Goal: Transaction & Acquisition: Purchase product/service

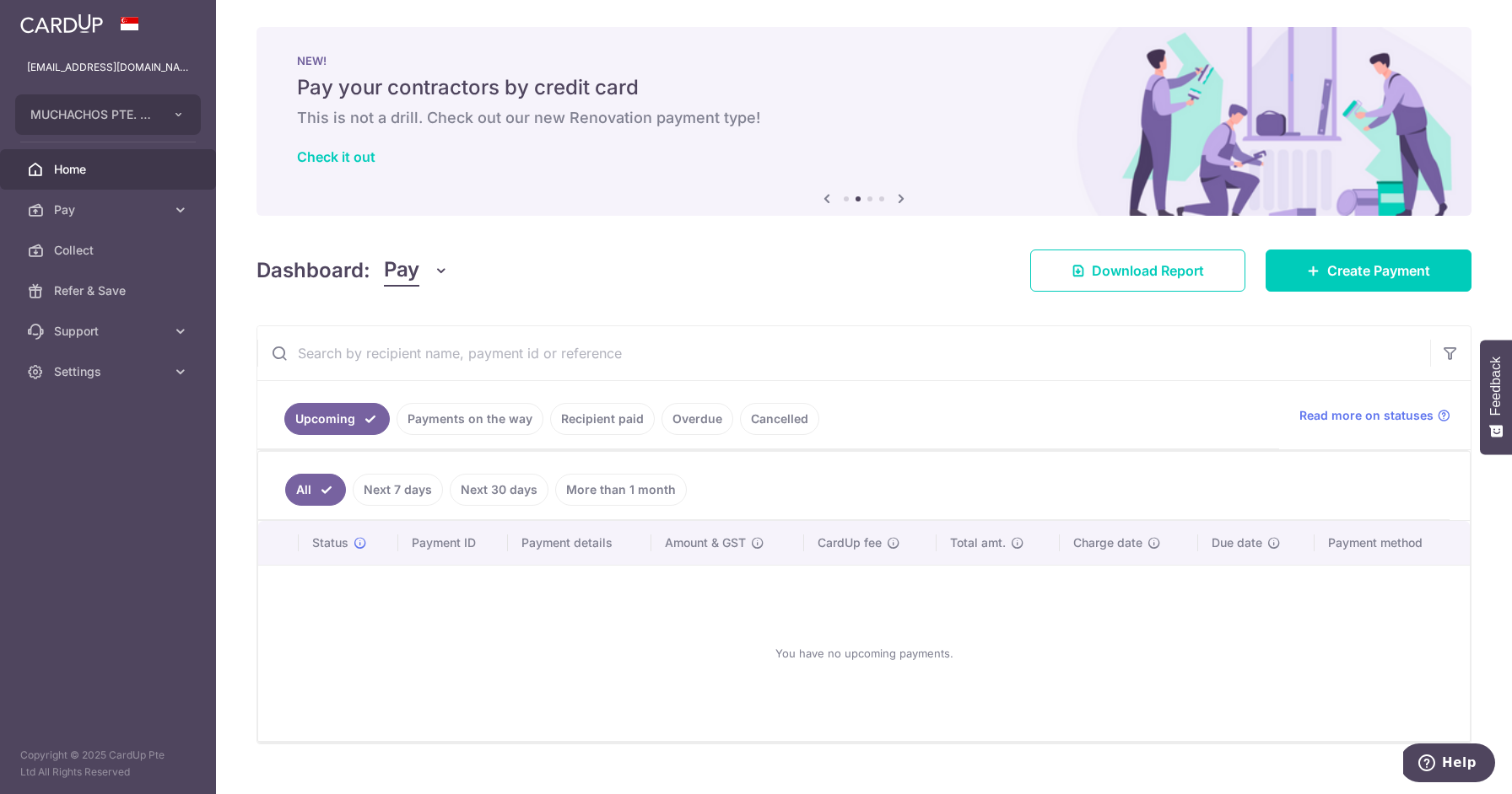
click at [805, 422] on link "Cancelled" at bounding box center [779, 420] width 79 height 32
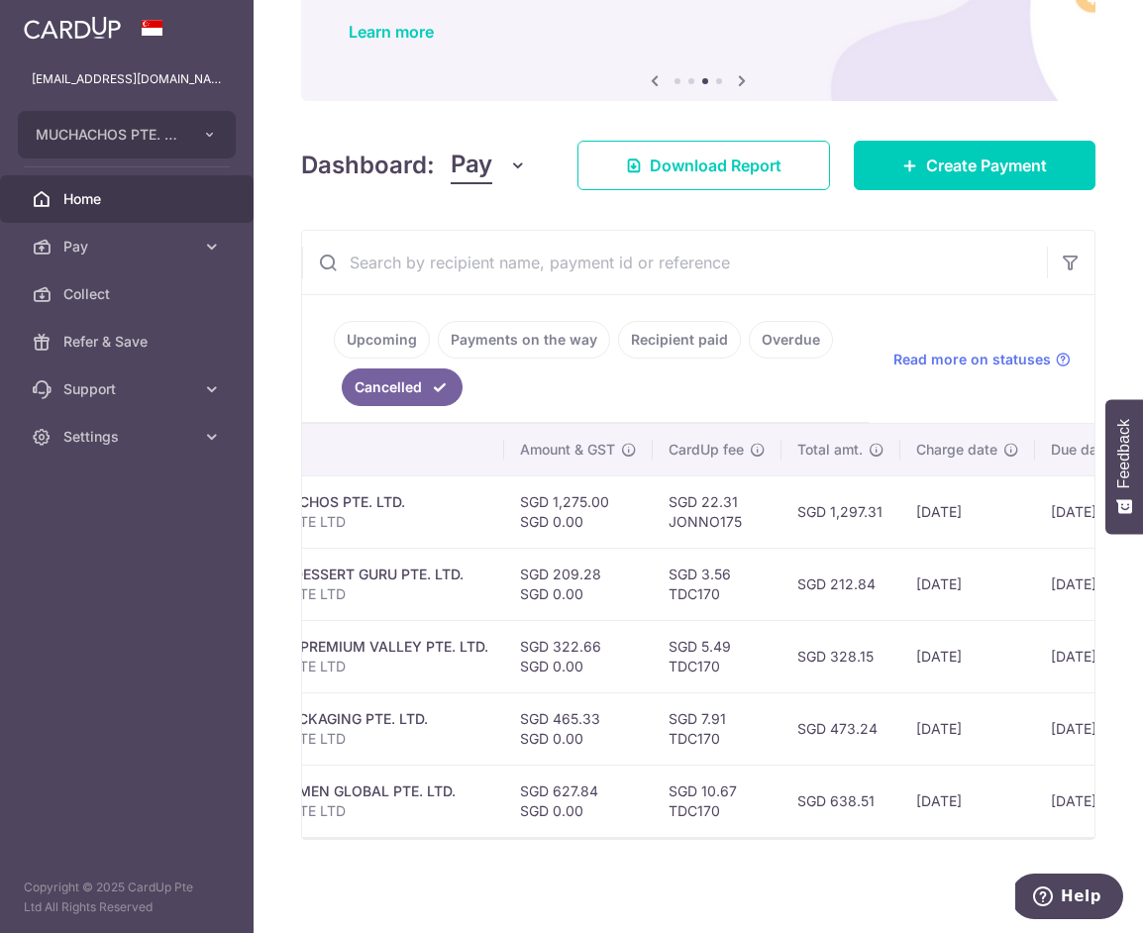
scroll to position [151, 0]
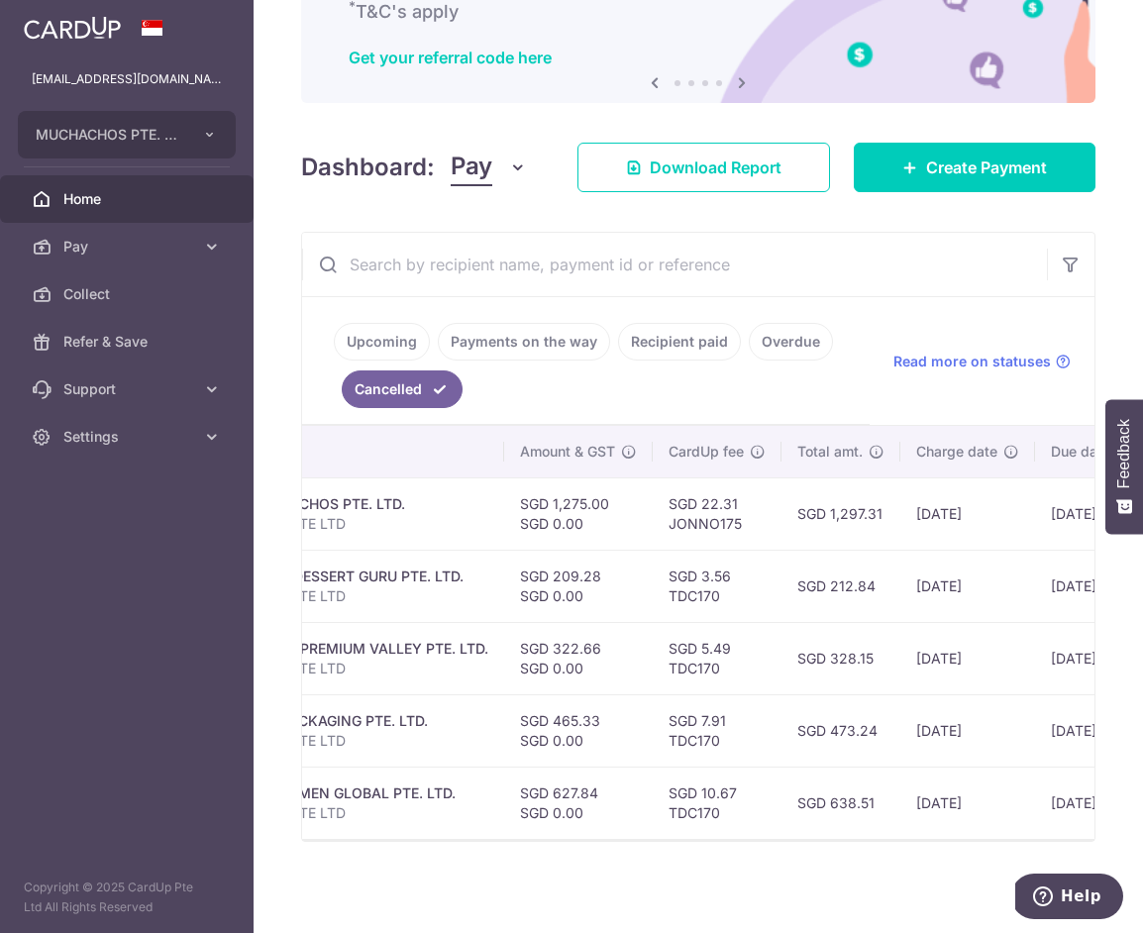
click at [567, 575] on td "SGD 209.28 SGD 0.00" at bounding box center [578, 586] width 149 height 72
copy td "209.28"
click at [567, 646] on td "SGD 322.66 SGD 0.00" at bounding box center [578, 658] width 149 height 72
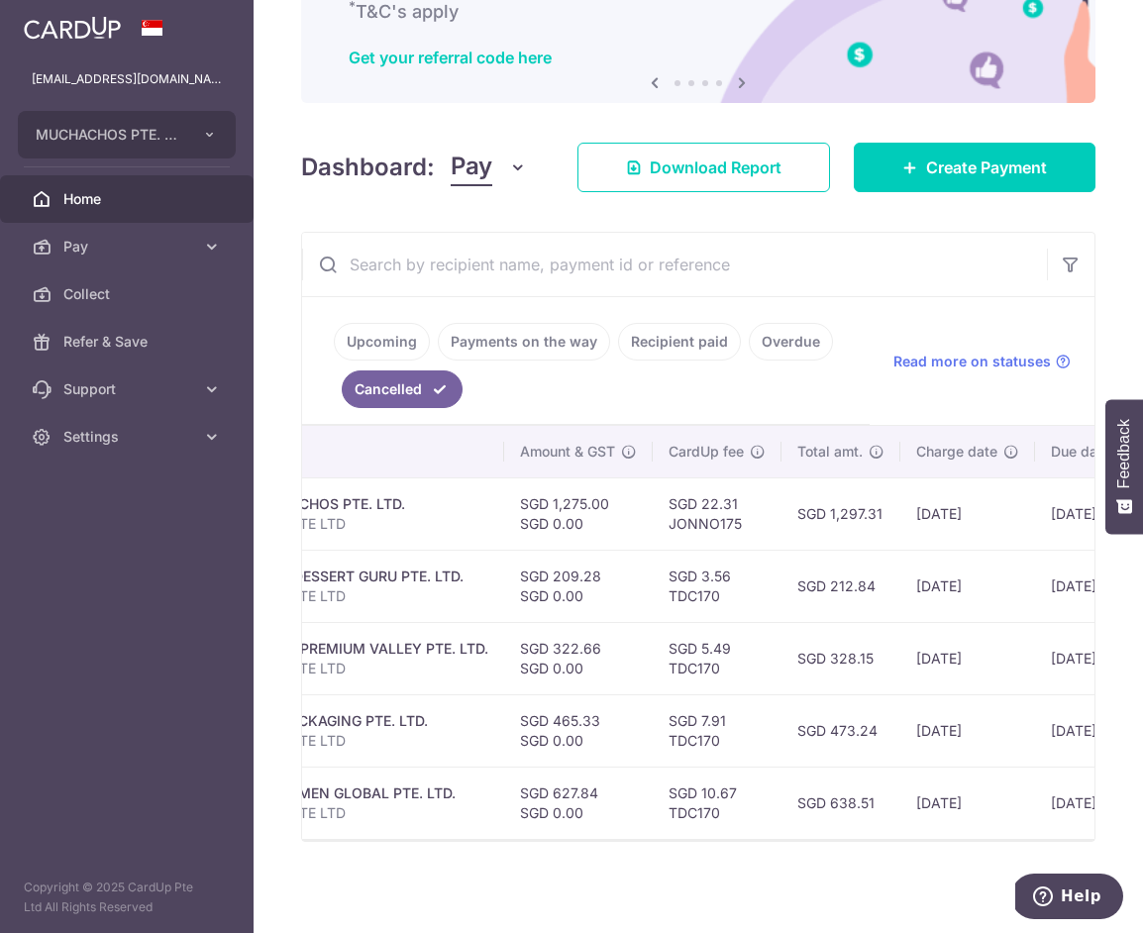
copy td "322.66"
click at [553, 717] on td "SGD 465.33 SGD 0.00" at bounding box center [578, 731] width 149 height 72
copy td "465.33"
click at [568, 793] on td "SGD 627.84 SGD 0.00" at bounding box center [578, 803] width 149 height 72
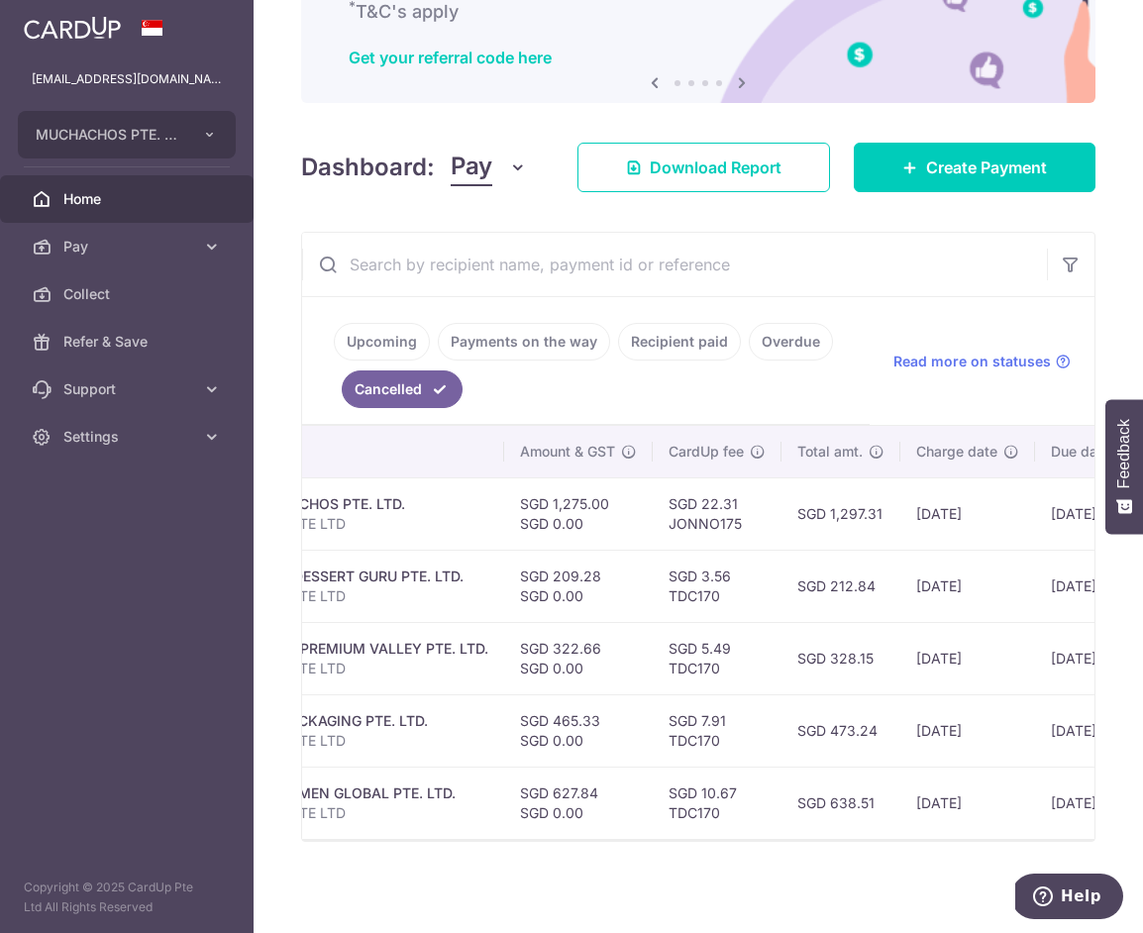
click at [568, 793] on td "SGD 627.84 SGD 0.00" at bounding box center [578, 803] width 149 height 72
copy td "627.84"
click at [957, 168] on span "Create Payment" at bounding box center [986, 168] width 121 height 24
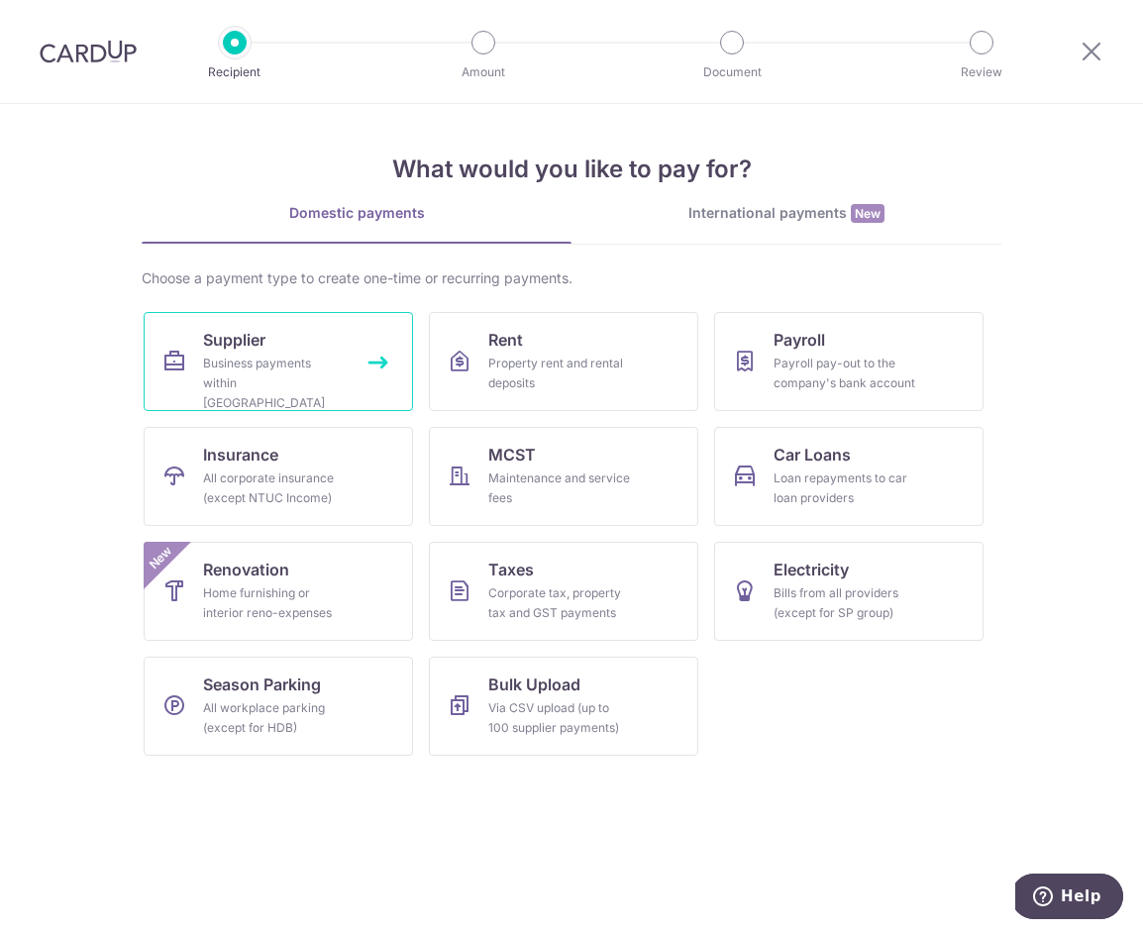
click at [242, 364] on div "Business payments within Singapore" at bounding box center [274, 383] width 143 height 59
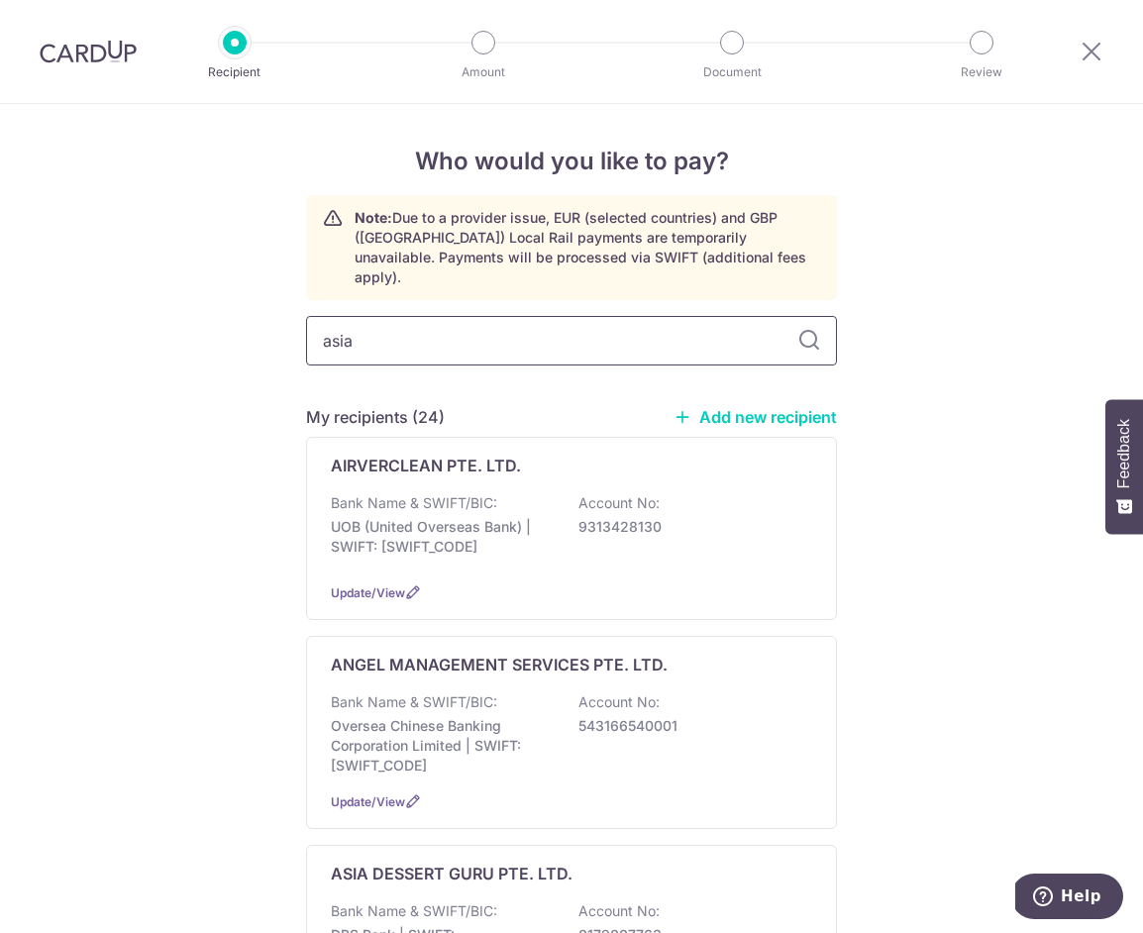
type input "asia"
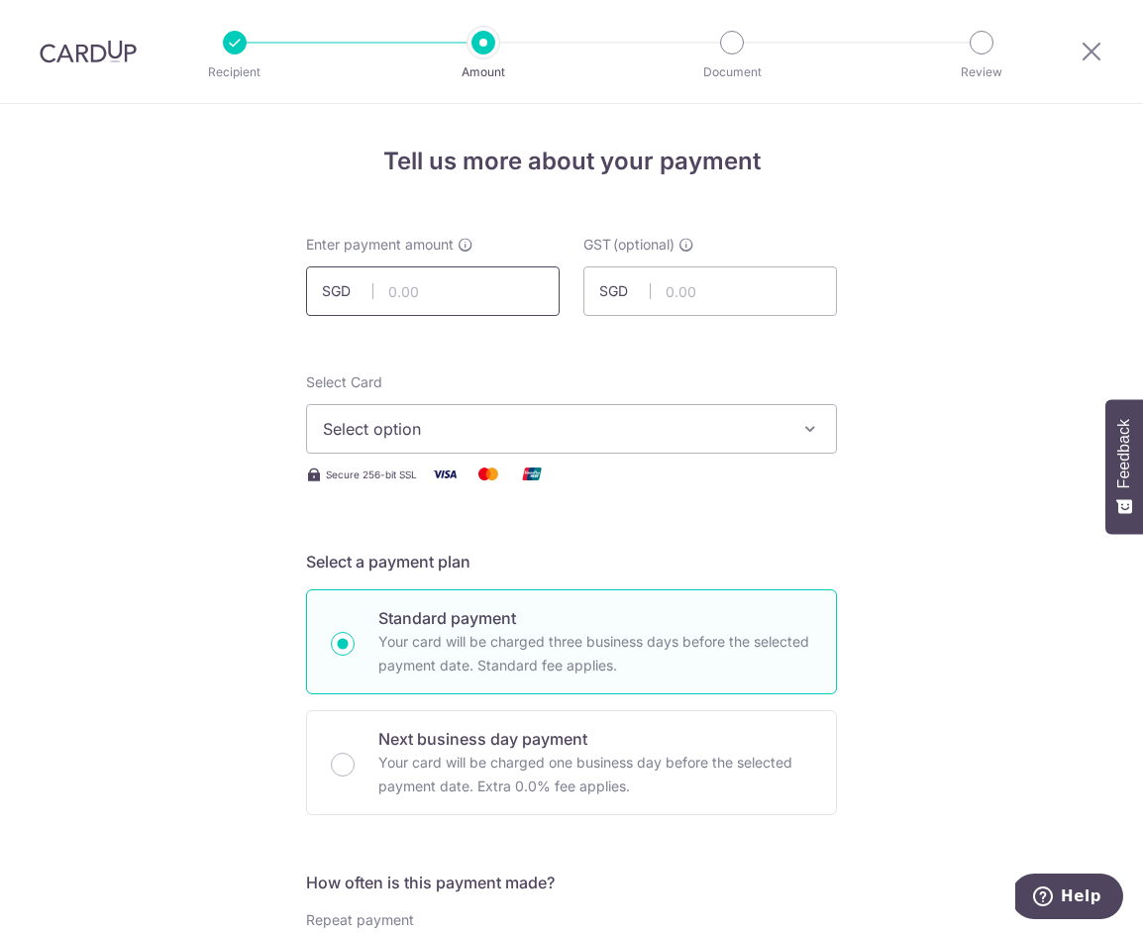
click at [421, 298] on input "text" at bounding box center [433, 292] width 254 height 50
paste input "209.28"
type input "209.28"
click at [406, 426] on span "Select option" at bounding box center [554, 429] width 462 height 24
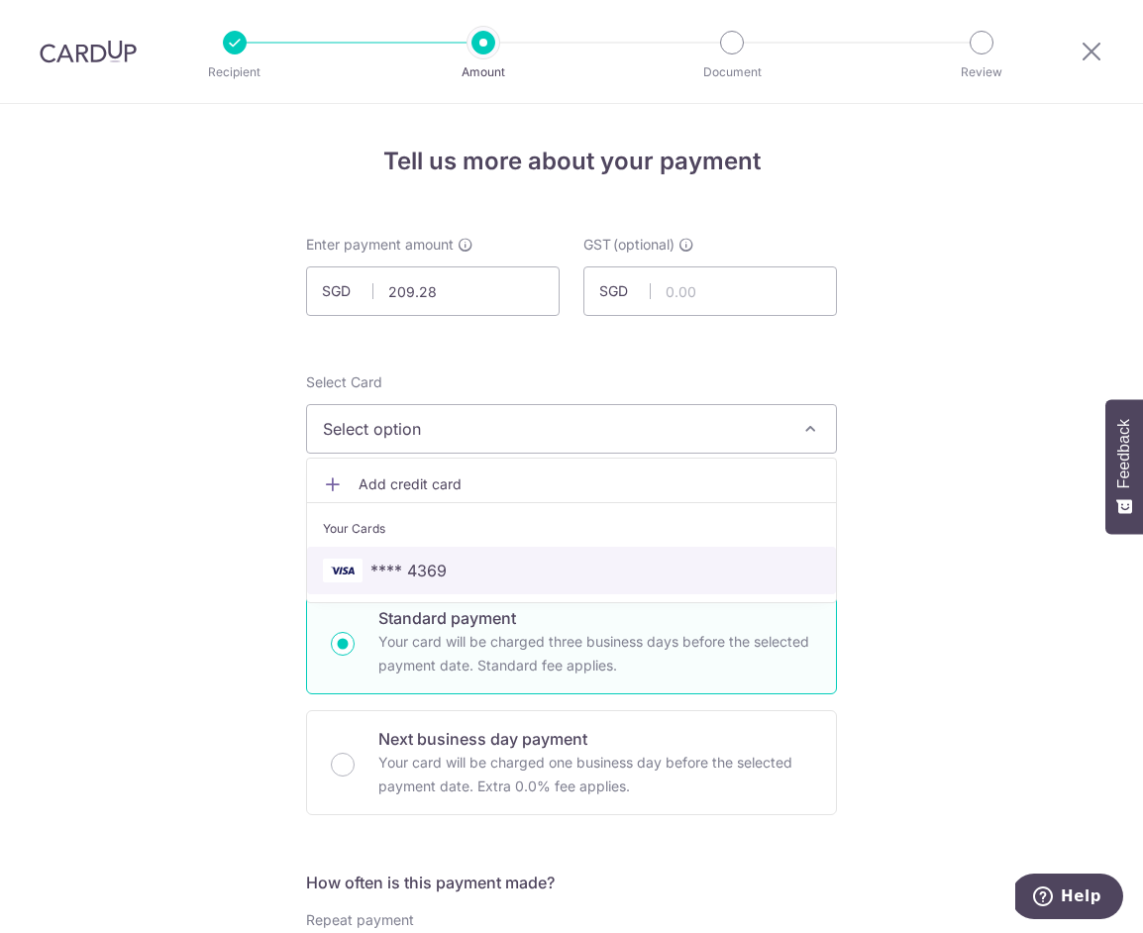
click at [424, 565] on span "**** 4369" at bounding box center [409, 571] width 76 height 24
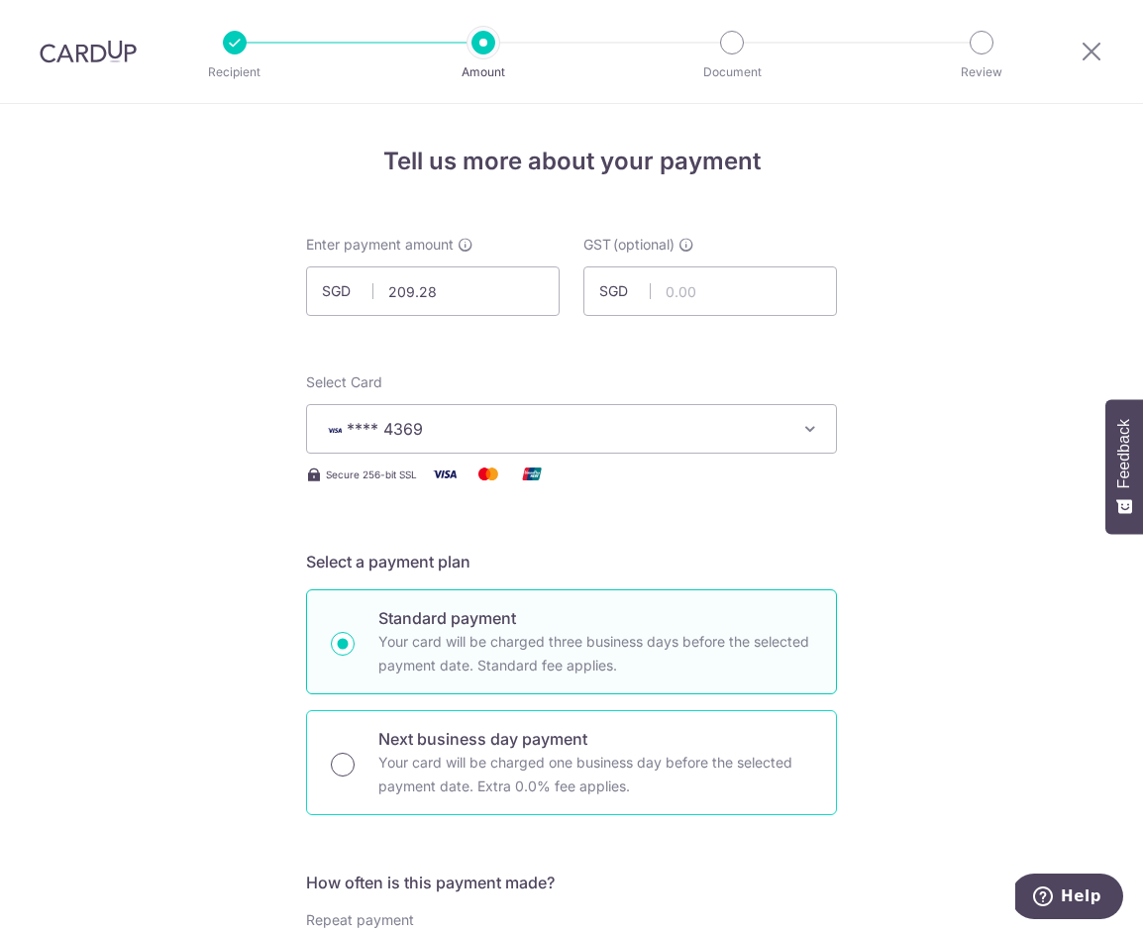
click at [345, 760] on input "Next business day payment Your card will be charged one business day before the…" at bounding box center [343, 765] width 24 height 24
radio input "true"
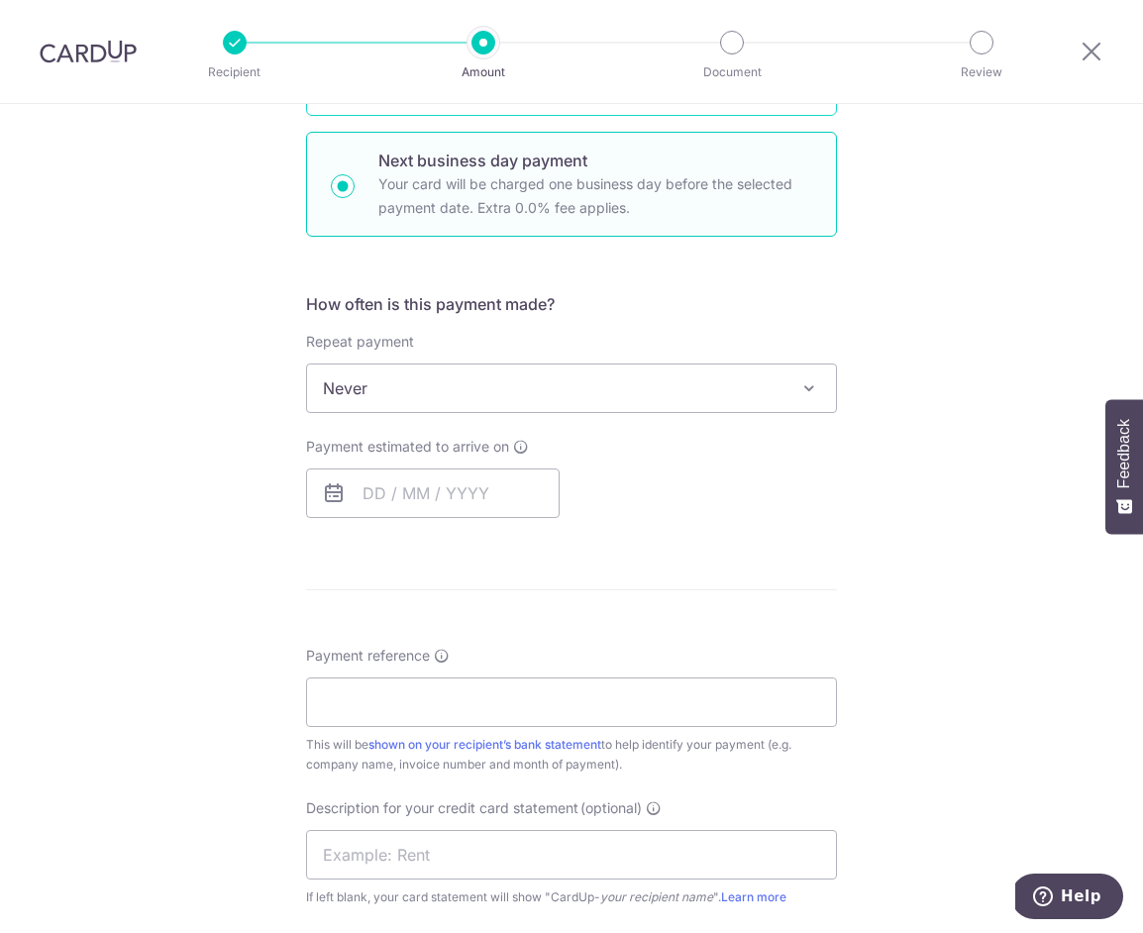
scroll to position [632, 0]
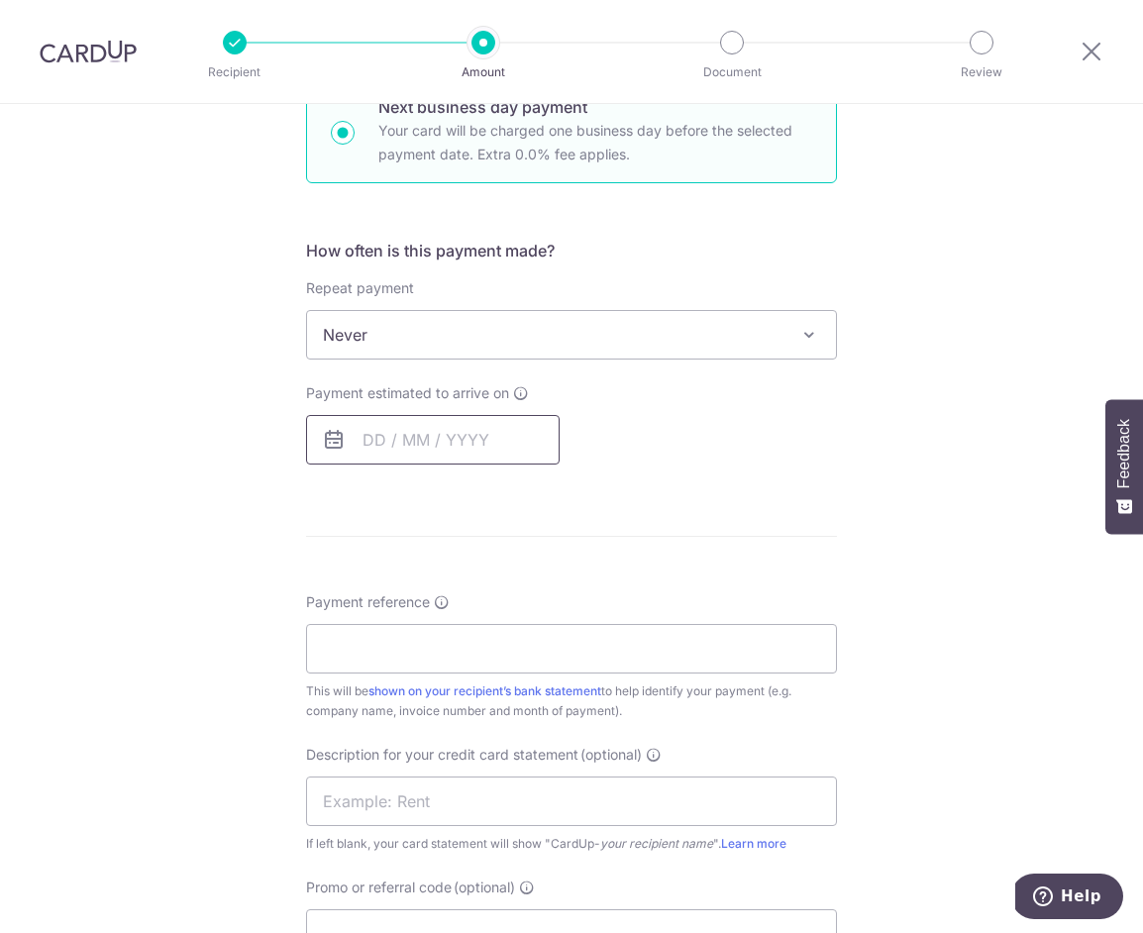
click at [399, 423] on input "text" at bounding box center [433, 440] width 254 height 50
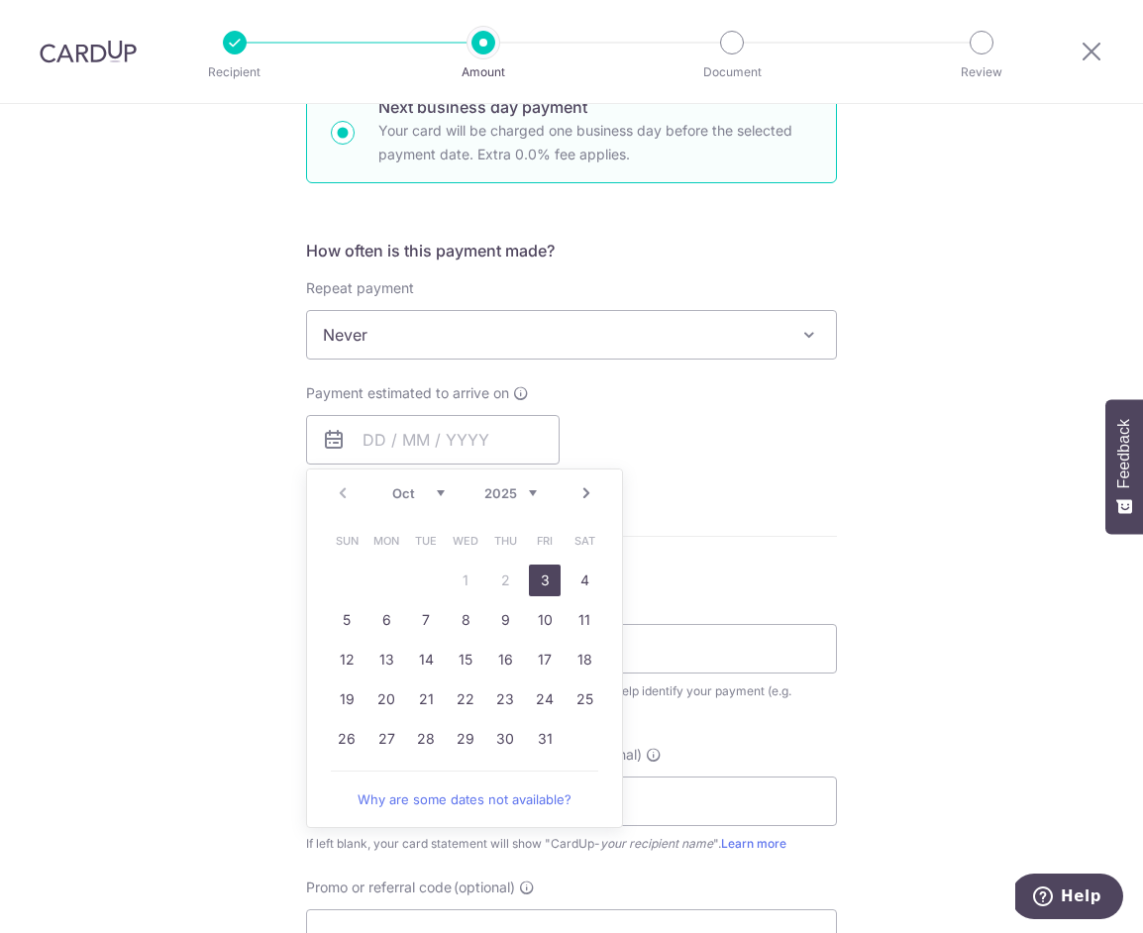
click at [545, 581] on link "3" at bounding box center [545, 581] width 32 height 32
type input "03/10/2025"
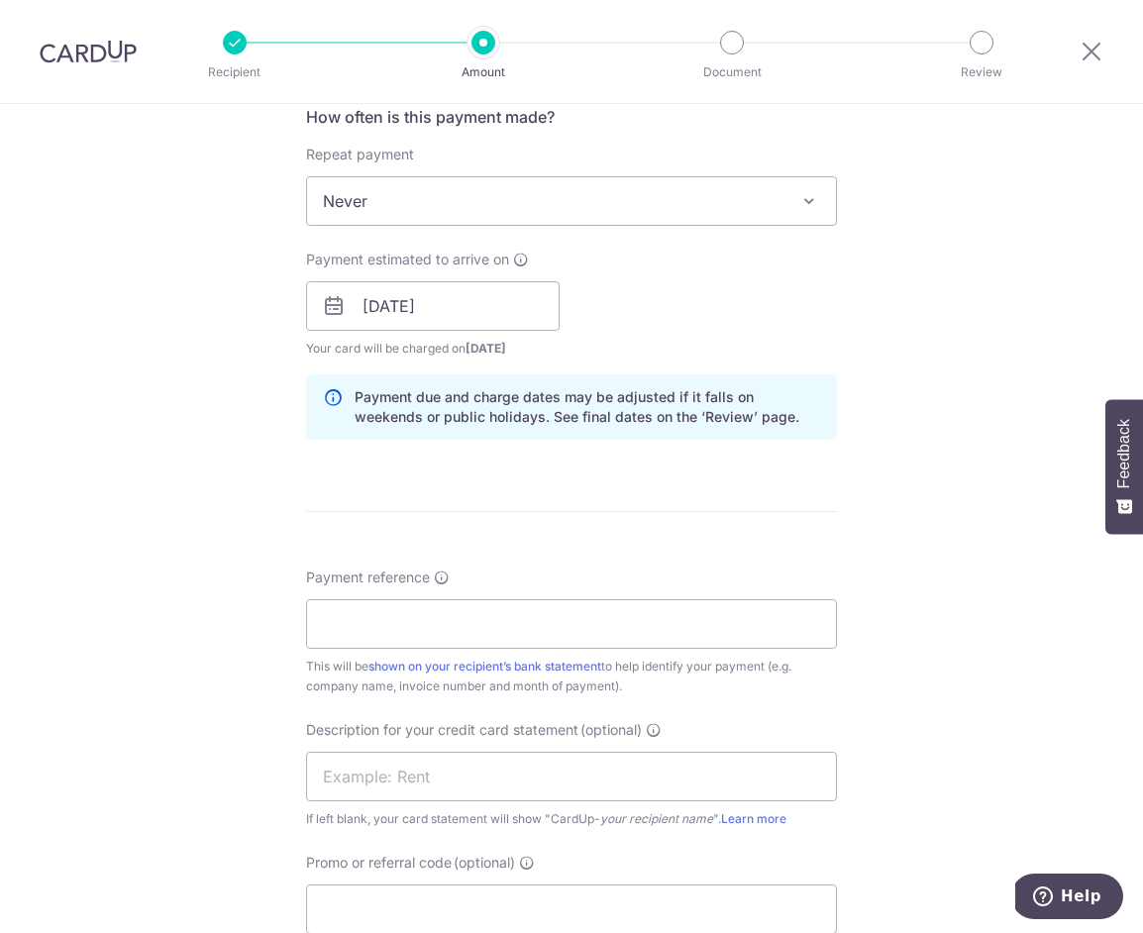
scroll to position [1020, 0]
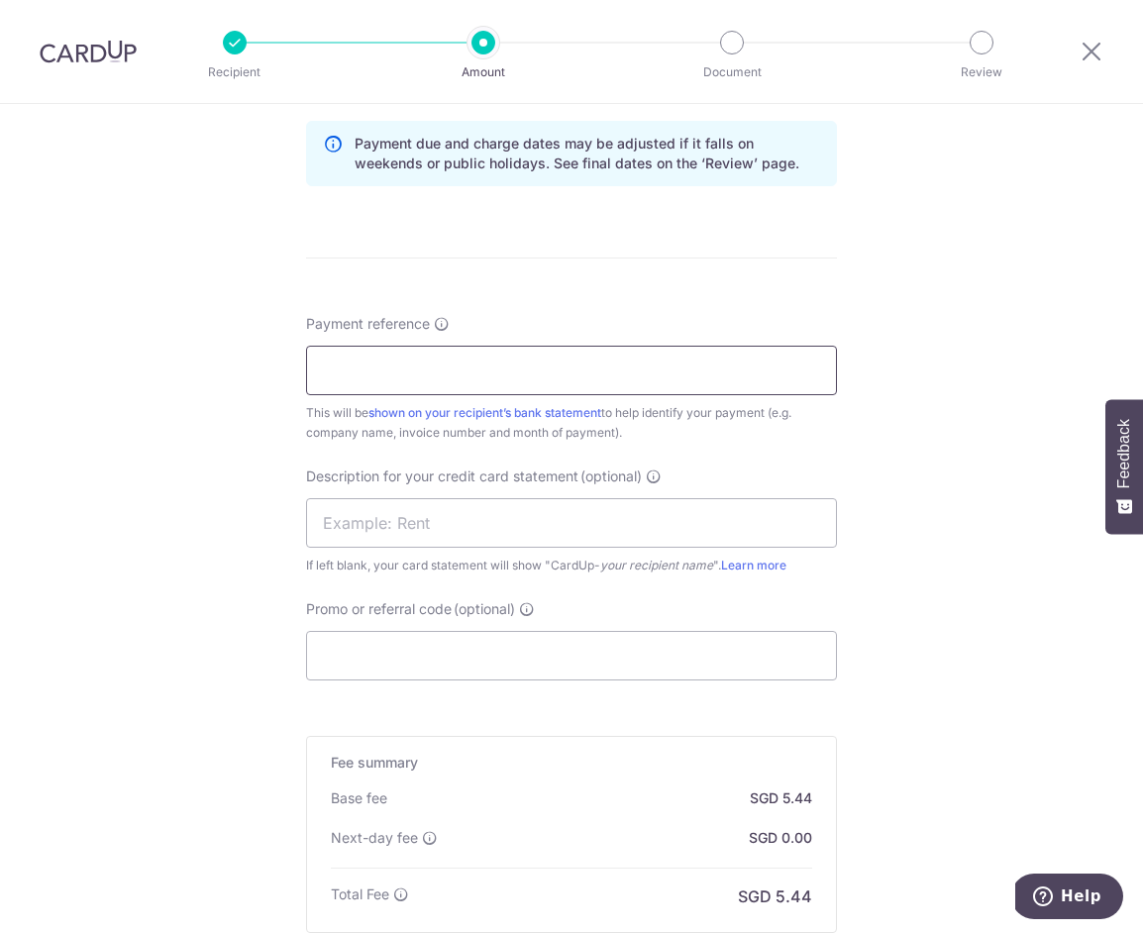
click at [413, 378] on input "Payment reference" at bounding box center [571, 371] width 531 height 50
type input "THE DAILY CUT PTE LTD"
click at [458, 378] on input "THE DAILY CUT PTE LTD" at bounding box center [571, 371] width 531 height 50
click at [521, 386] on input "THE DAILY CUT PTE LTD" at bounding box center [571, 371] width 531 height 50
click at [380, 364] on input "Payment reference" at bounding box center [571, 371] width 531 height 50
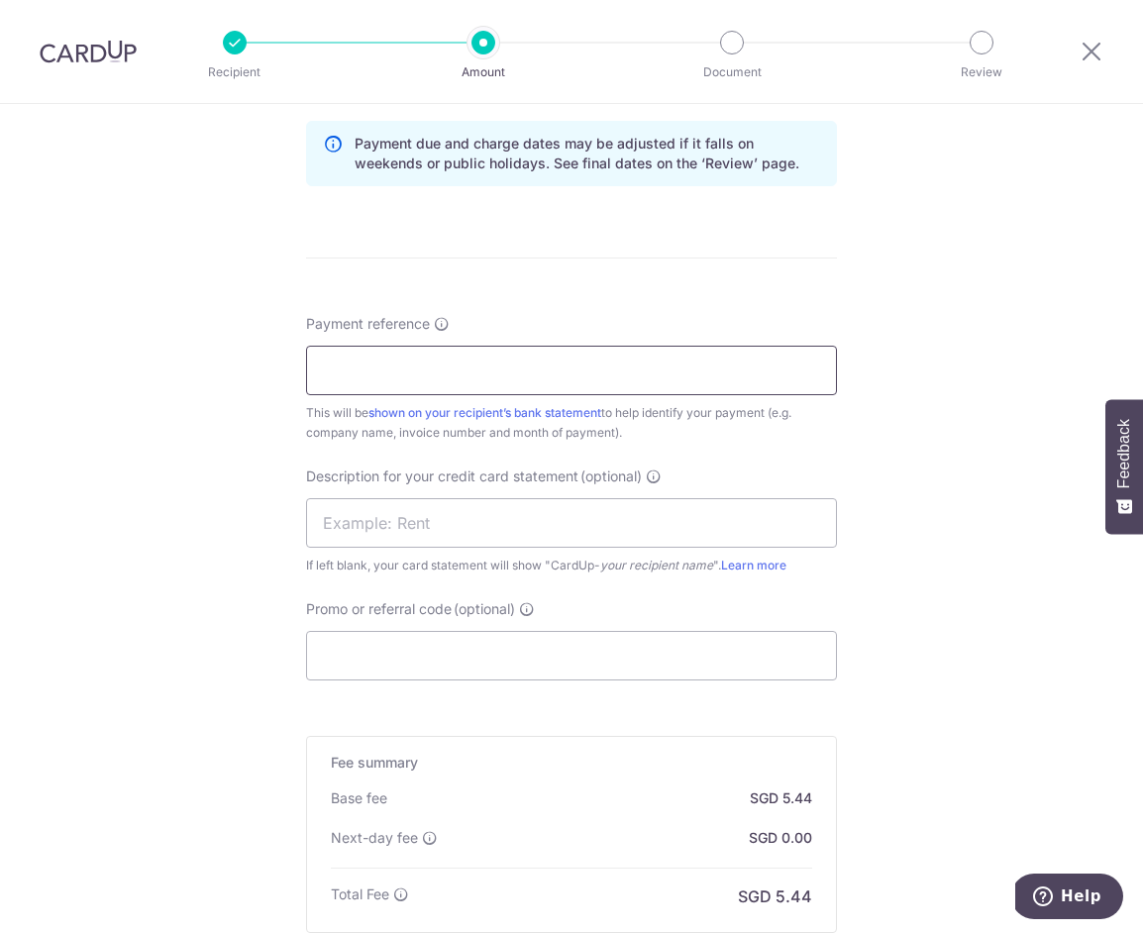
type input "MUCHACHOS PTE LTD"
click at [427, 666] on input "Promo or referral code (optional)" at bounding box center [571, 656] width 531 height 50
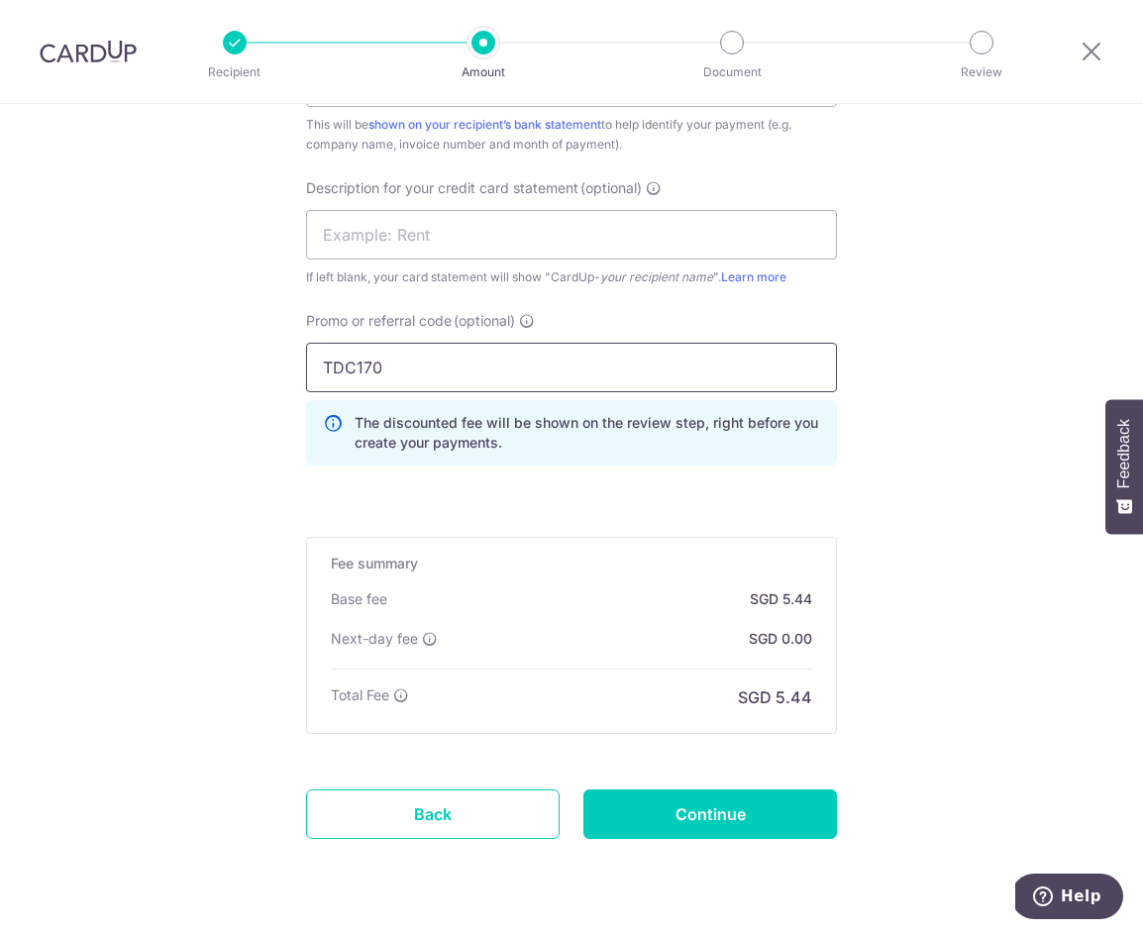
scroll to position [1362, 0]
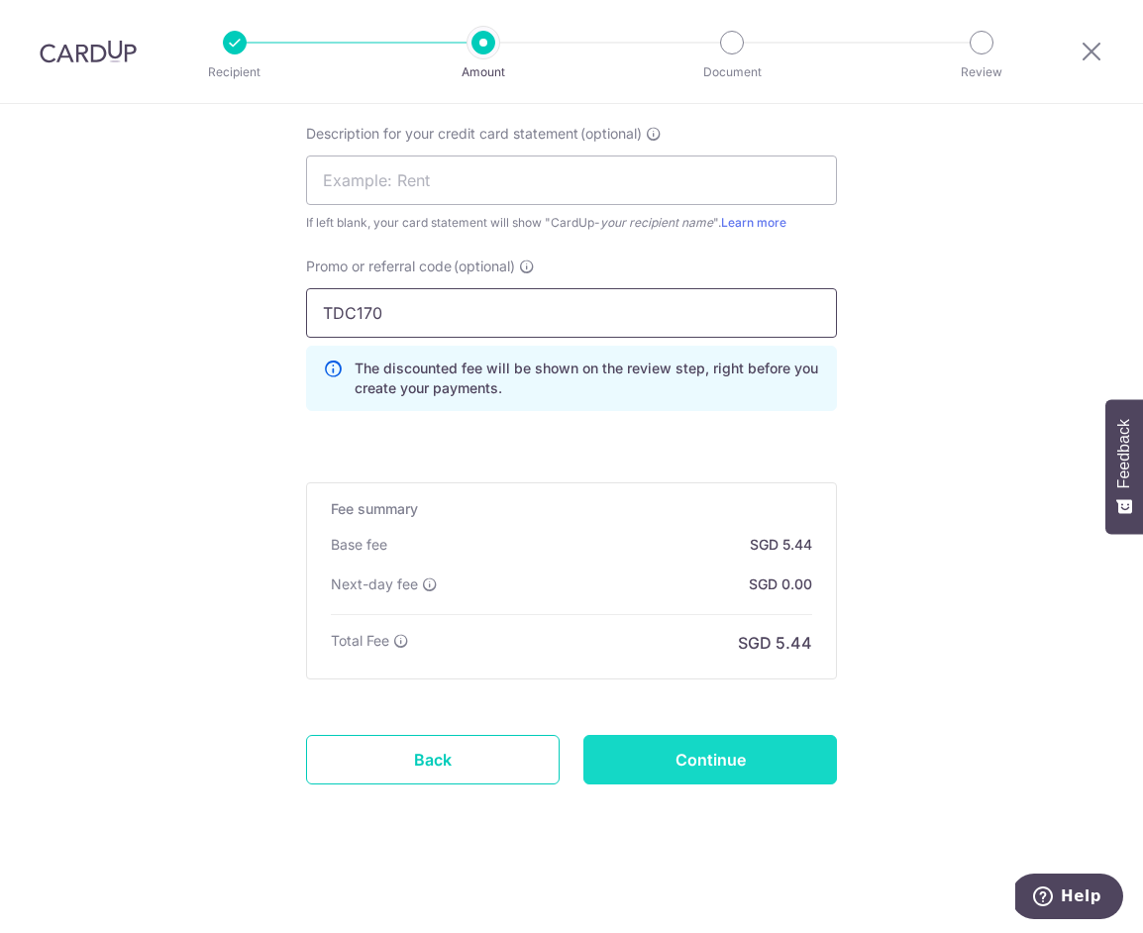
type input "TDC170"
click at [641, 765] on input "Continue" at bounding box center [711, 760] width 254 height 50
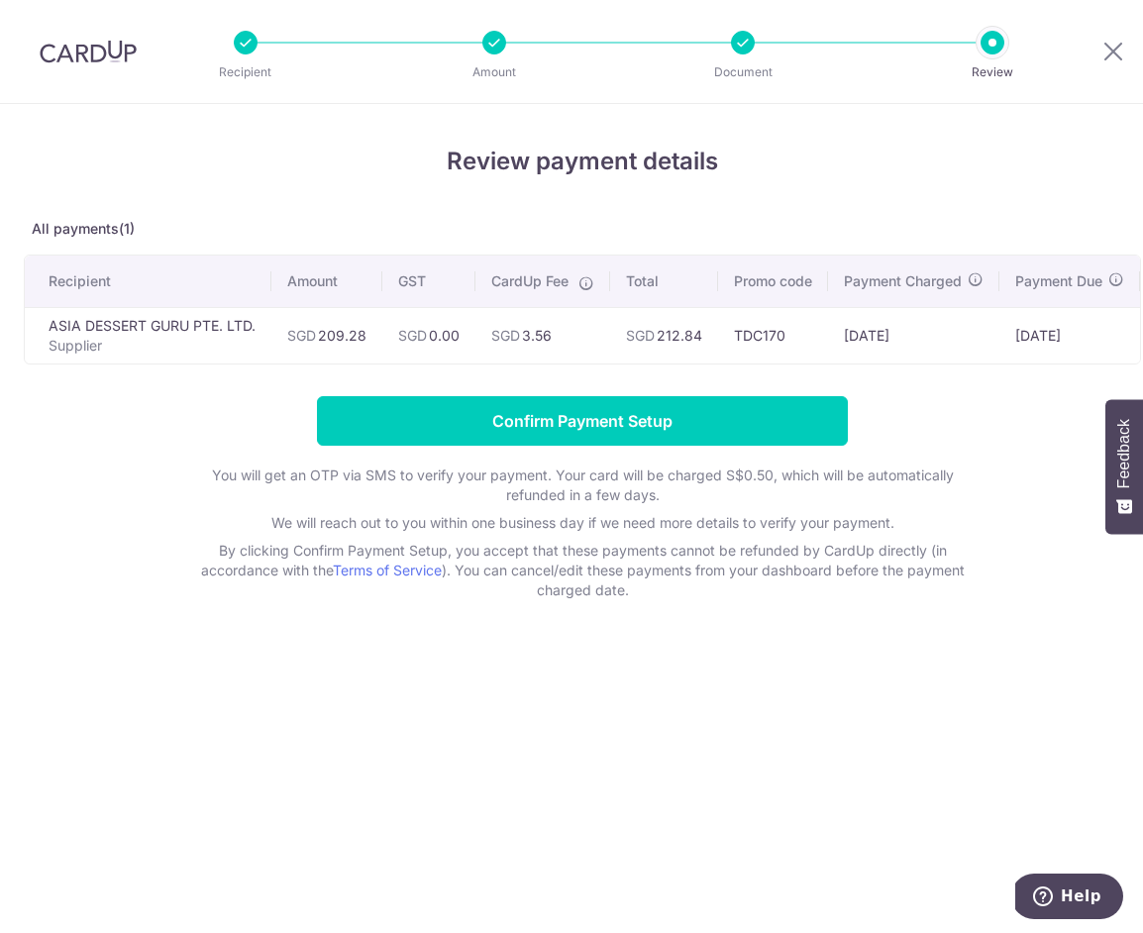
click at [688, 339] on td "SGD 212.84" at bounding box center [664, 335] width 108 height 56
copy td "212.84"
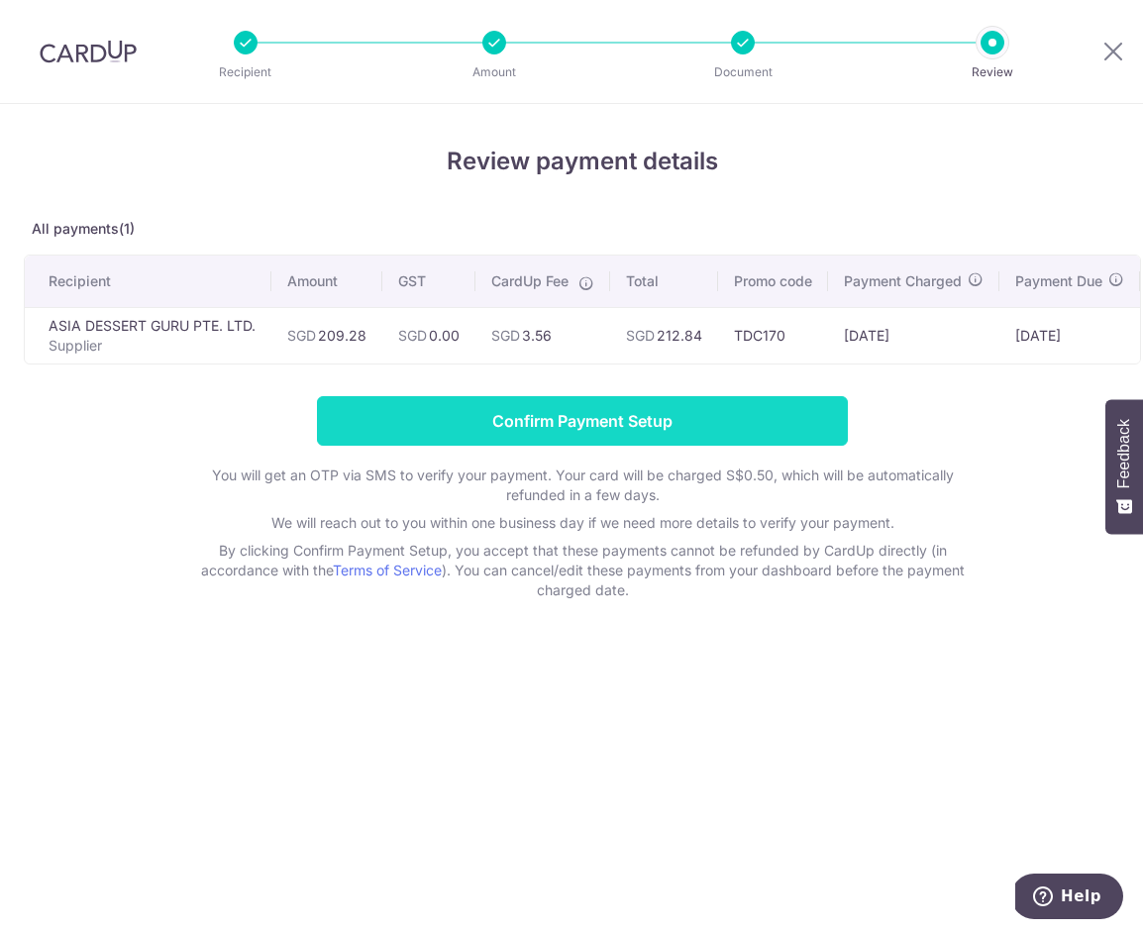
click at [602, 413] on input "Confirm Payment Setup" at bounding box center [582, 421] width 531 height 50
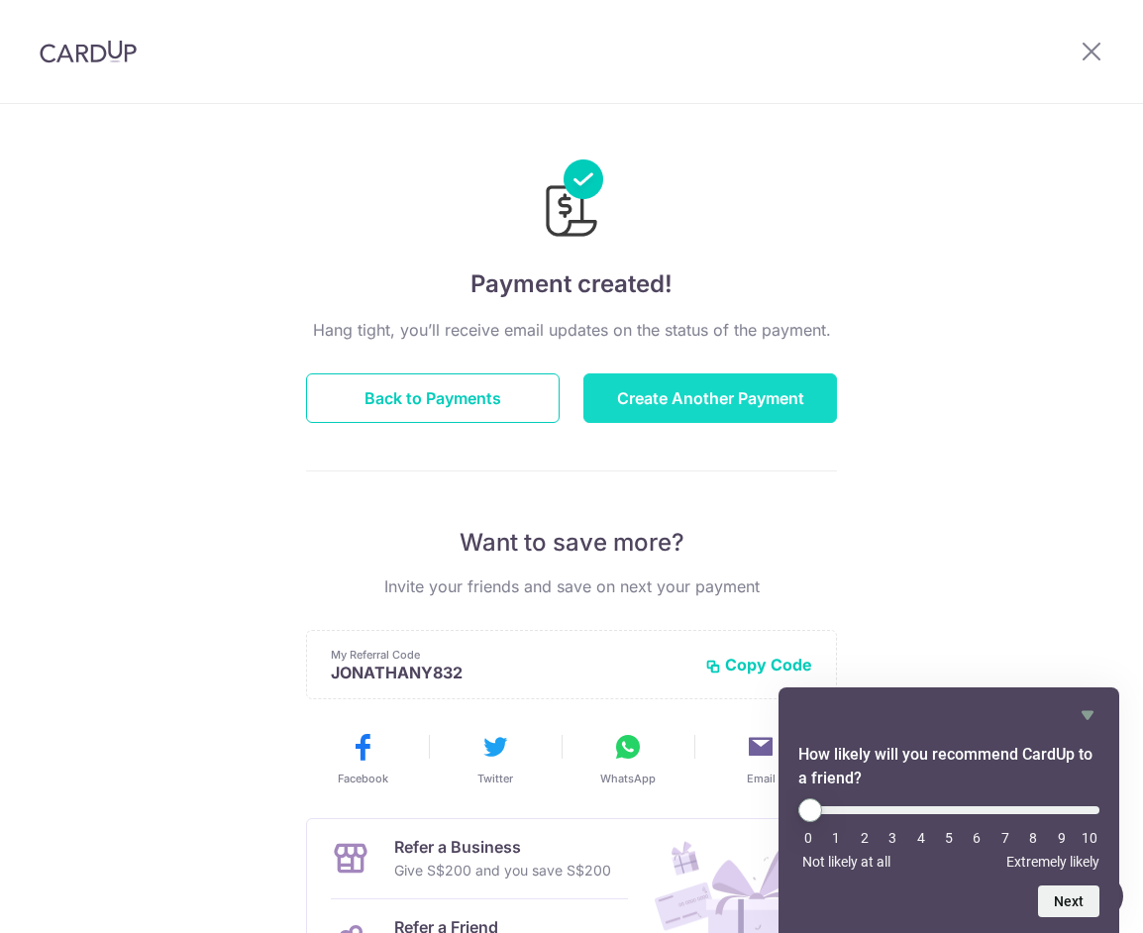
click at [691, 405] on button "Create Another Payment" at bounding box center [711, 399] width 254 height 50
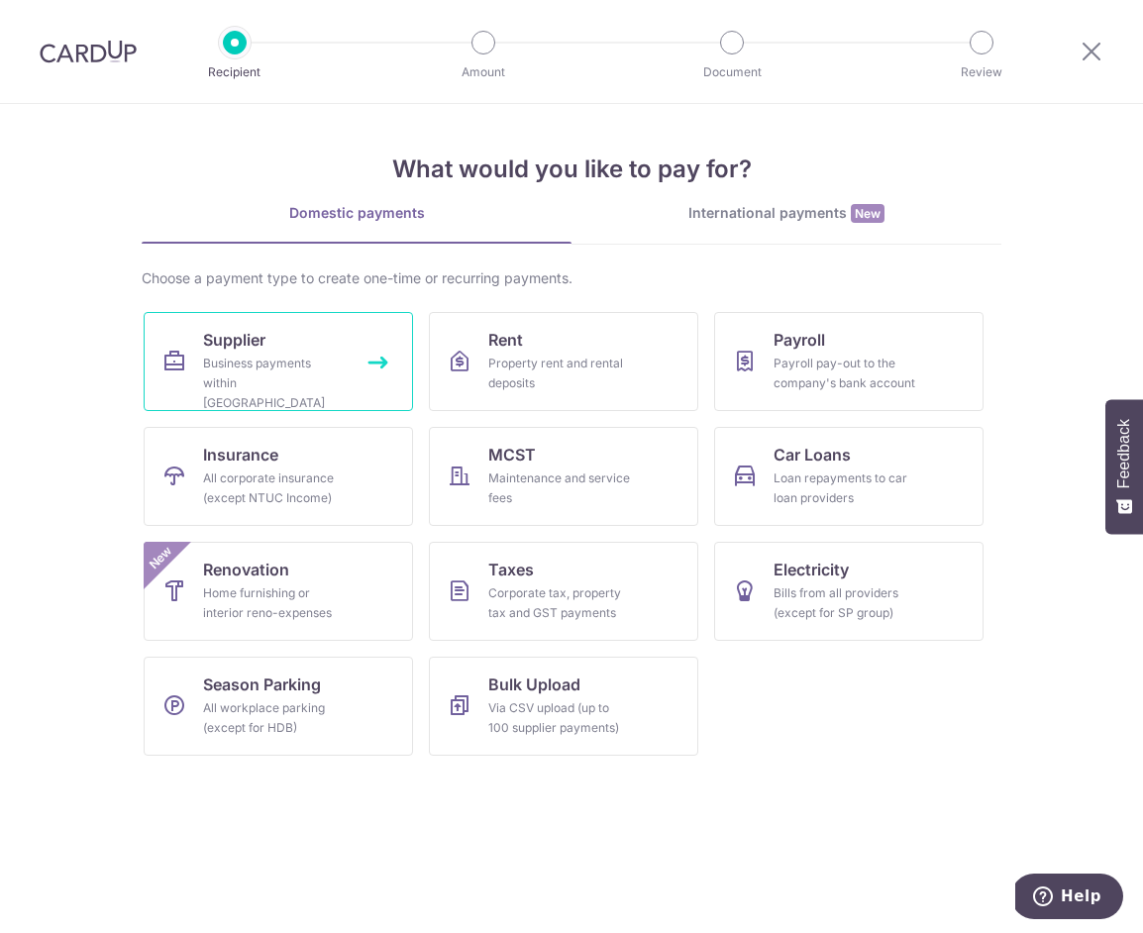
click at [290, 348] on link "Supplier Business payments within [GEOGRAPHIC_DATA]" at bounding box center [279, 361] width 270 height 99
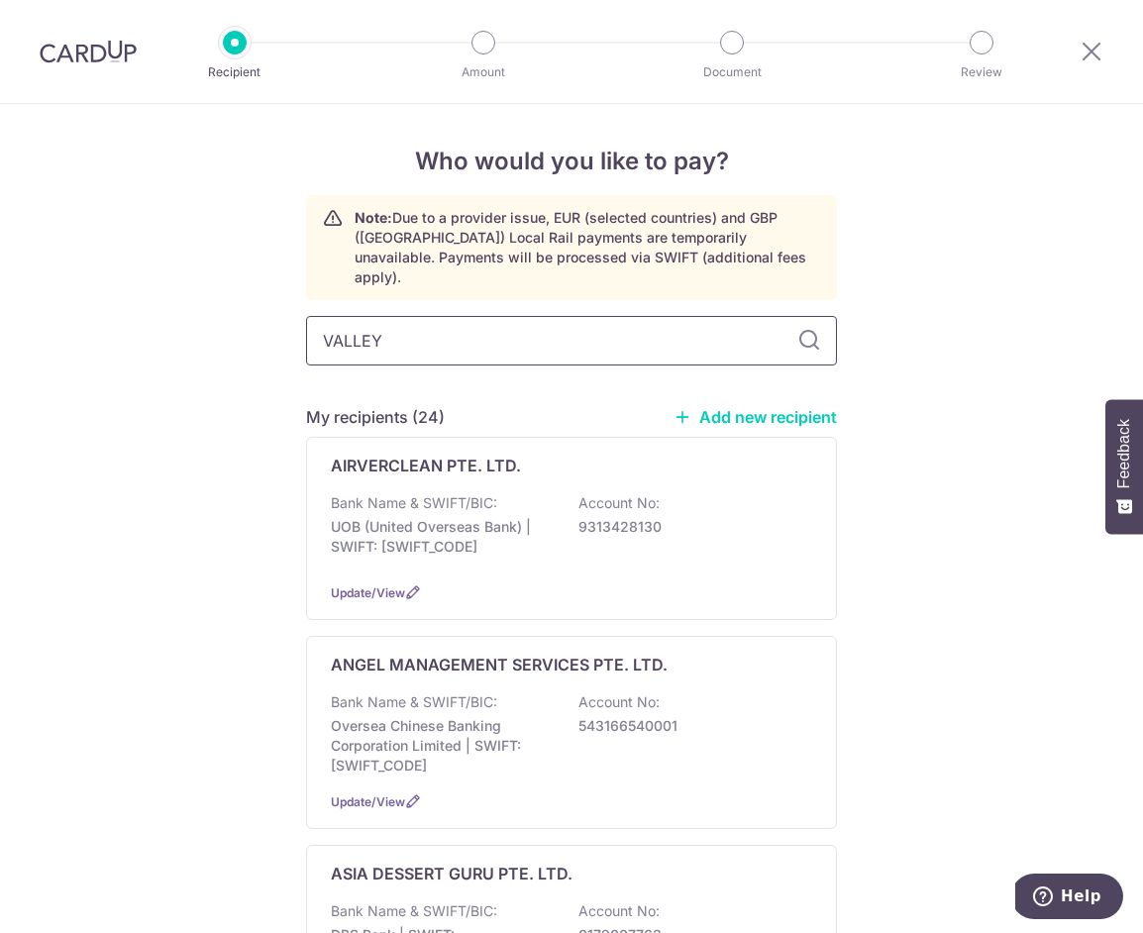
type input "VALLEY"
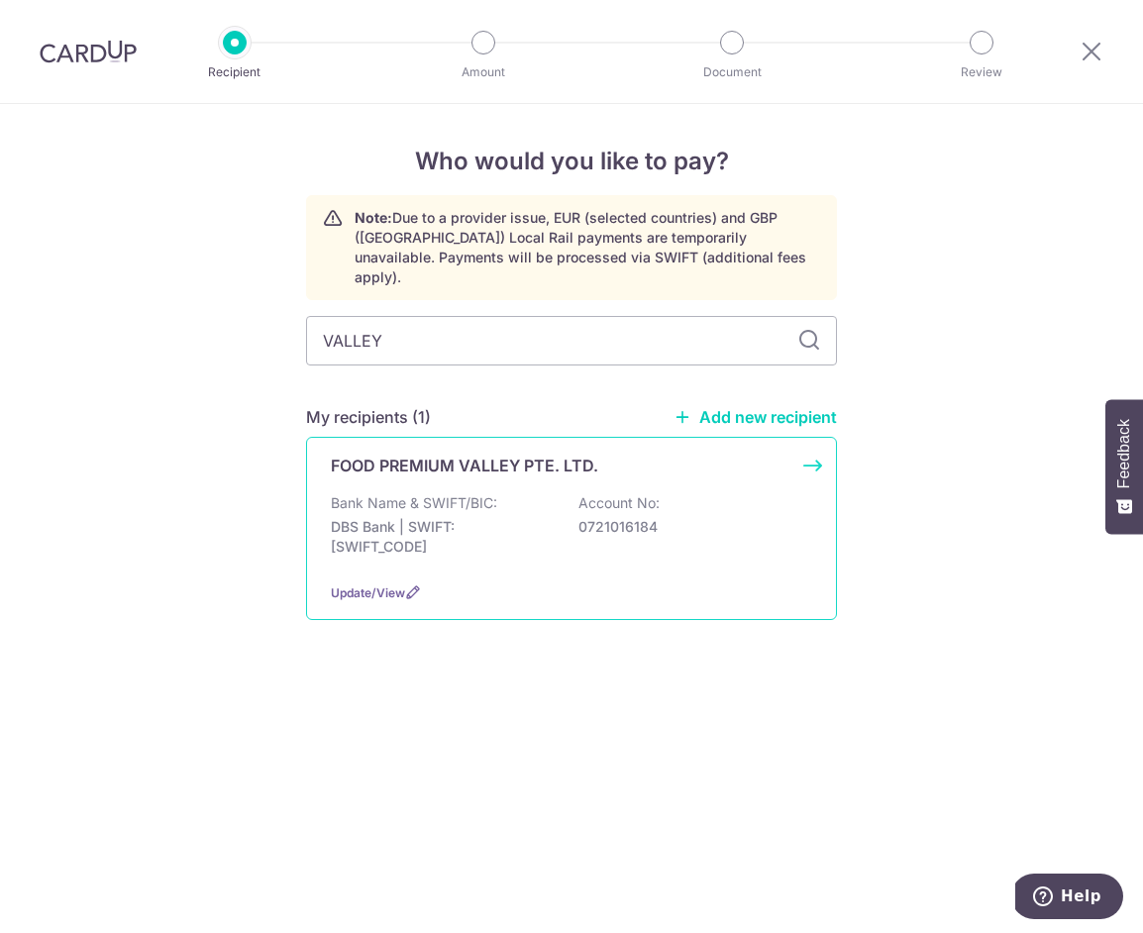
click at [439, 517] on p "DBS Bank | SWIFT: [SWIFT_CODE]" at bounding box center [442, 537] width 222 height 40
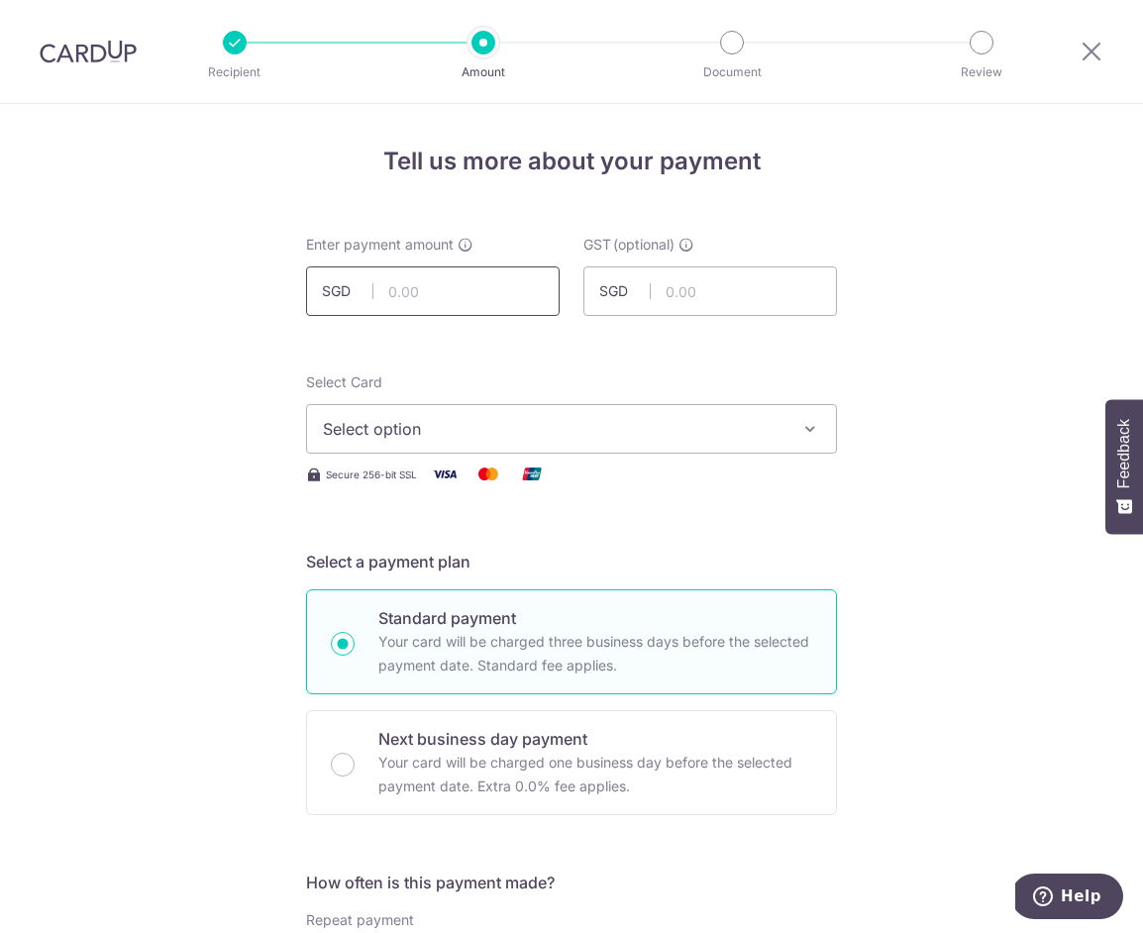
click at [451, 298] on input "text" at bounding box center [433, 292] width 254 height 50
paste input "322.66"
type input "322.66"
click at [414, 421] on span "Select option" at bounding box center [554, 429] width 462 height 24
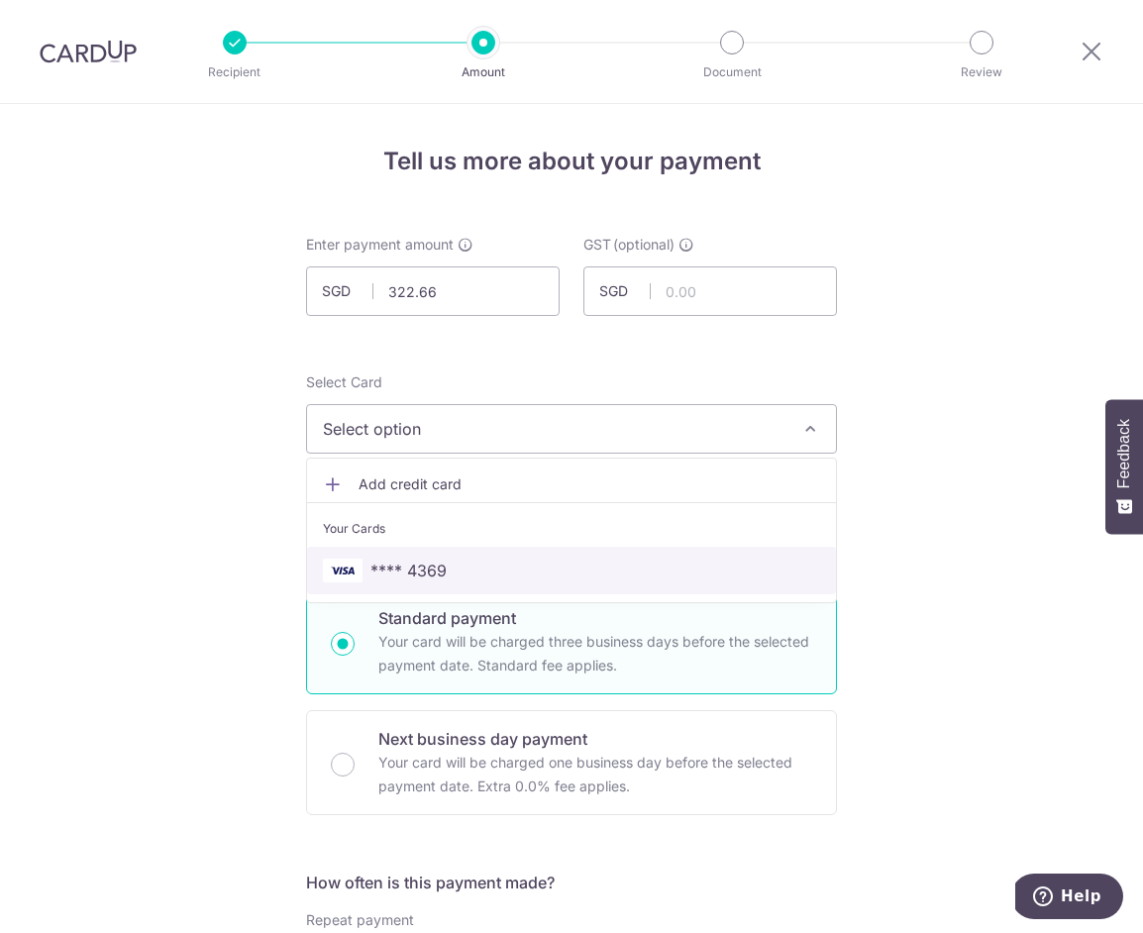
click at [432, 562] on span "**** 4369" at bounding box center [409, 571] width 76 height 24
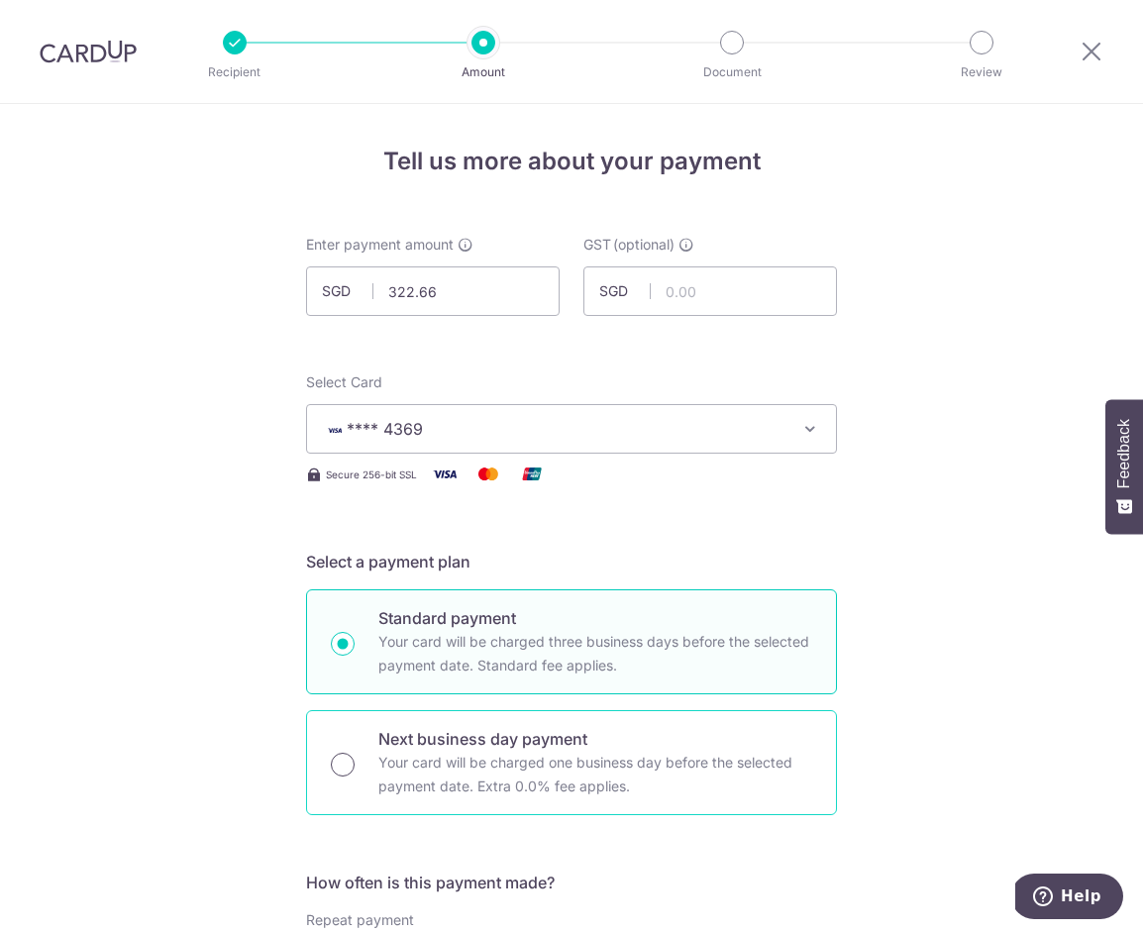
click at [343, 771] on input "Next business day payment Your card will be charged one business day before the…" at bounding box center [343, 765] width 24 height 24
radio input "true"
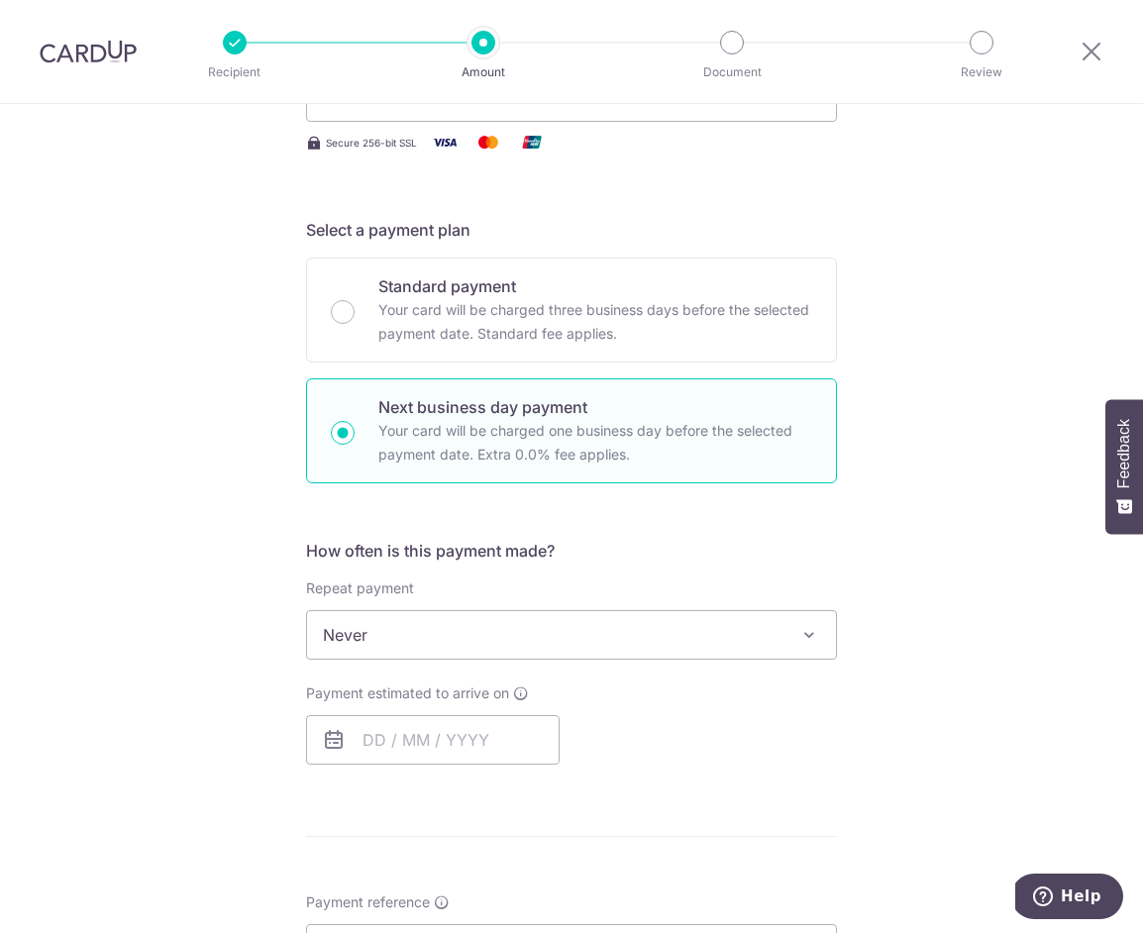
scroll to position [767, 0]
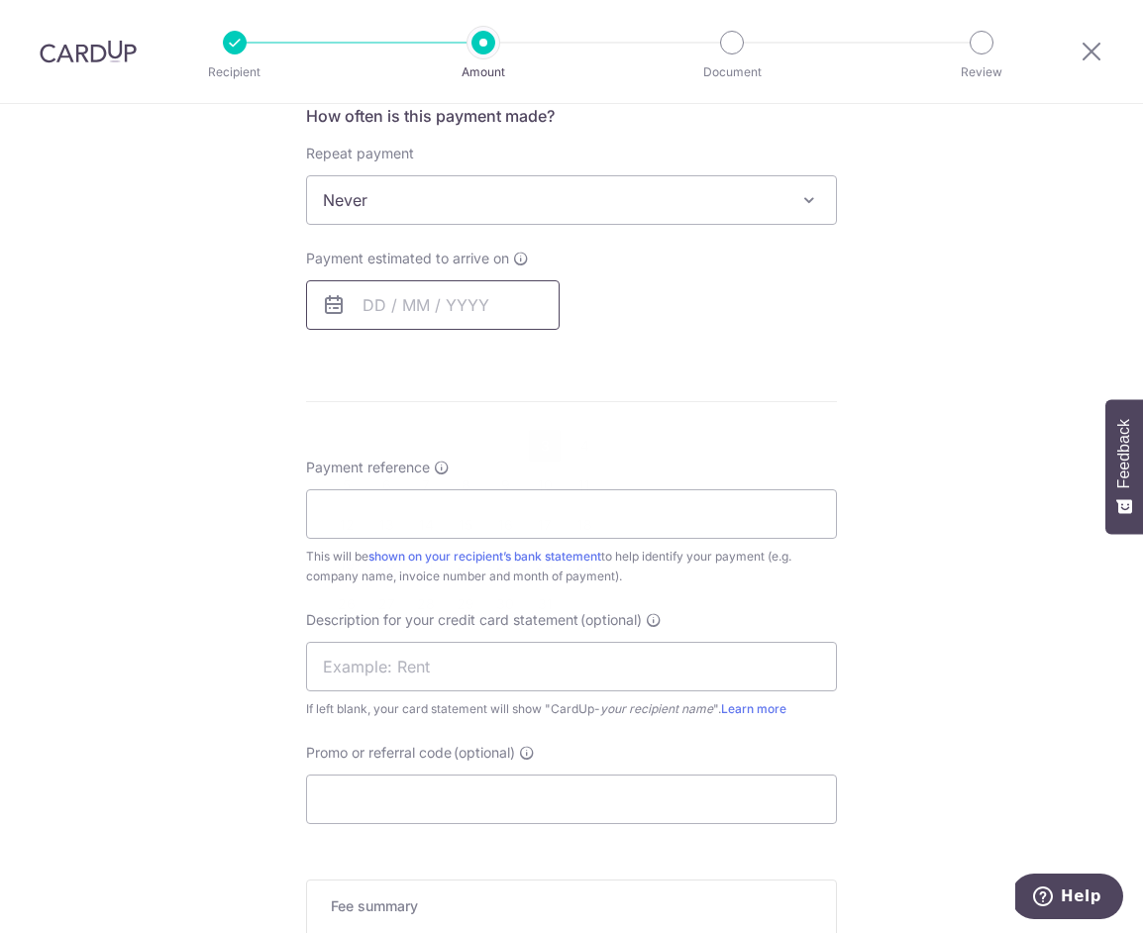
click at [437, 290] on input "text" at bounding box center [433, 305] width 254 height 50
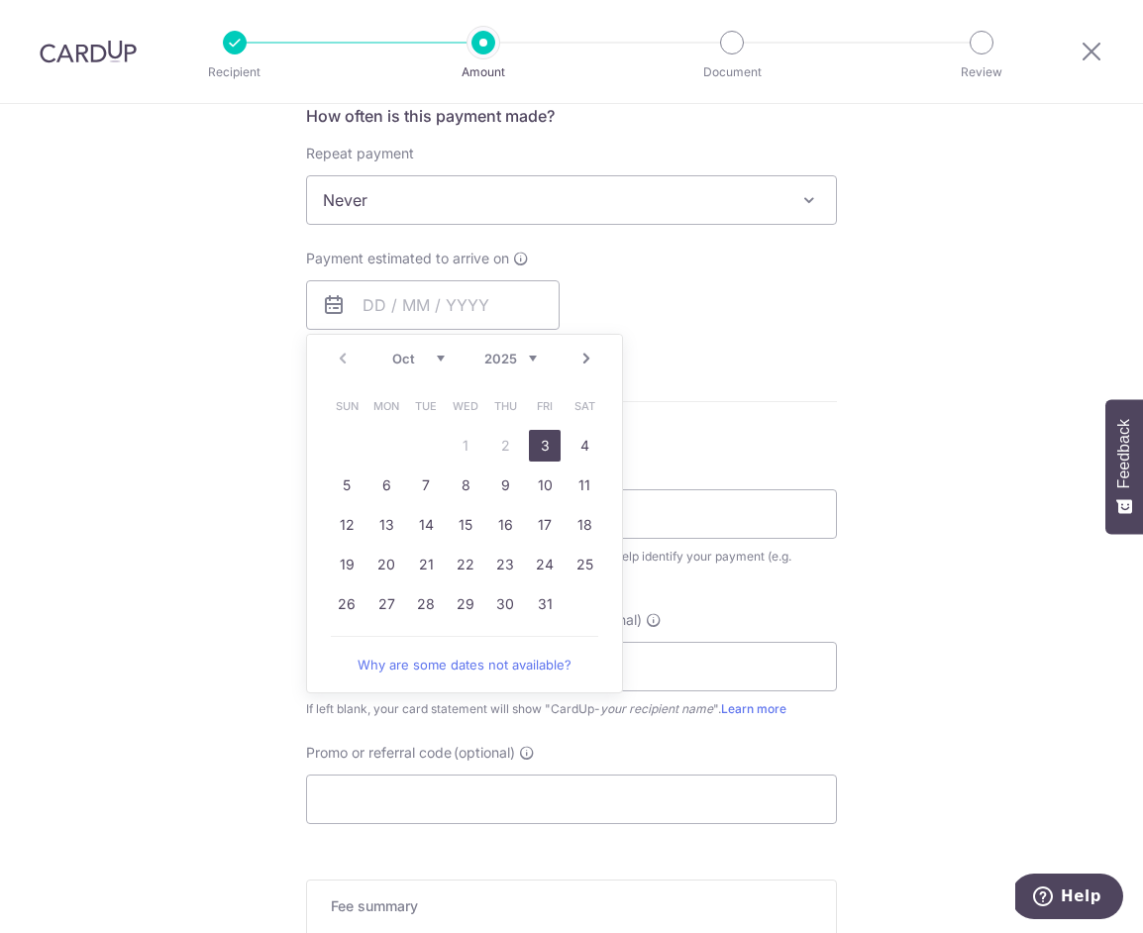
click at [546, 437] on link "3" at bounding box center [545, 446] width 32 height 32
type input "03/10/2025"
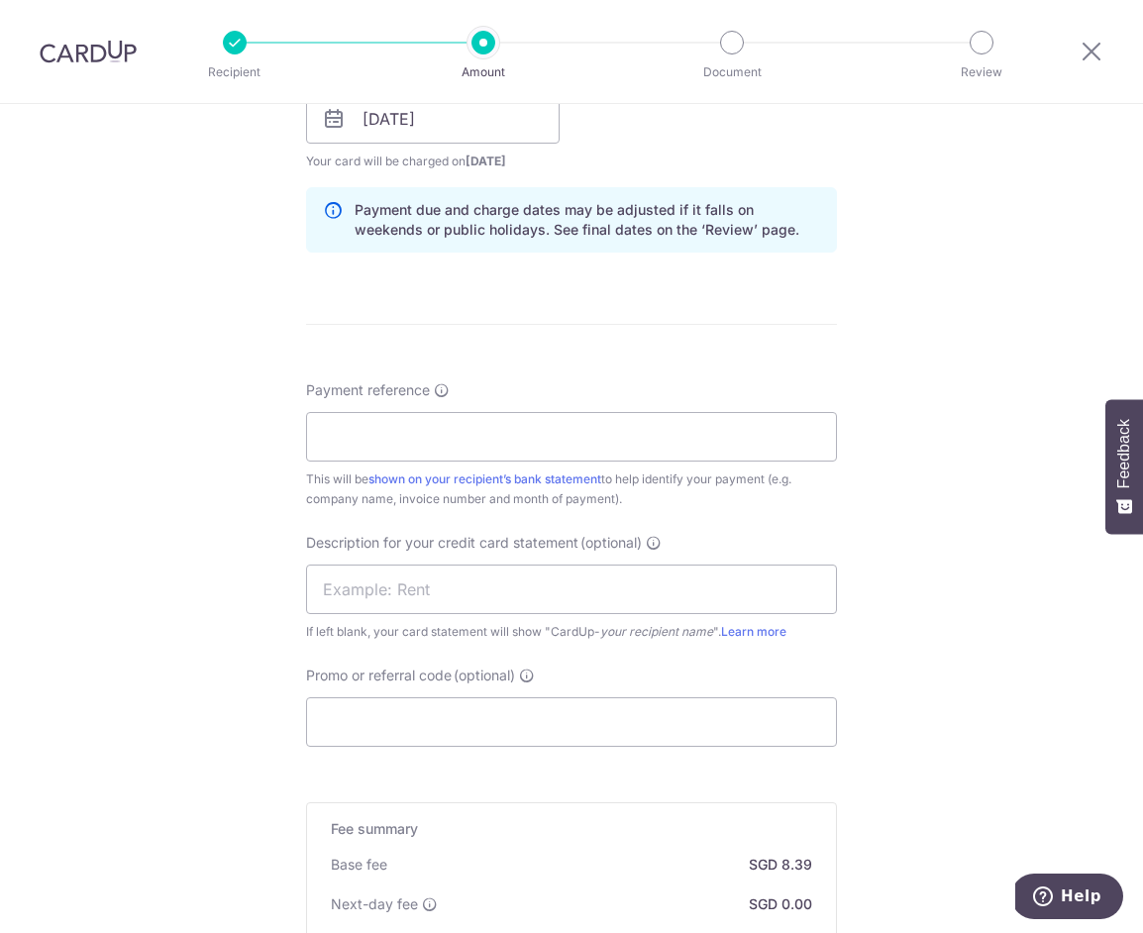
scroll to position [962, 0]
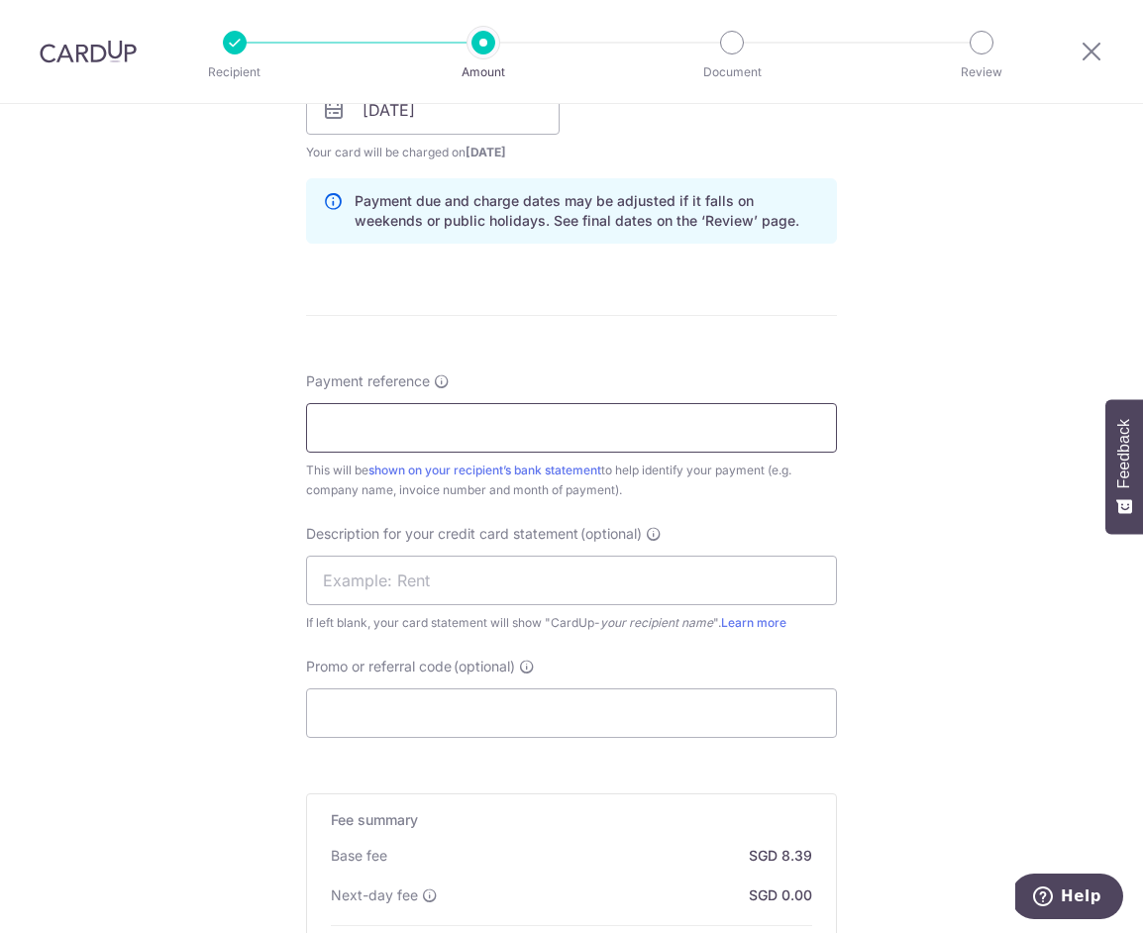
click at [462, 435] on input "Payment reference" at bounding box center [571, 428] width 531 height 50
type input "MUCHACHOS PTE LTD"
click at [422, 717] on input "Promo or referral code (optional)" at bounding box center [571, 714] width 531 height 50
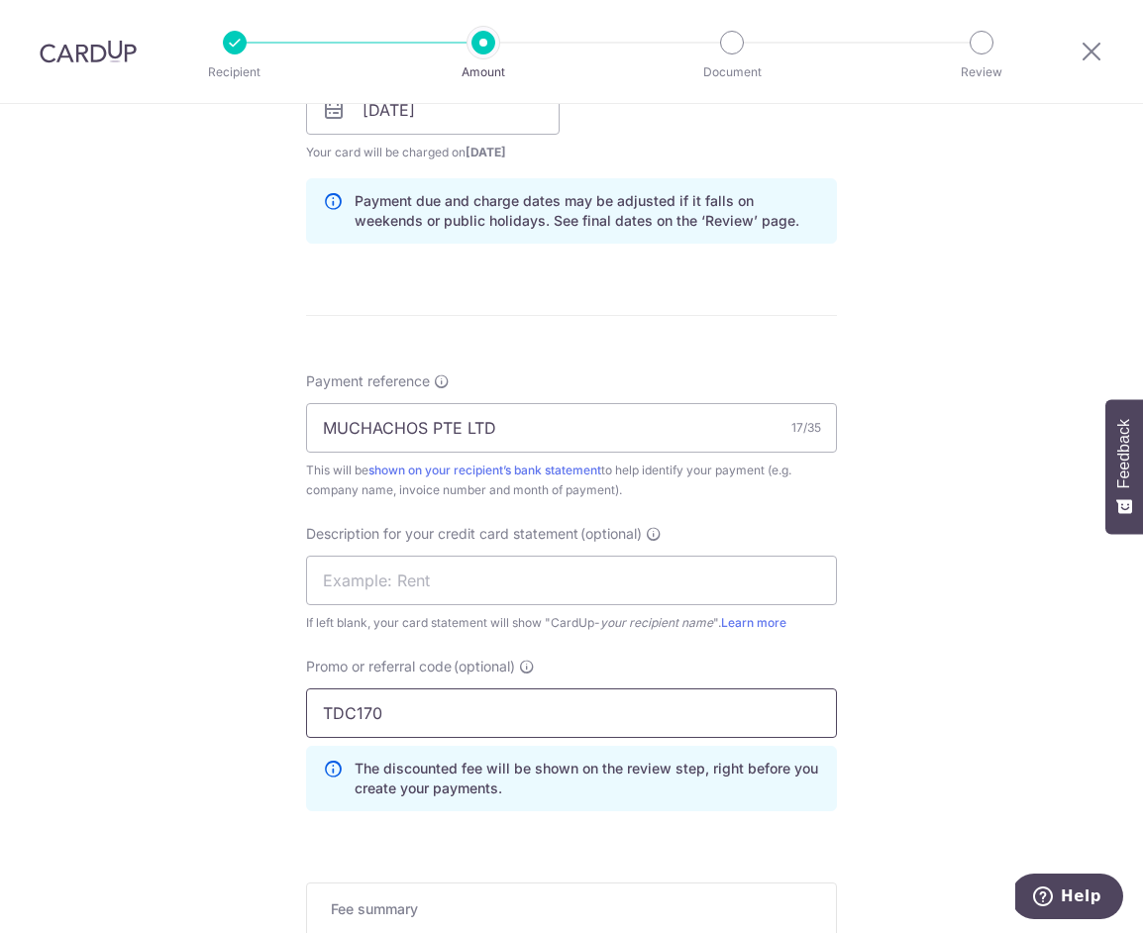
scroll to position [1362, 0]
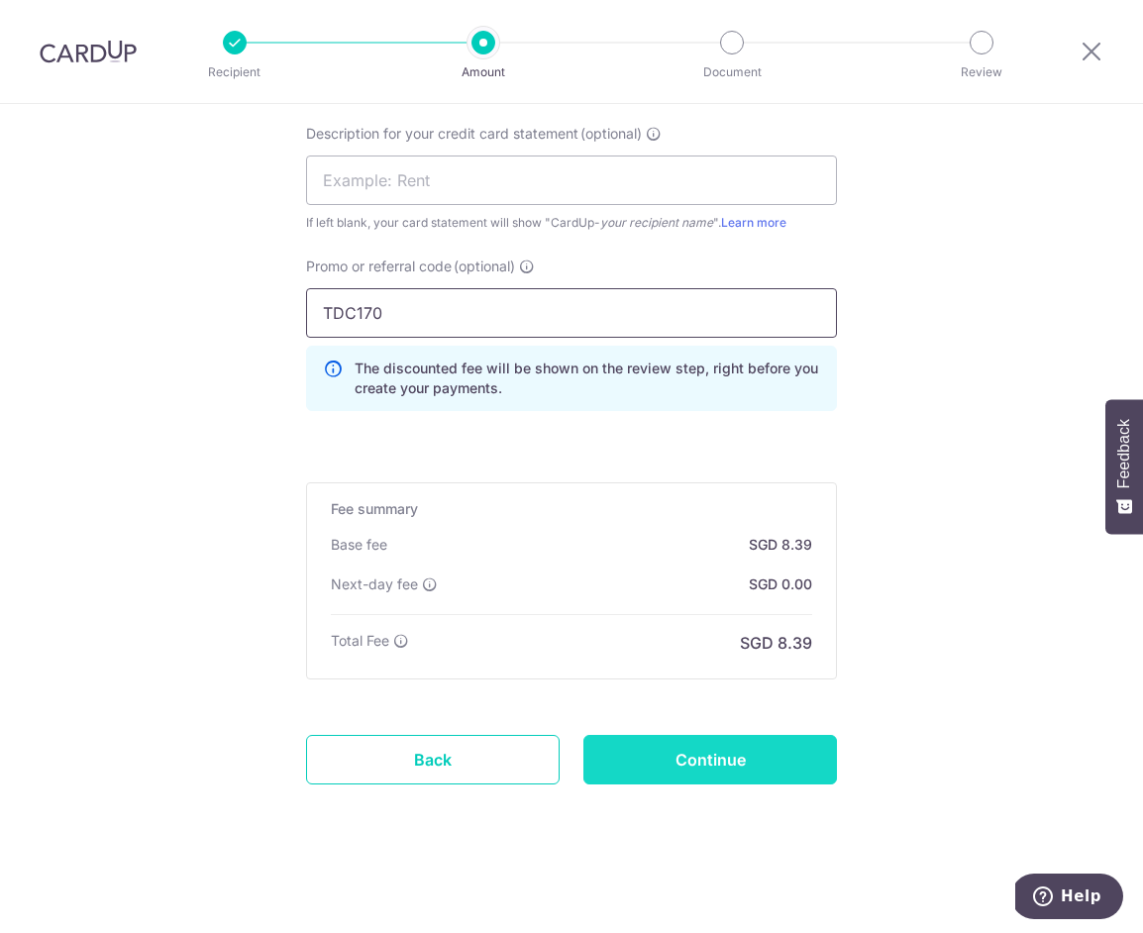
type input "TDC170"
click at [672, 762] on input "Continue" at bounding box center [711, 760] width 254 height 50
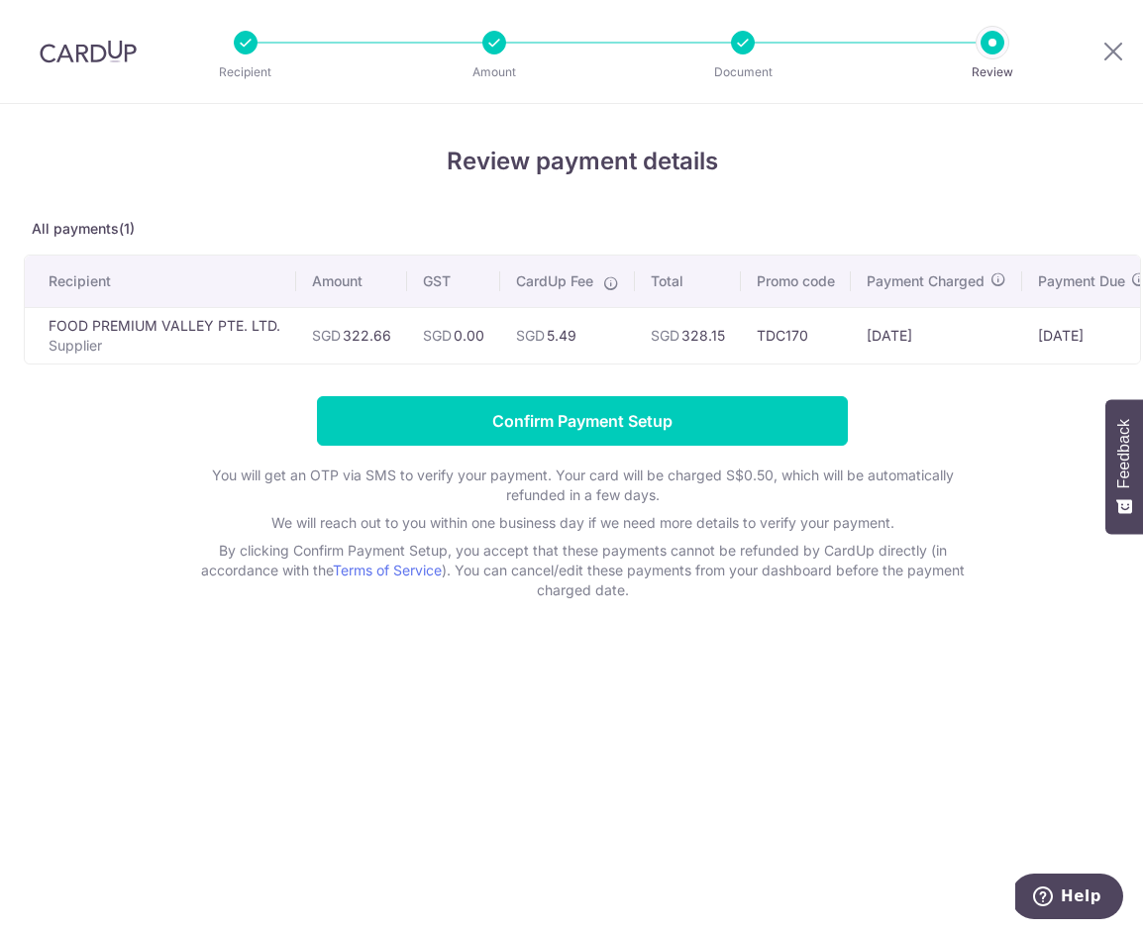
click at [705, 334] on td "SGD 328.15" at bounding box center [688, 335] width 106 height 56
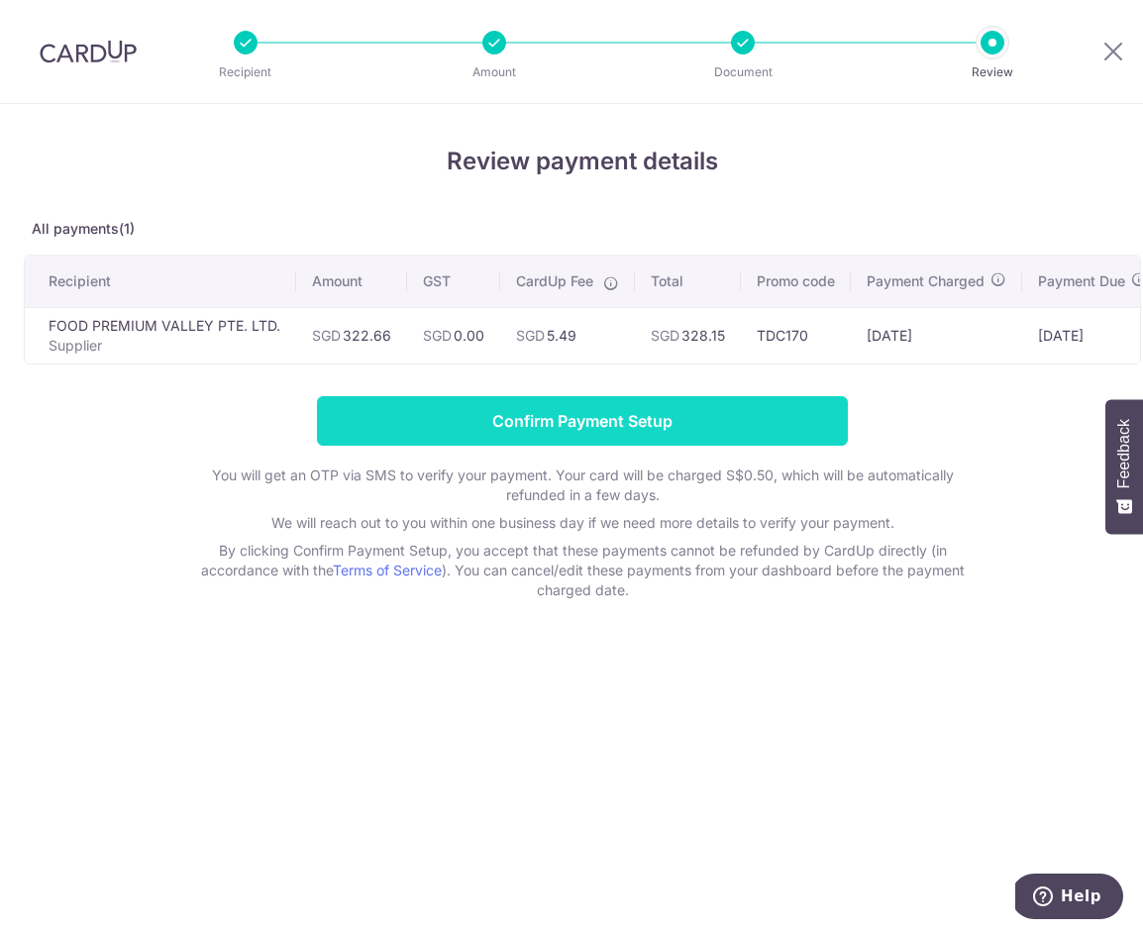
copy td "328.15"
click at [619, 413] on input "Confirm Payment Setup" at bounding box center [582, 421] width 531 height 50
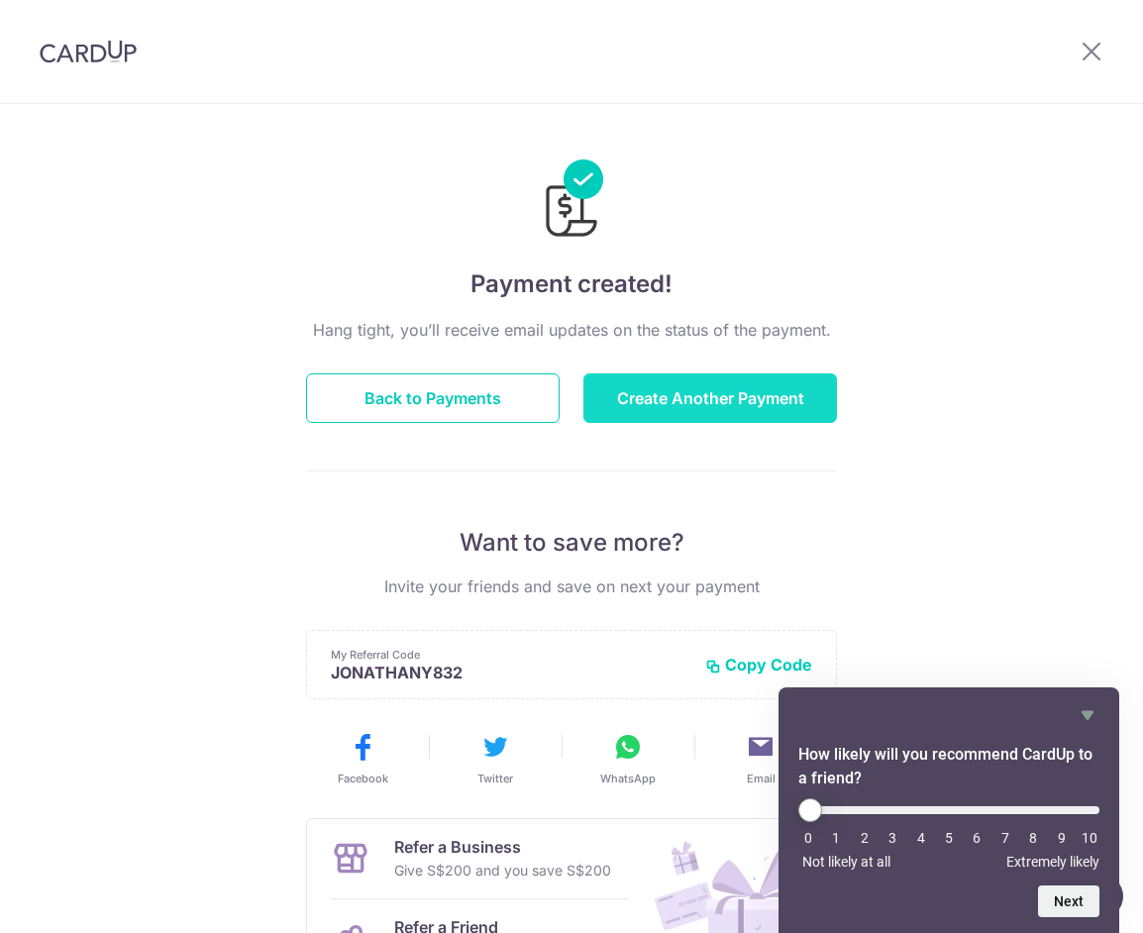
click at [732, 392] on button "Create Another Payment" at bounding box center [711, 399] width 254 height 50
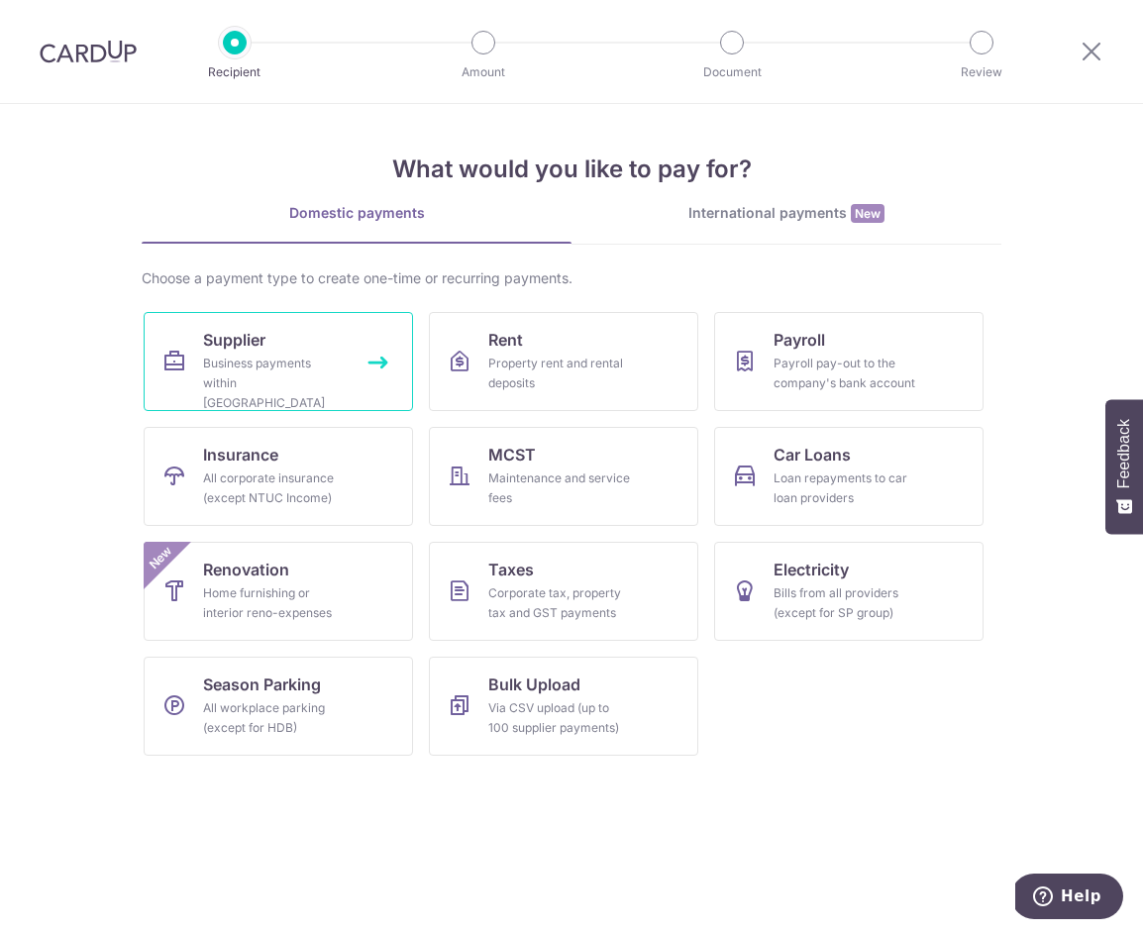
click at [244, 371] on div "Business payments within [GEOGRAPHIC_DATA]" at bounding box center [274, 383] width 143 height 59
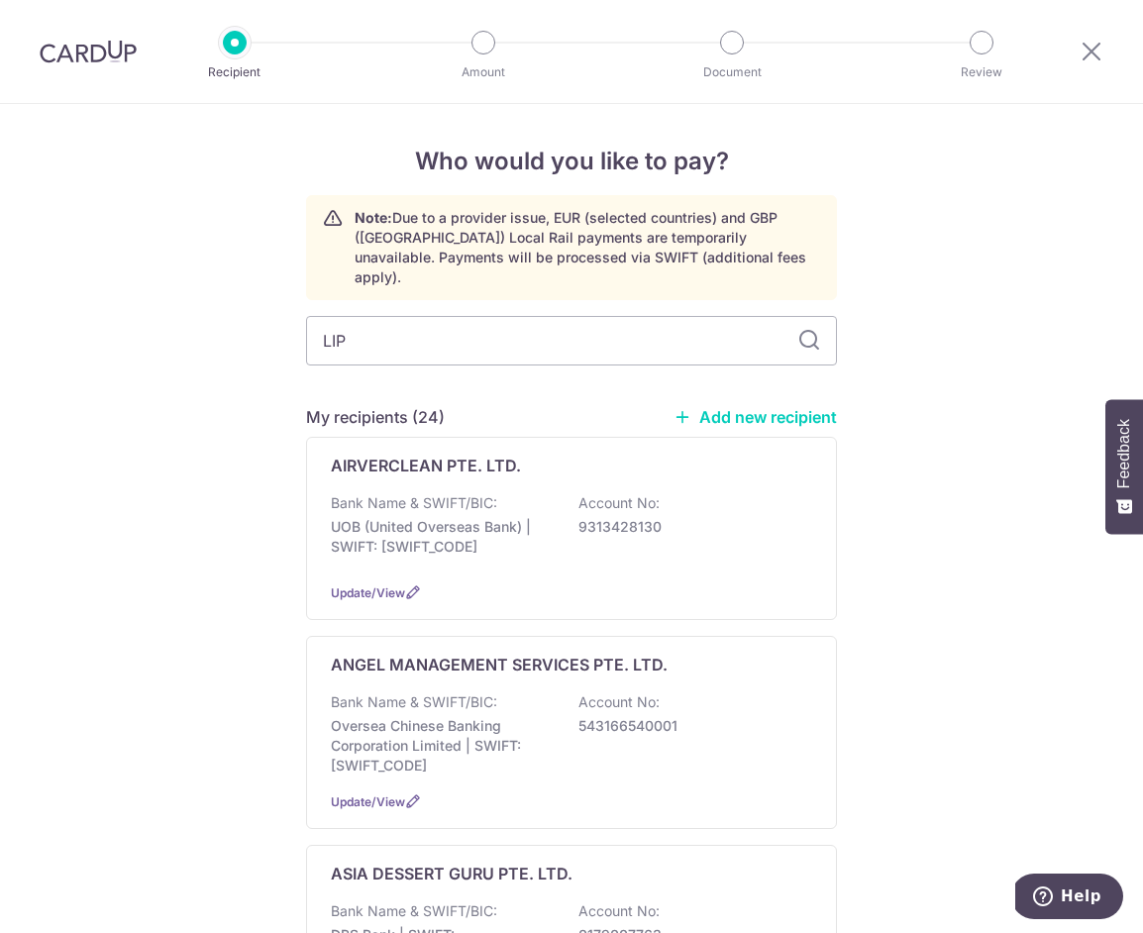
type input "LIP"
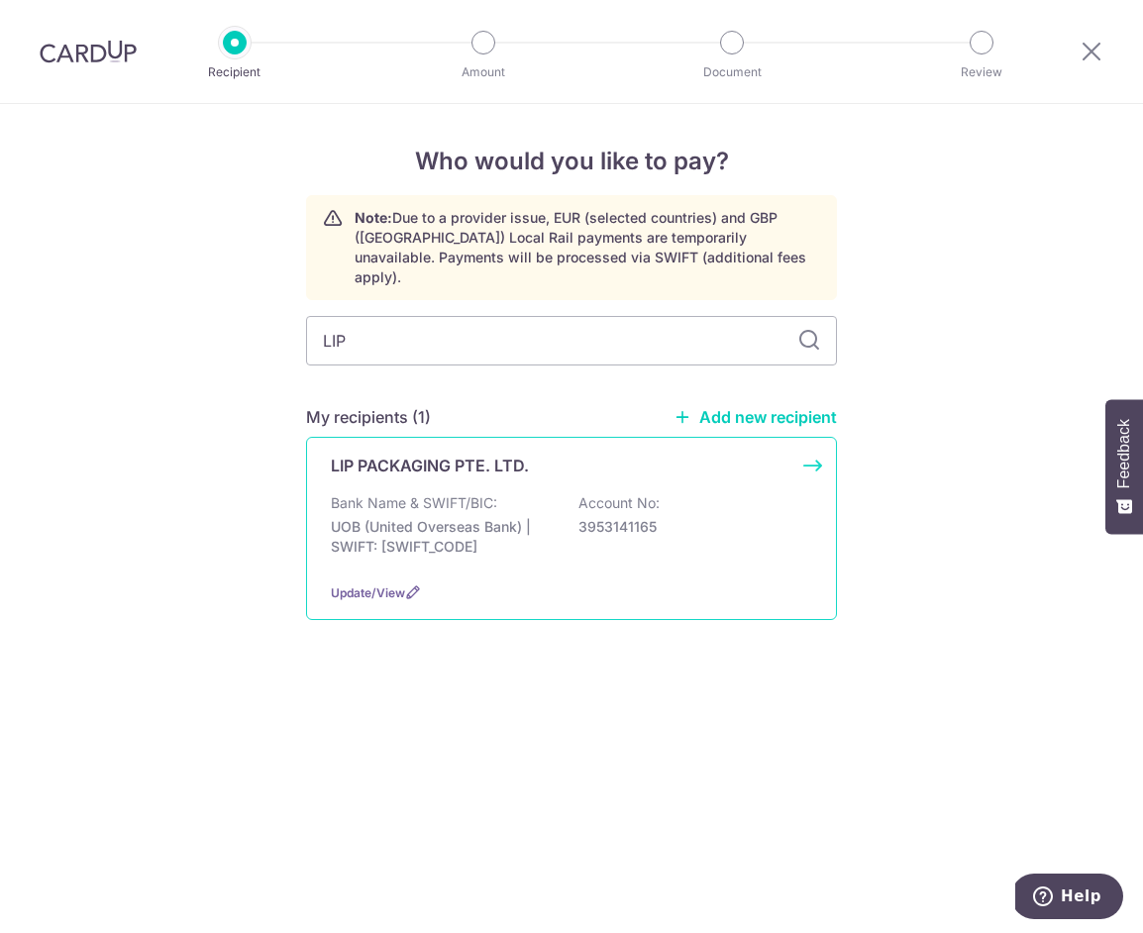
click at [455, 462] on div "LIP PACKAGING PTE. LTD. Bank Name & SWIFT/BIC: UOB (United Overseas Bank) | SWI…" at bounding box center [571, 528] width 531 height 183
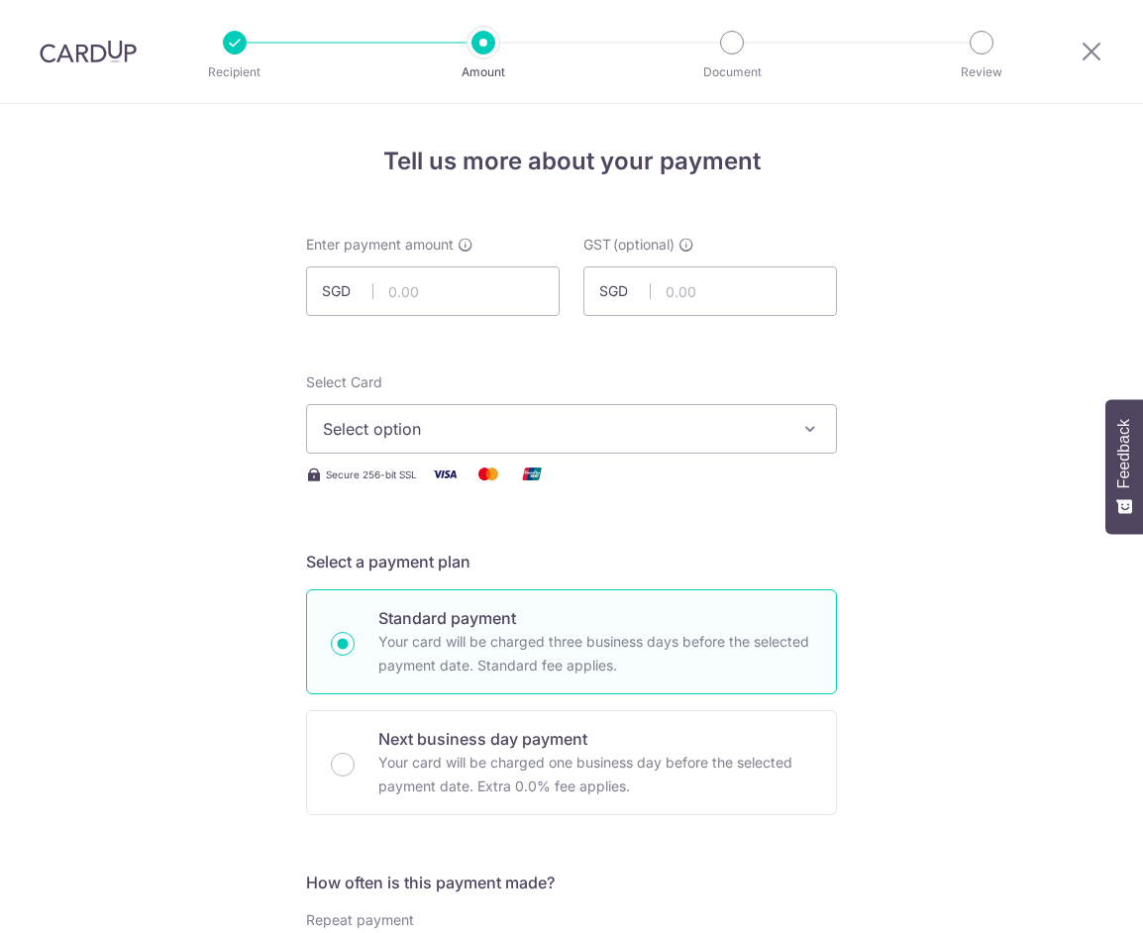
click at [416, 291] on input "text" at bounding box center [433, 292] width 254 height 50
type input "465.33"
click at [416, 427] on span "Select option" at bounding box center [554, 429] width 462 height 24
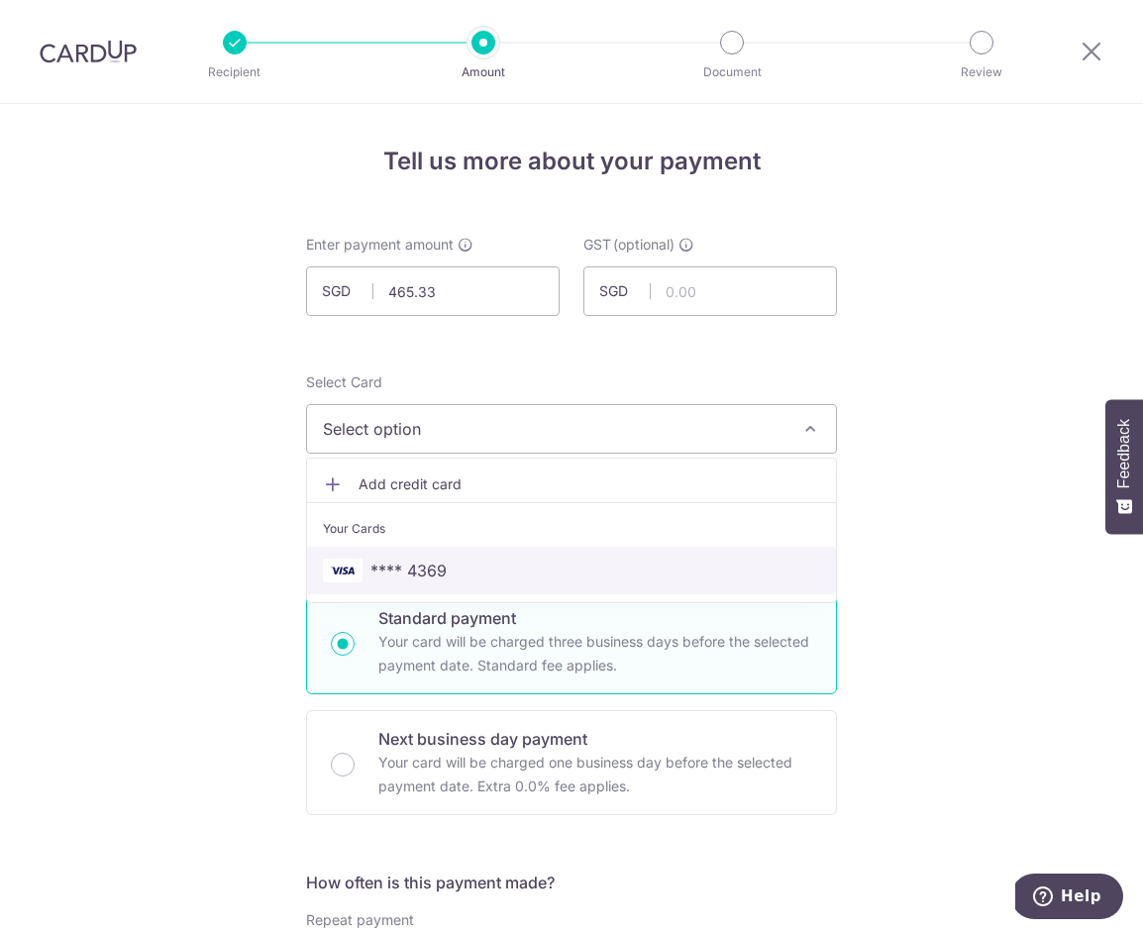
click at [437, 574] on span "**** 4369" at bounding box center [409, 571] width 76 height 24
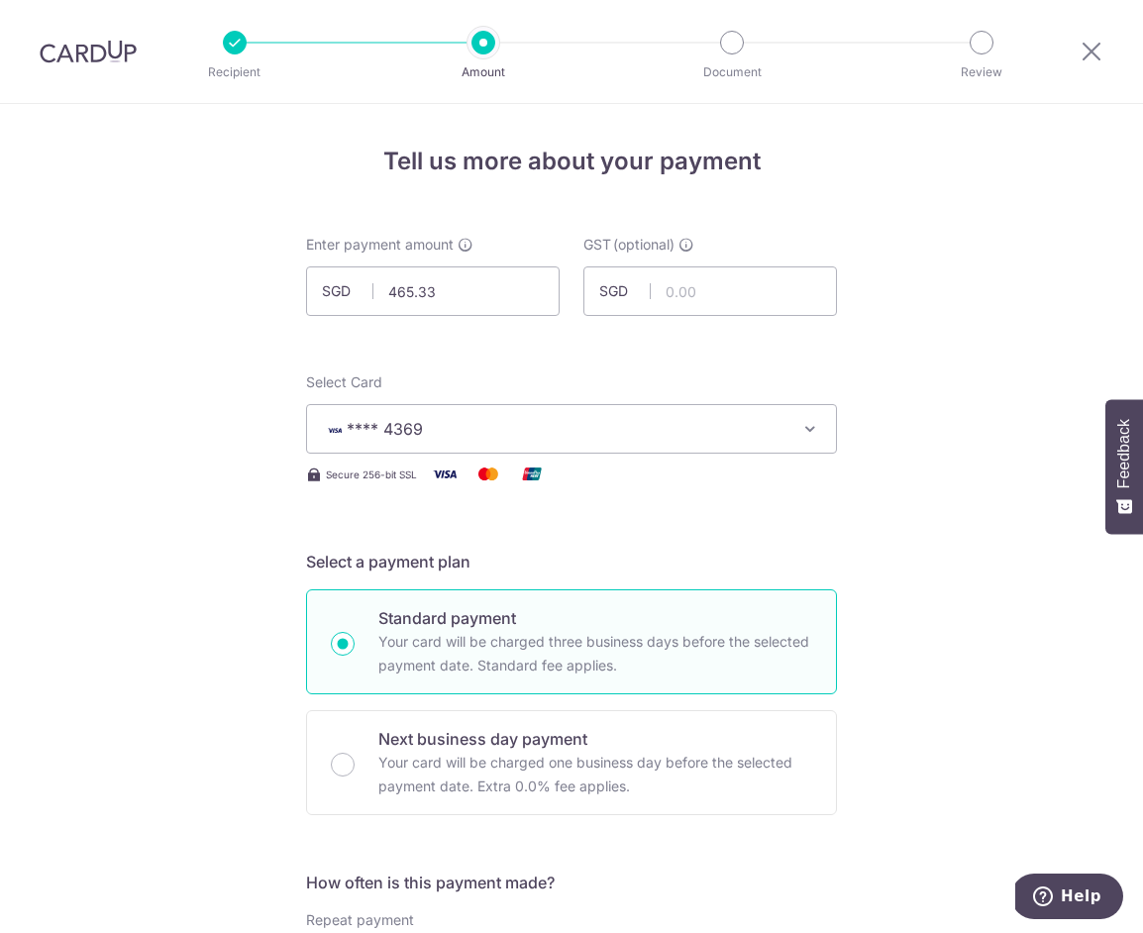
drag, startPoint x: 350, startPoint y: 760, endPoint x: 444, endPoint y: 693, distance: 115.8
click at [351, 759] on input "Next business day payment Your card will be charged one business day before the…" at bounding box center [343, 765] width 24 height 24
radio input "true"
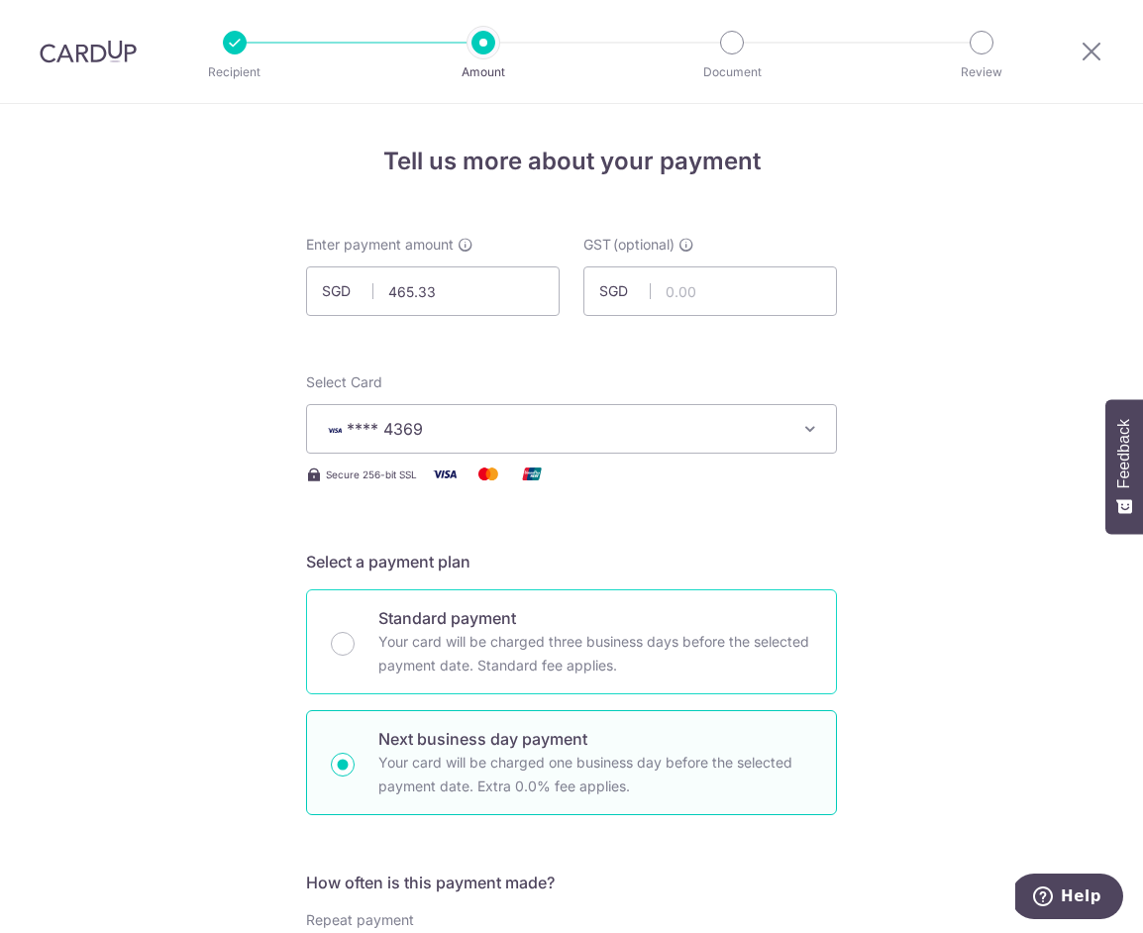
scroll to position [851, 0]
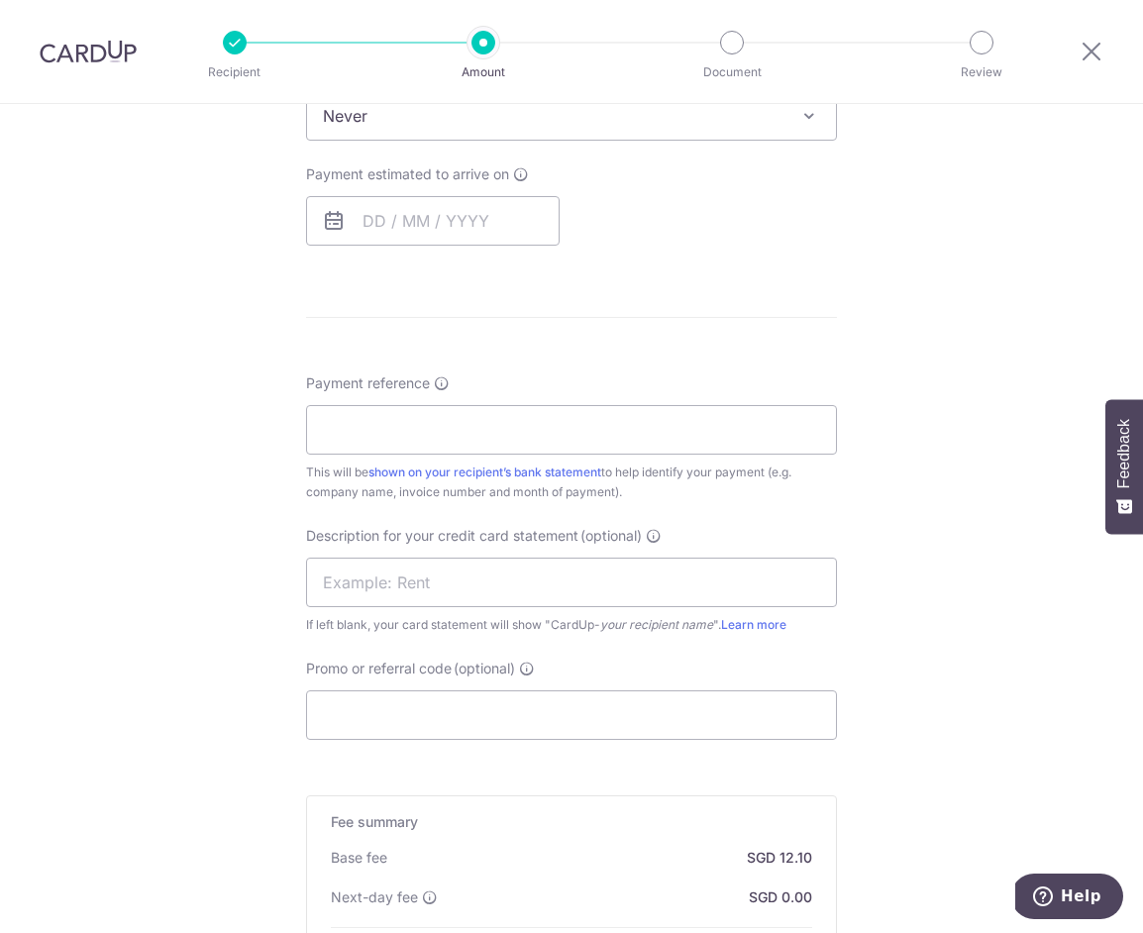
click at [431, 192] on div "Payment estimated to arrive on Your card will be charged on for the first payme…" at bounding box center [433, 204] width 254 height 81
click at [477, 219] on input "text" at bounding box center [433, 221] width 254 height 50
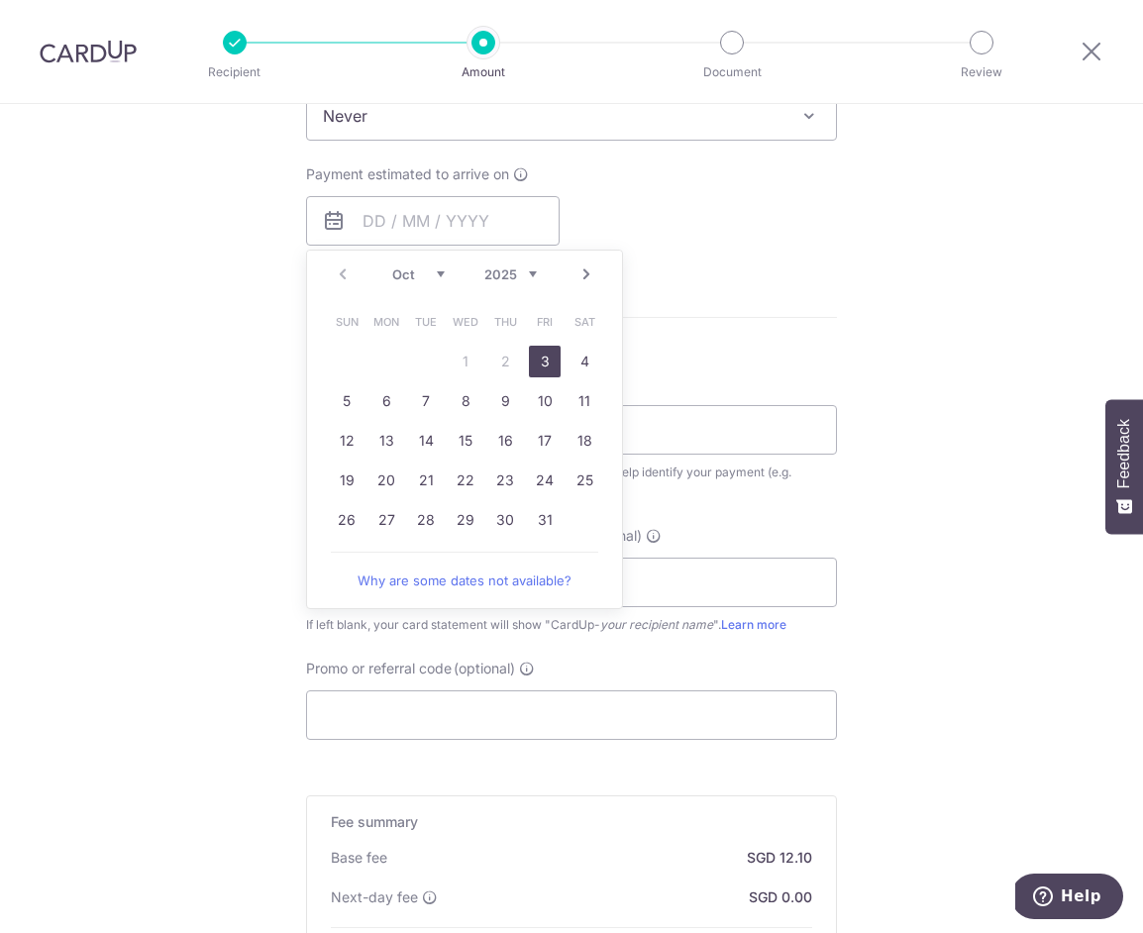
click at [538, 355] on link "3" at bounding box center [545, 362] width 32 height 32
type input "[DATE]"
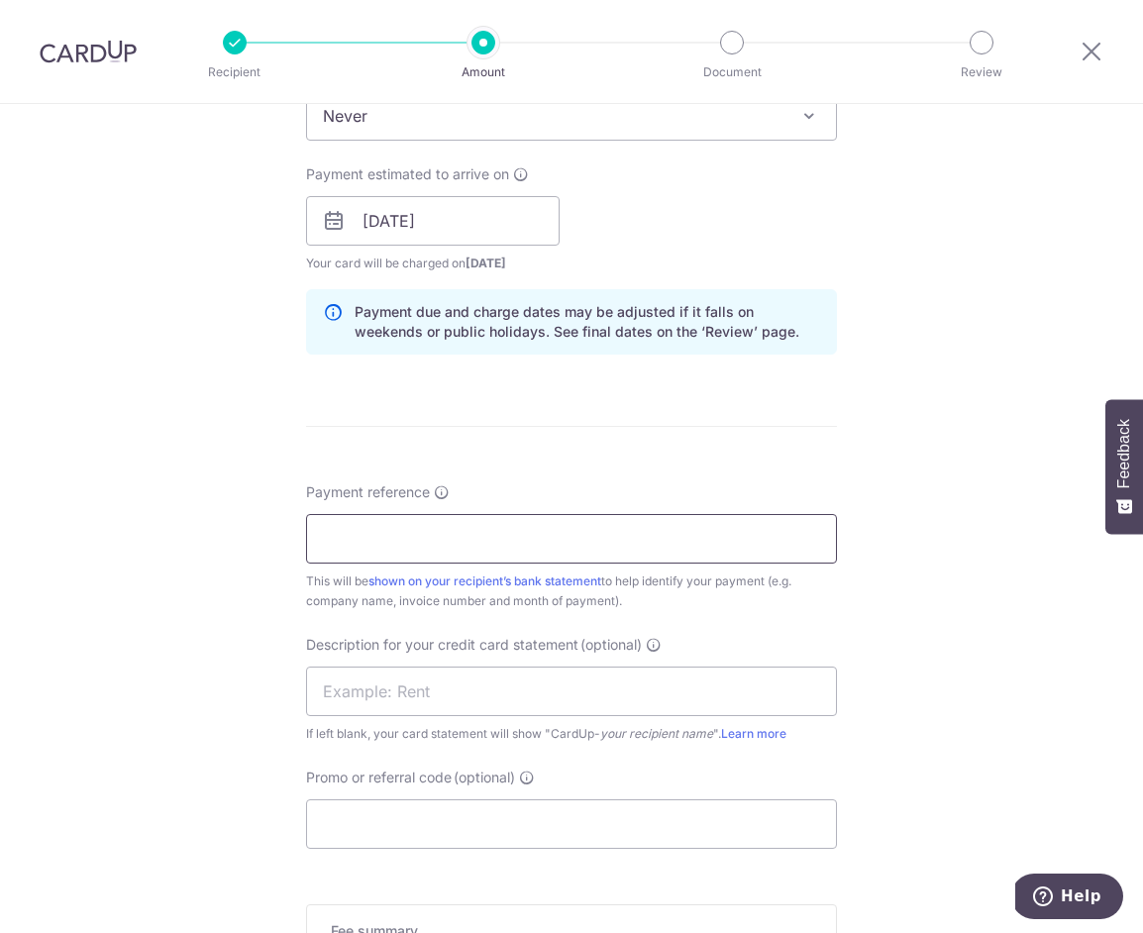
click at [465, 563] on input "Payment reference" at bounding box center [571, 539] width 531 height 50
type input "MUCHACHOS PTE LTD"
click at [507, 815] on input "Promo or referral code (optional)" at bounding box center [571, 825] width 531 height 50
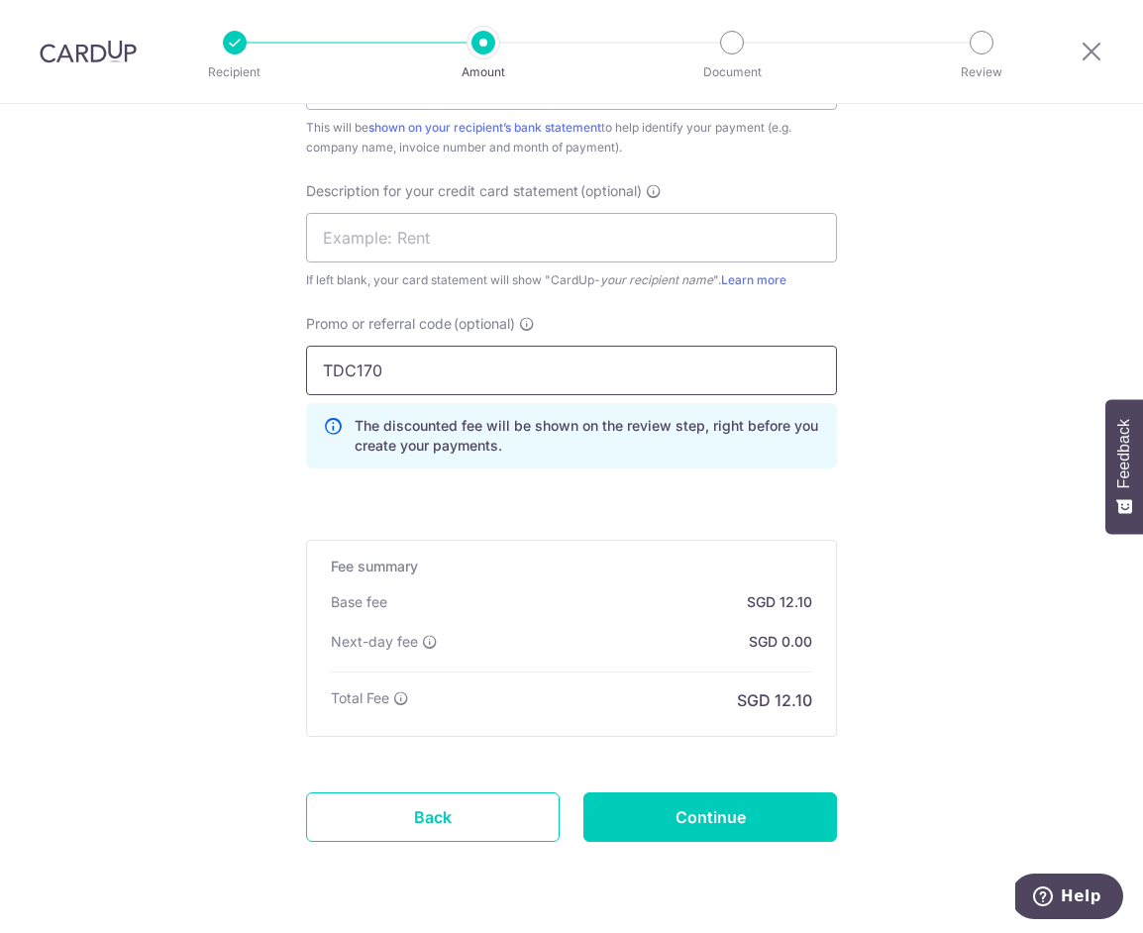
scroll to position [1362, 0]
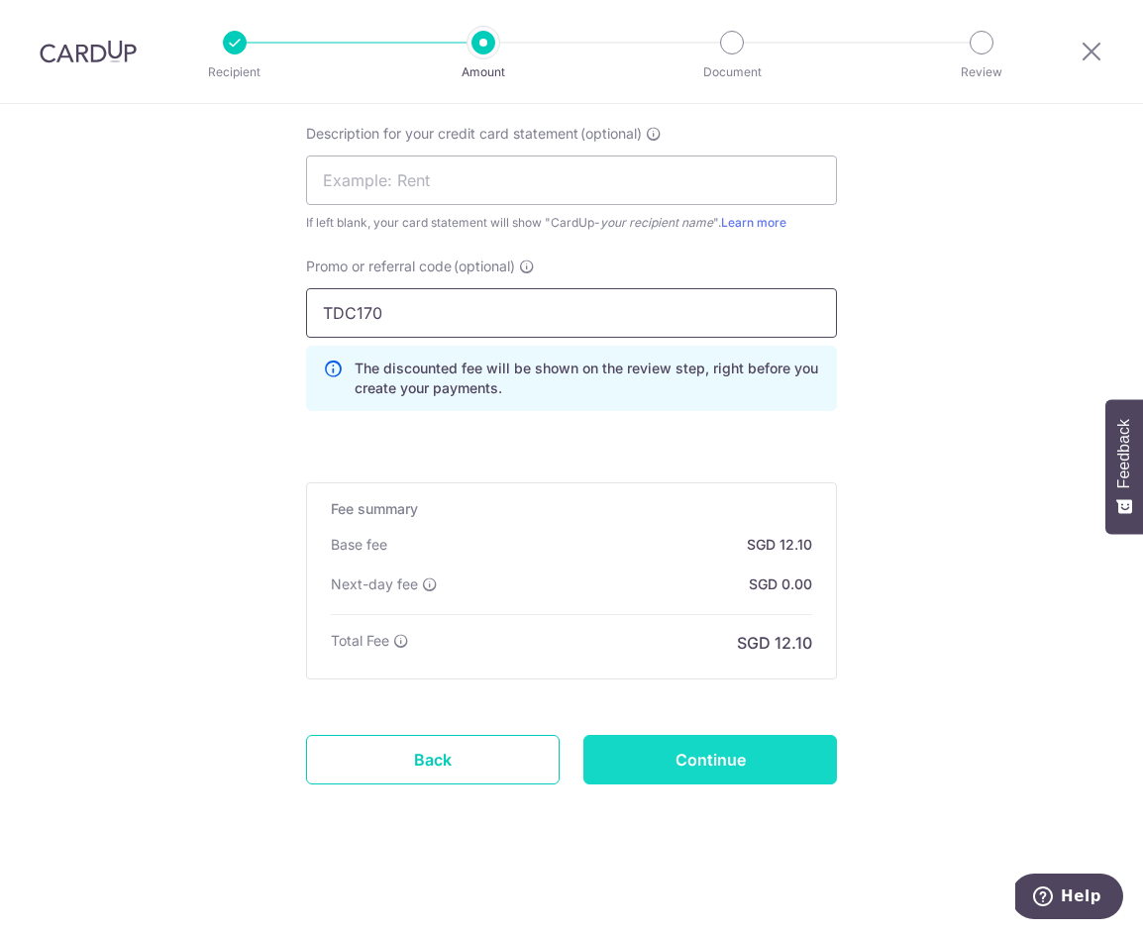
type input "TDC170"
click at [669, 761] on input "Continue" at bounding box center [711, 760] width 254 height 50
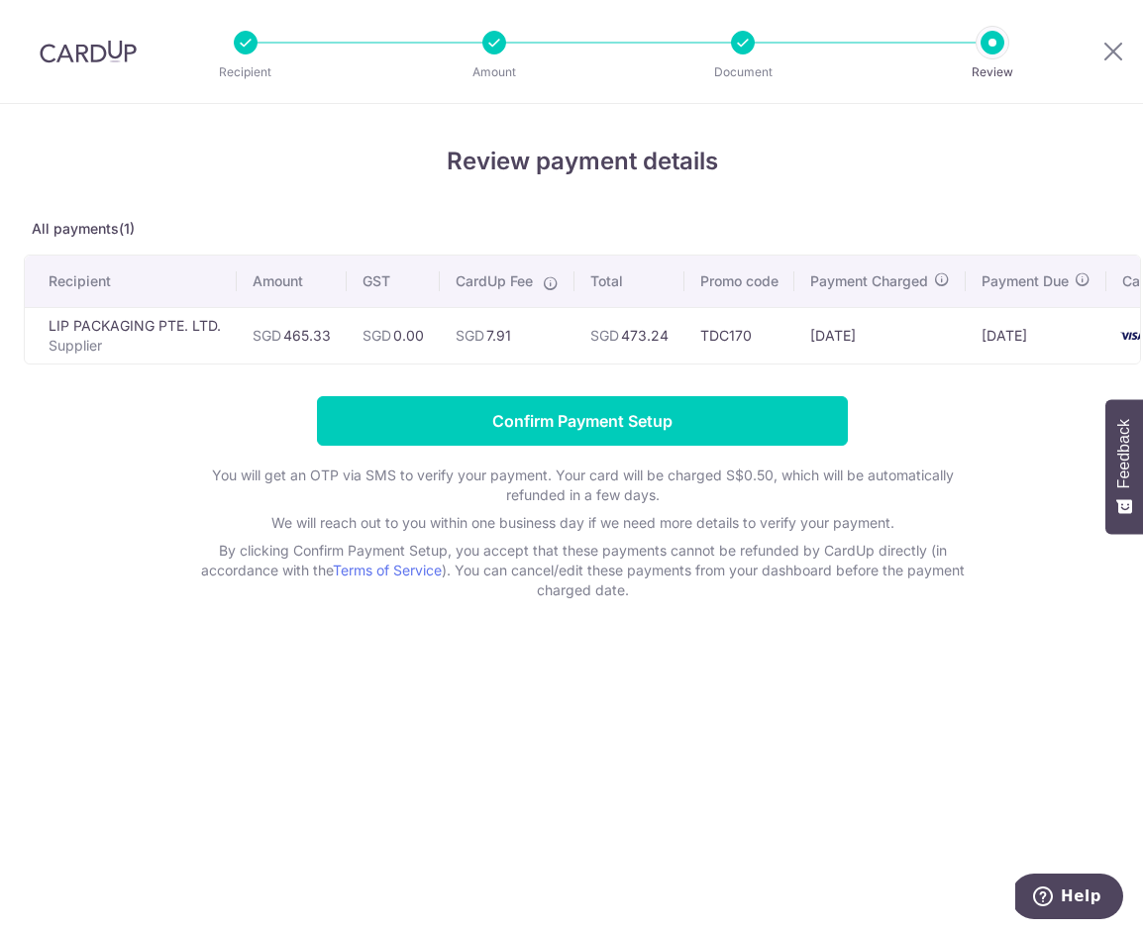
click at [647, 334] on td "SGD 473.24" at bounding box center [630, 335] width 110 height 56
click at [648, 334] on td "SGD 473.24" at bounding box center [630, 335] width 110 height 56
copy td "473.24"
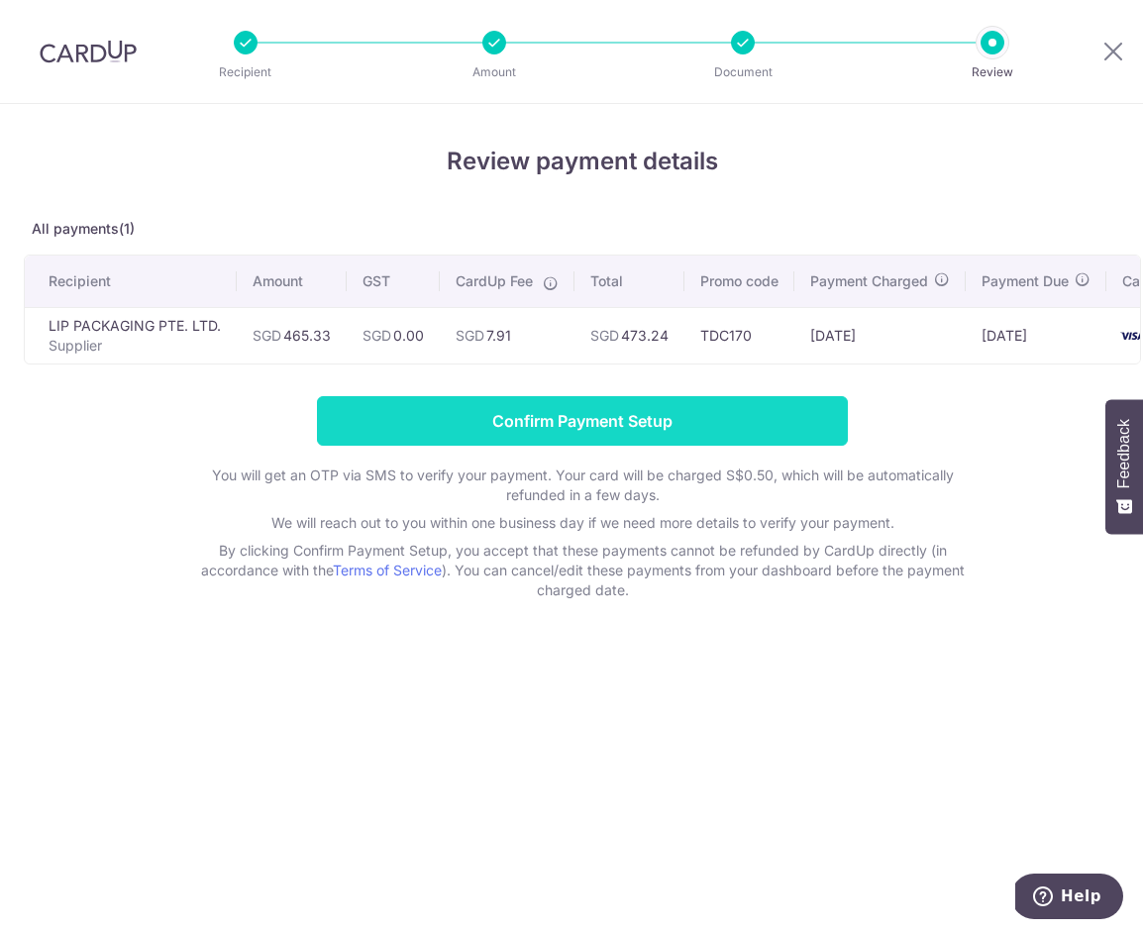
click at [576, 411] on input "Confirm Payment Setup" at bounding box center [582, 421] width 531 height 50
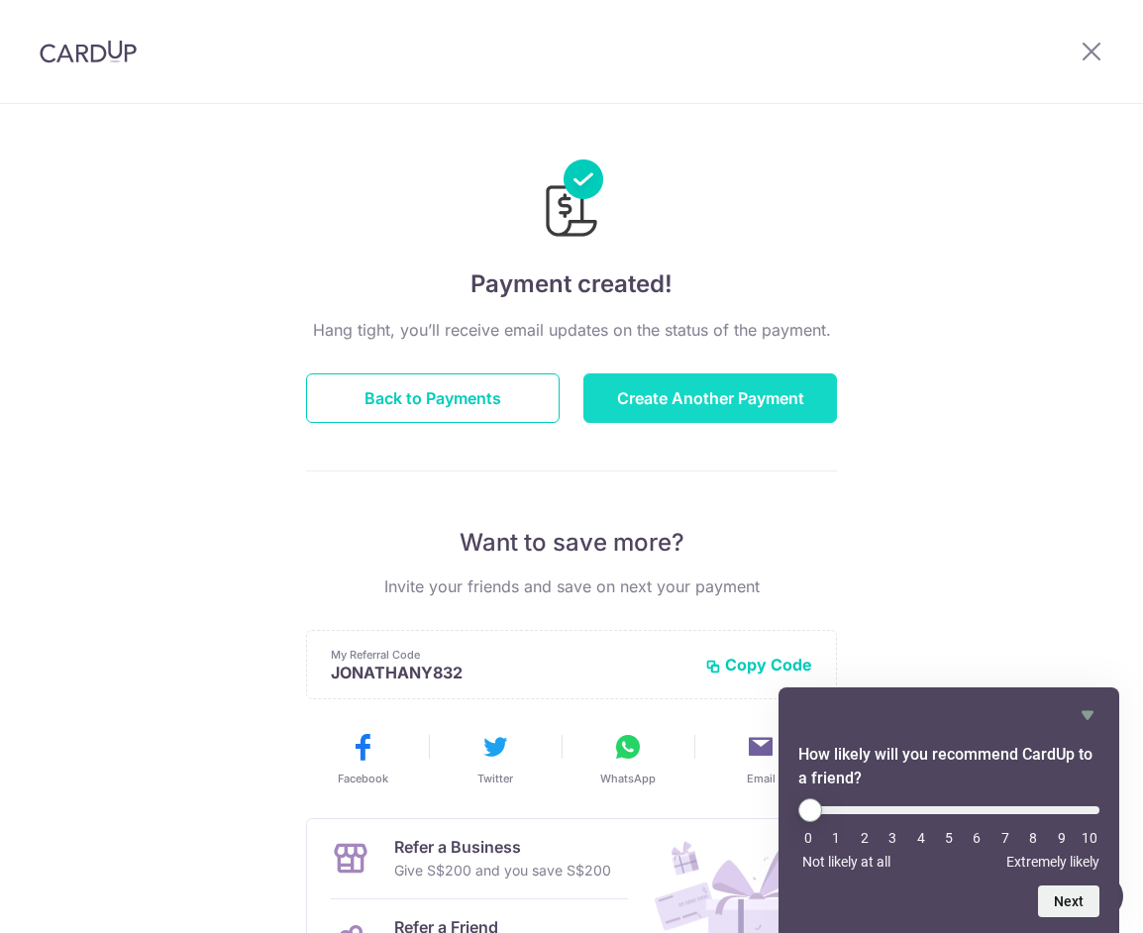
click at [700, 390] on button "Create Another Payment" at bounding box center [711, 399] width 254 height 50
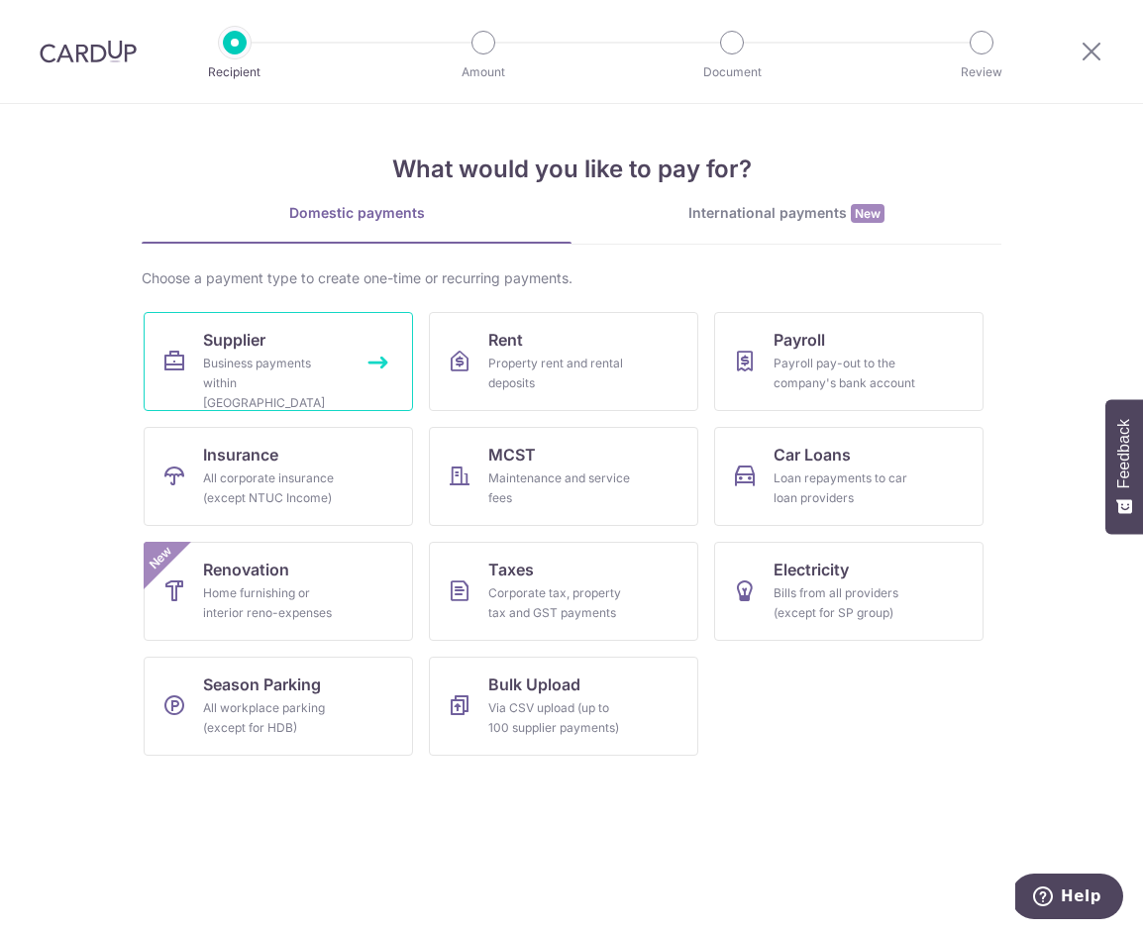
click at [258, 348] on span "Supplier" at bounding box center [234, 340] width 62 height 24
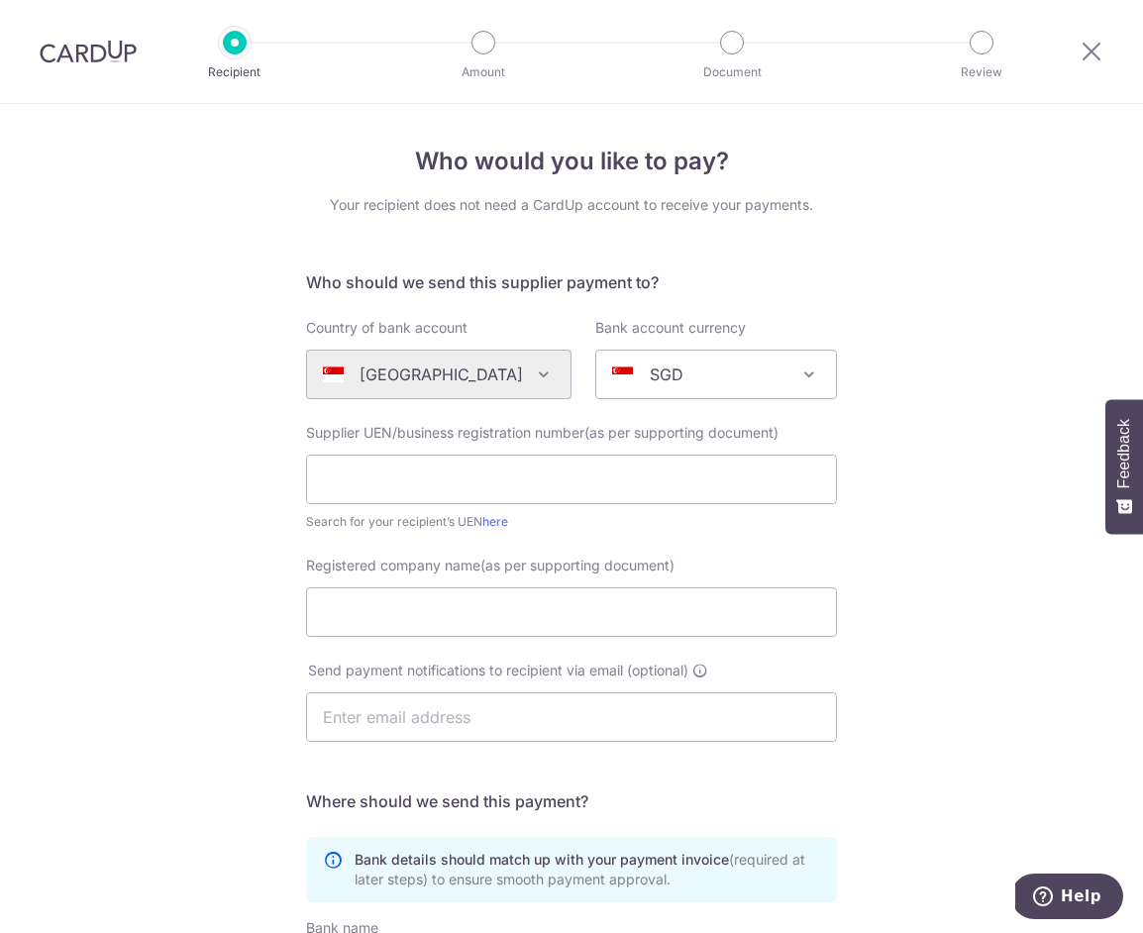
scroll to position [372, 0]
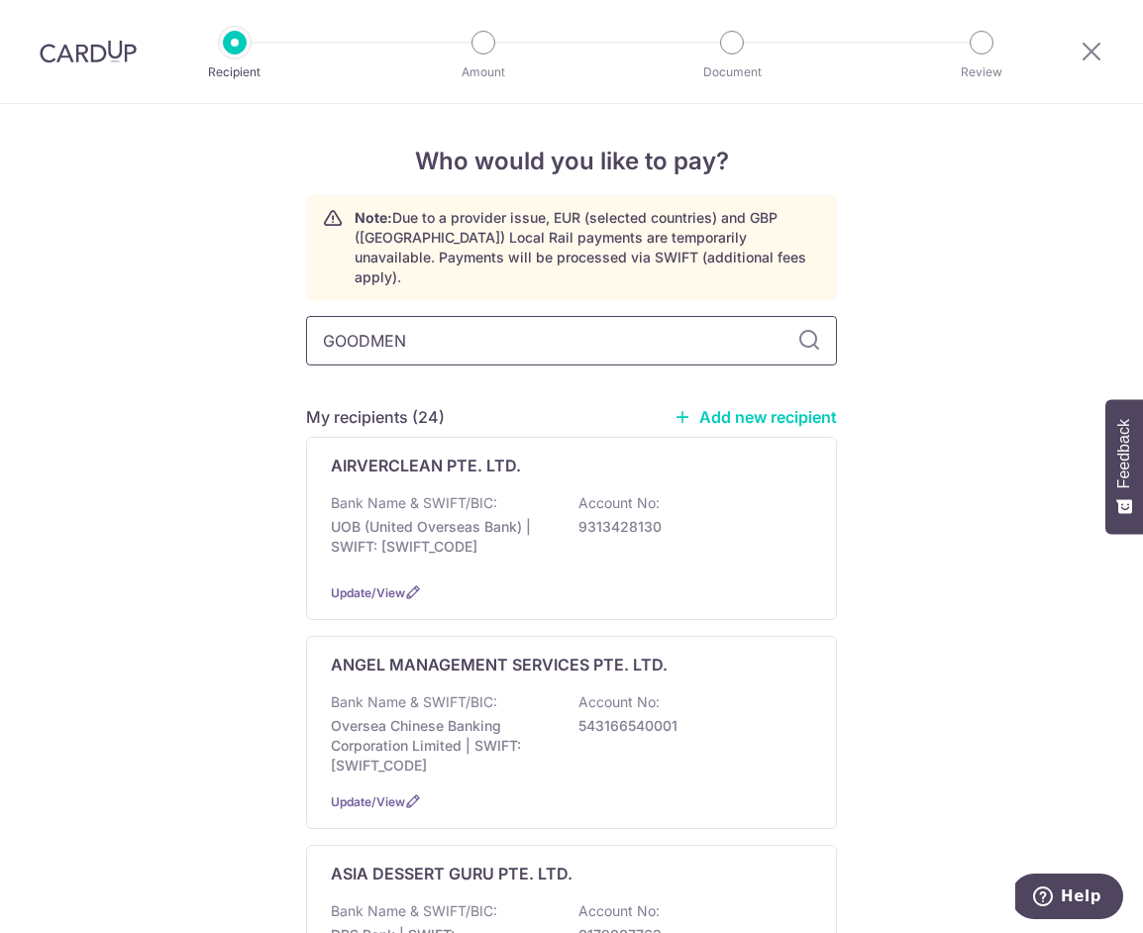
type input "GOODMEN"
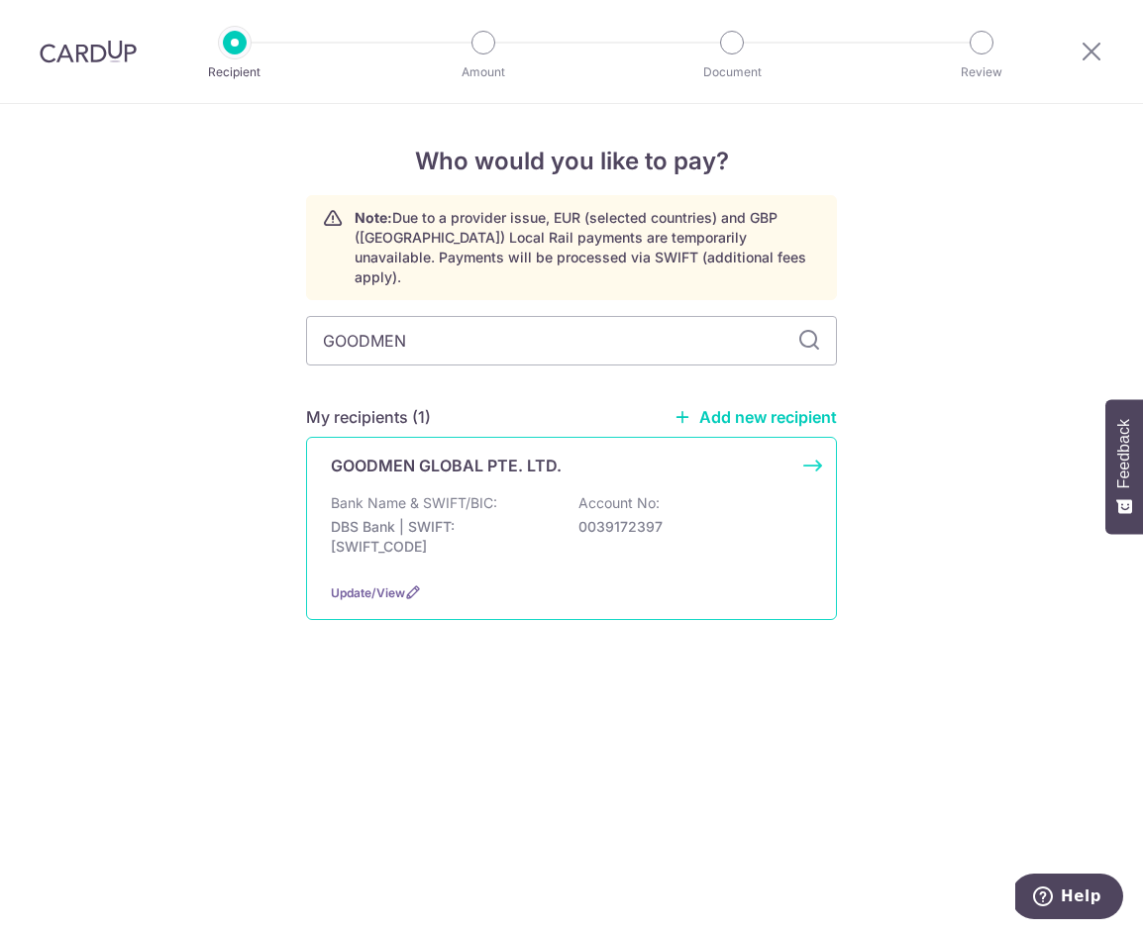
click at [497, 517] on p "DBS Bank | SWIFT: DBSSSGSGXXX" at bounding box center [442, 537] width 222 height 40
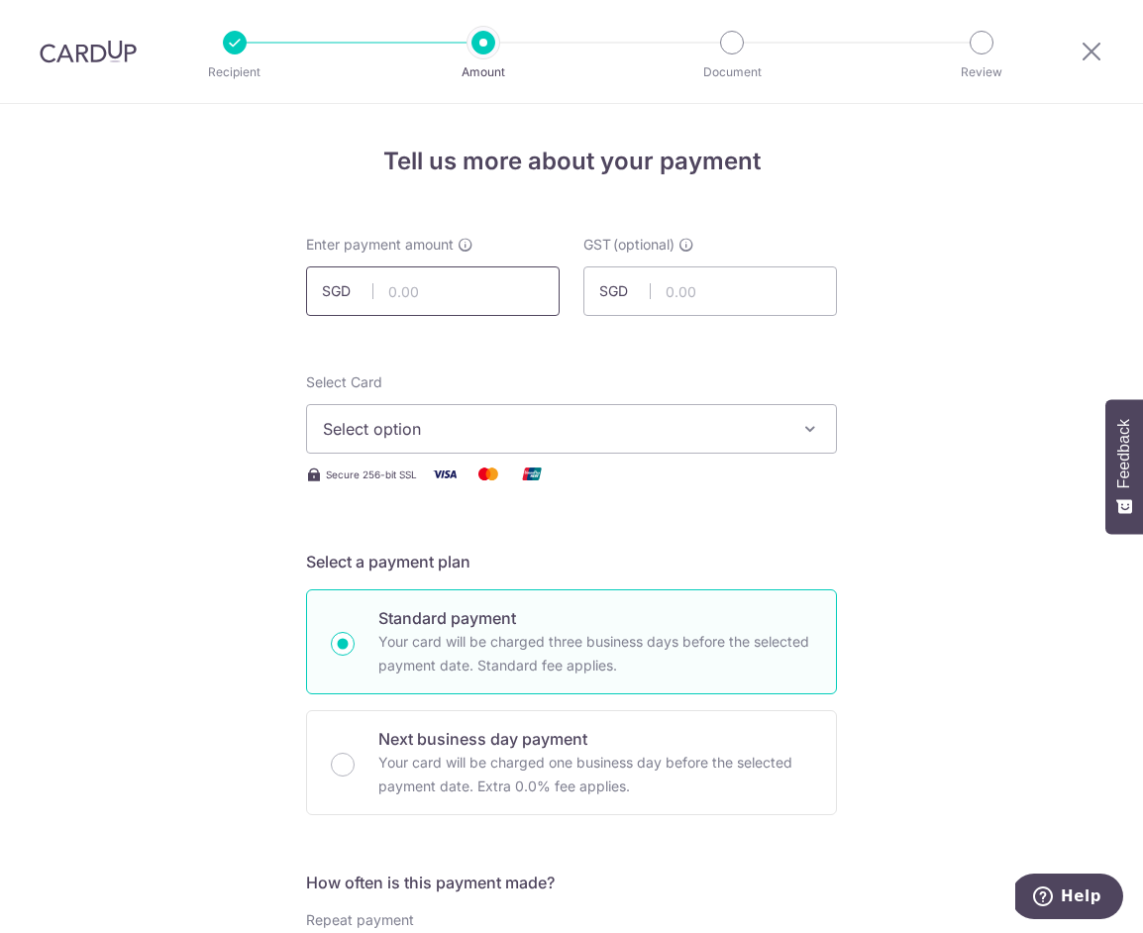
click at [445, 296] on input "text" at bounding box center [433, 292] width 254 height 50
paste input "627.84"
type input "627.84"
click at [420, 428] on span "Select option" at bounding box center [554, 429] width 462 height 24
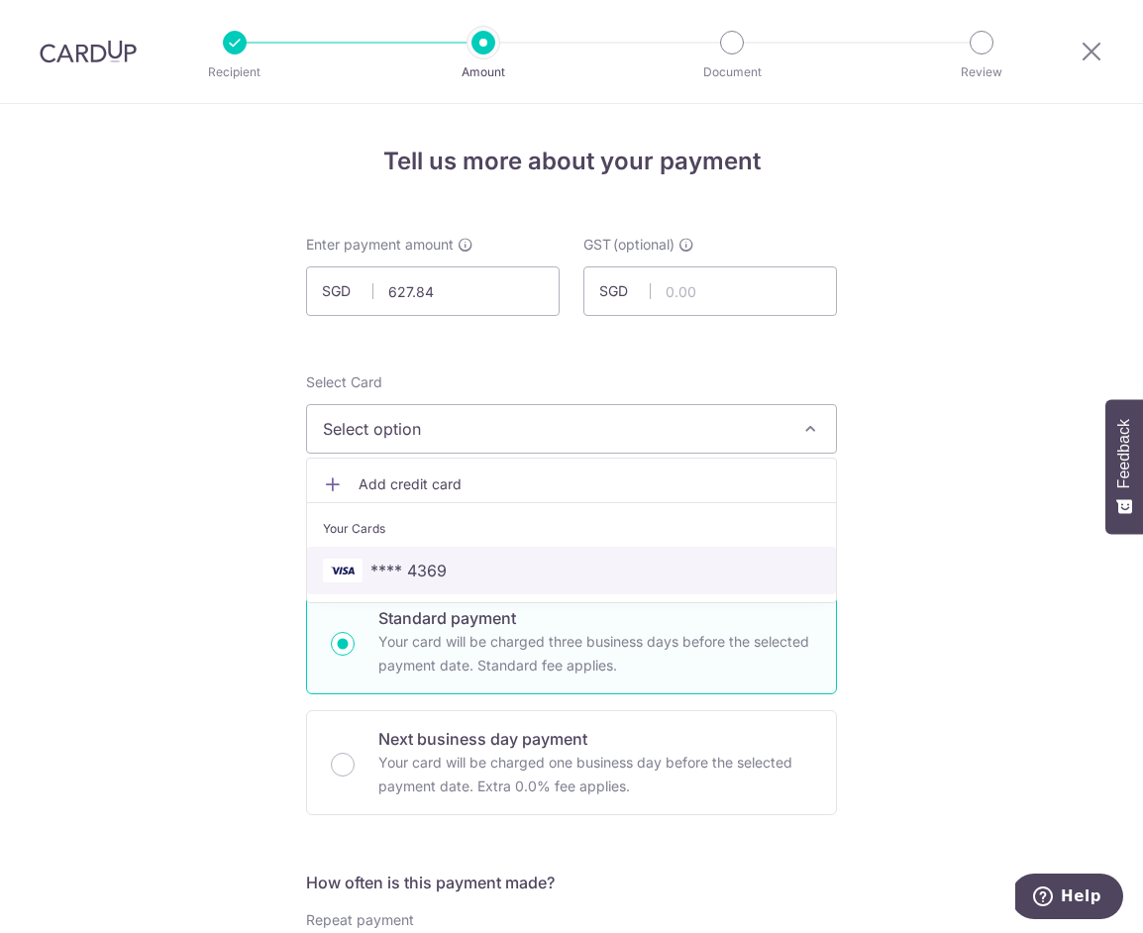
click at [440, 565] on span "**** 4369" at bounding box center [409, 571] width 76 height 24
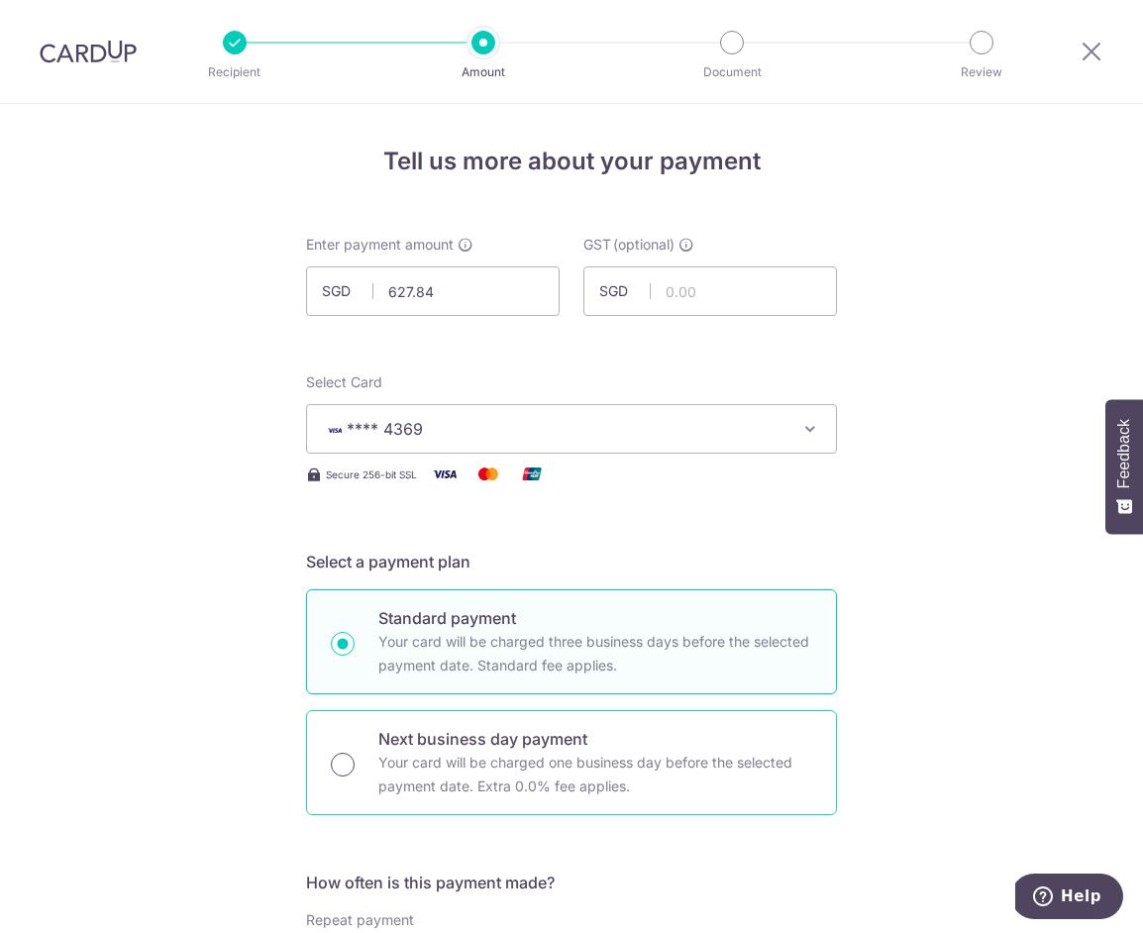
click at [336, 771] on input "Next business day payment Your card will be charged one business day before the…" at bounding box center [343, 765] width 24 height 24
radio input "true"
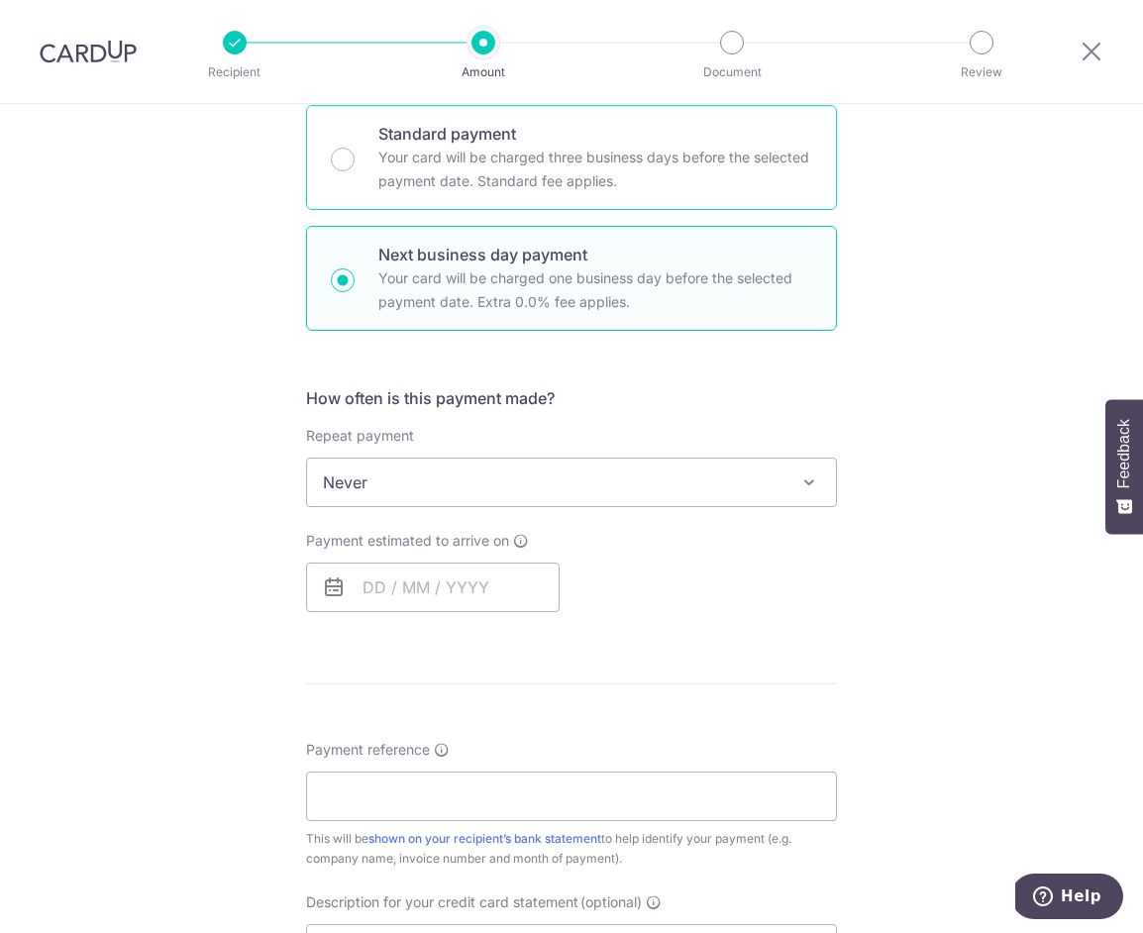
scroll to position [531, 0]
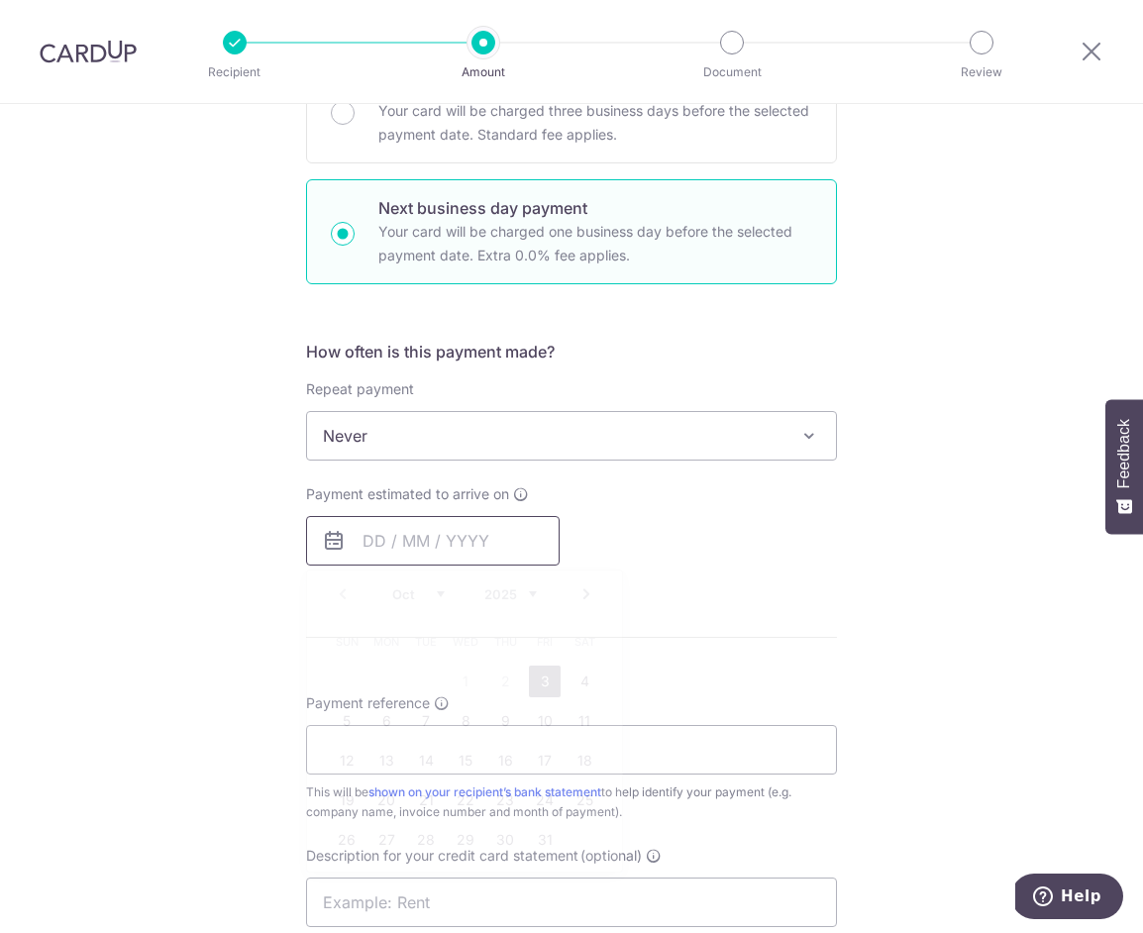
click at [461, 529] on input "text" at bounding box center [433, 541] width 254 height 50
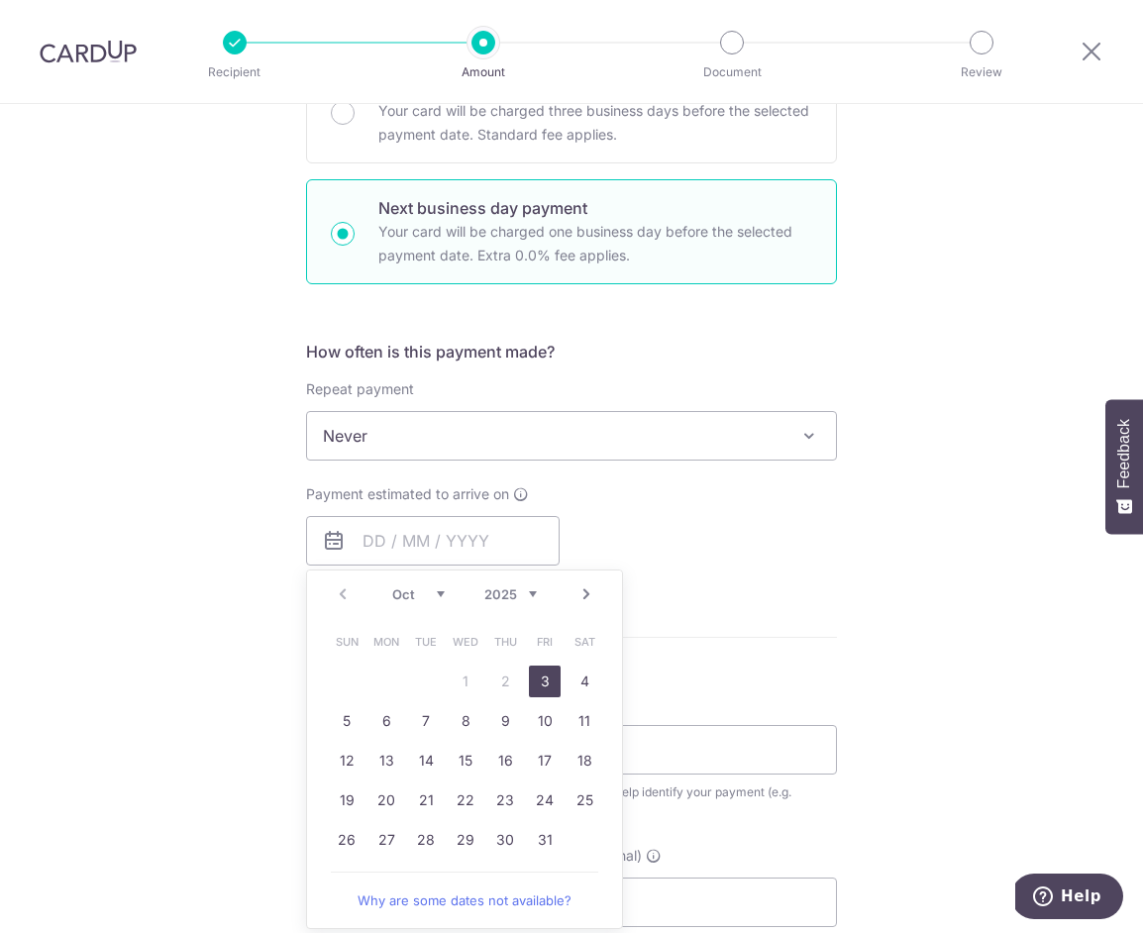
drag, startPoint x: 553, startPoint y: 688, endPoint x: 639, endPoint y: 599, distance: 123.3
click at [553, 687] on link "3" at bounding box center [545, 682] width 32 height 32
type input "[DATE]"
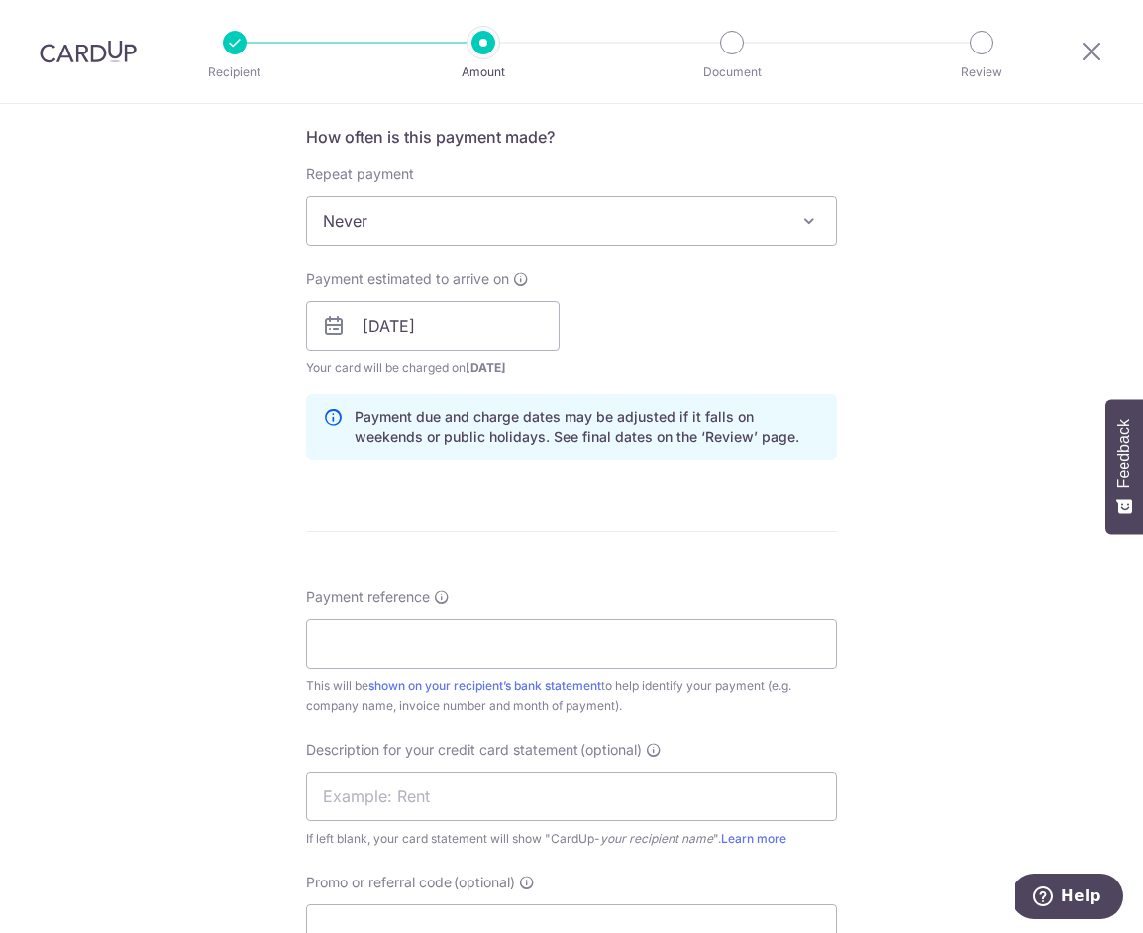
scroll to position [905, 0]
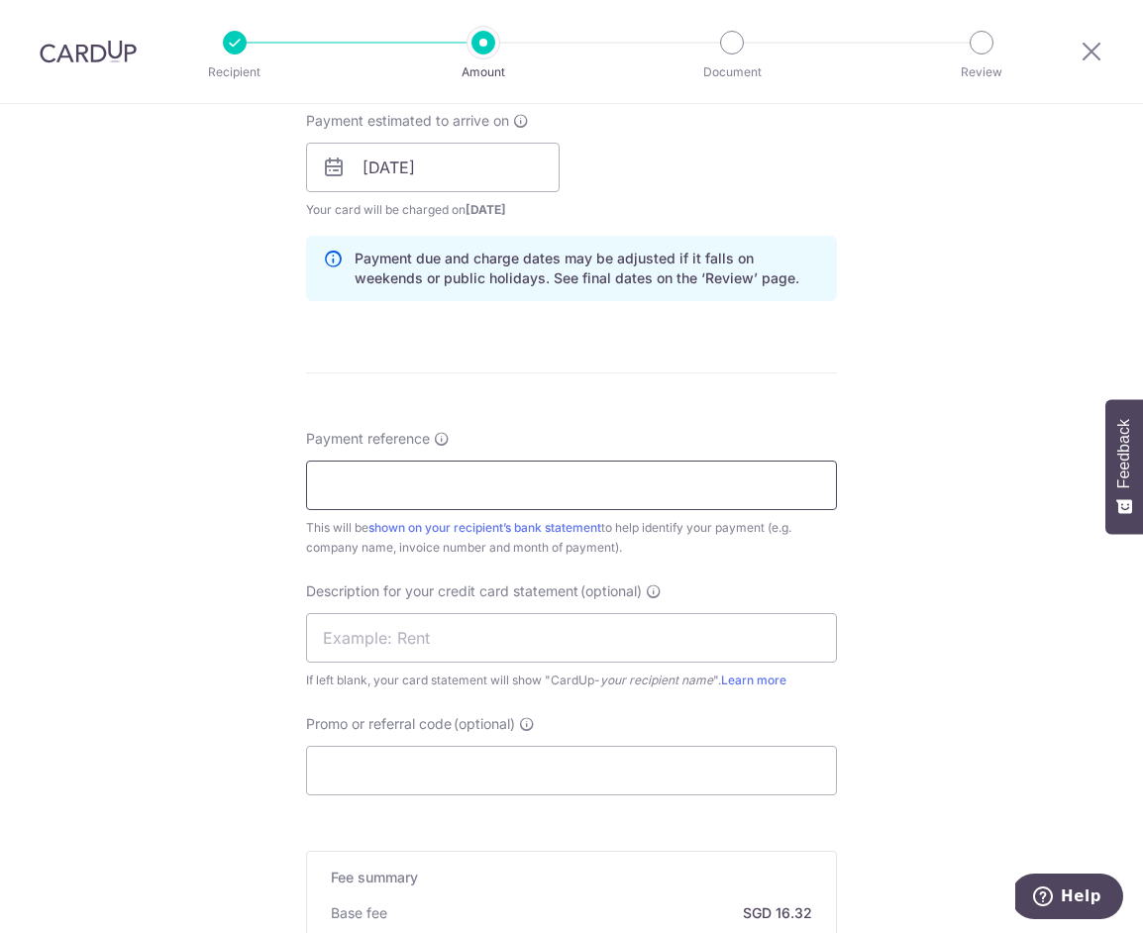
click at [445, 479] on input "Payment reference" at bounding box center [571, 486] width 531 height 50
type input "MUCHACHOS PTE LTD"
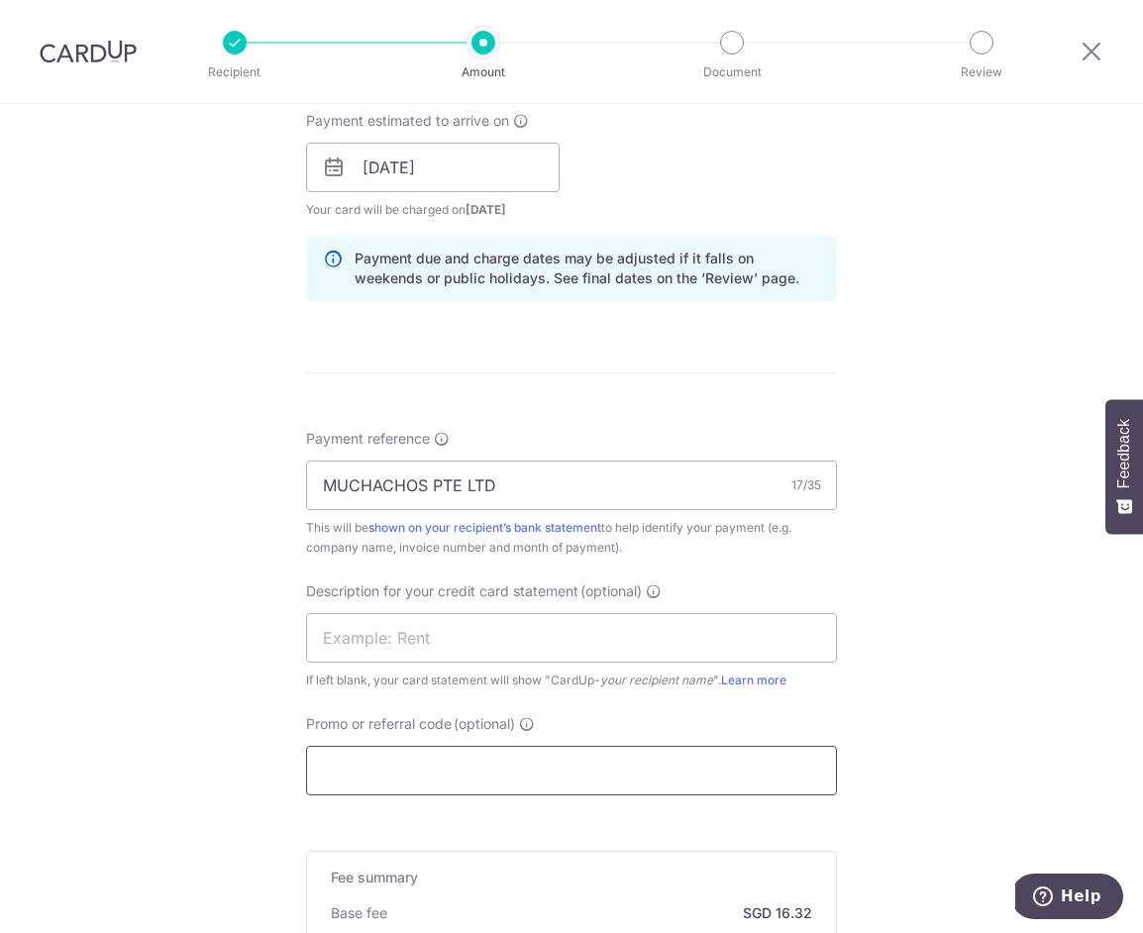
drag, startPoint x: 453, startPoint y: 794, endPoint x: 461, endPoint y: 786, distance: 11.2
click at [457, 790] on input "Promo or referral code (optional)" at bounding box center [571, 771] width 531 height 50
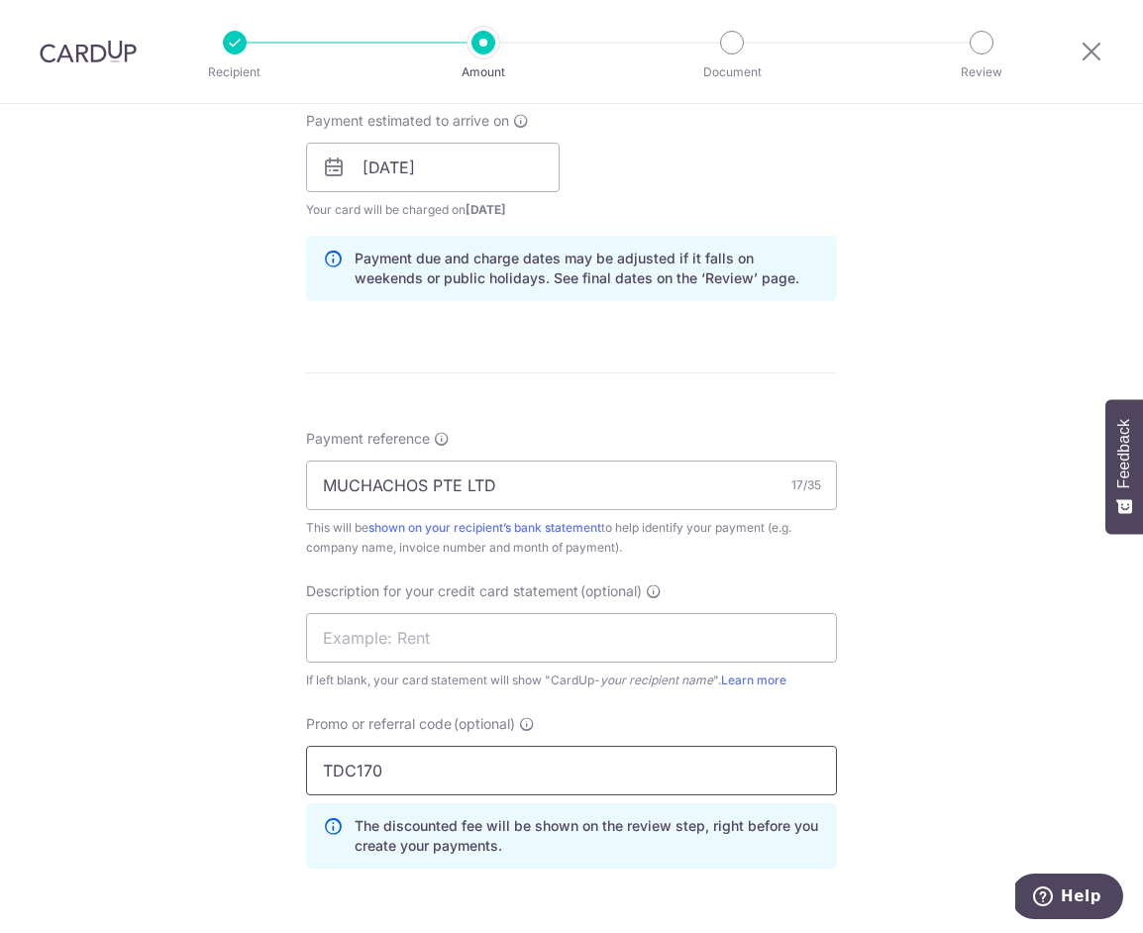
scroll to position [1362, 0]
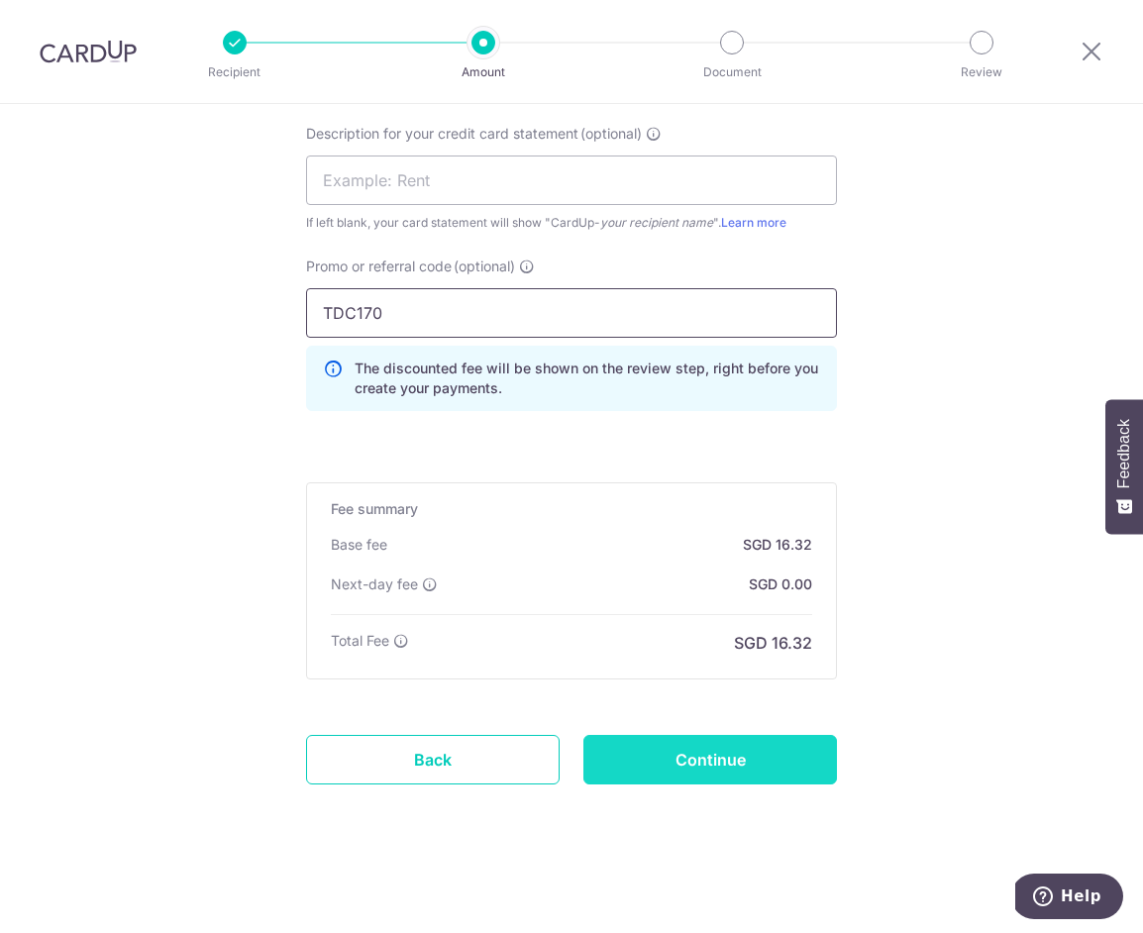
type input "TDC170"
click at [672, 758] on input "Continue" at bounding box center [711, 760] width 254 height 50
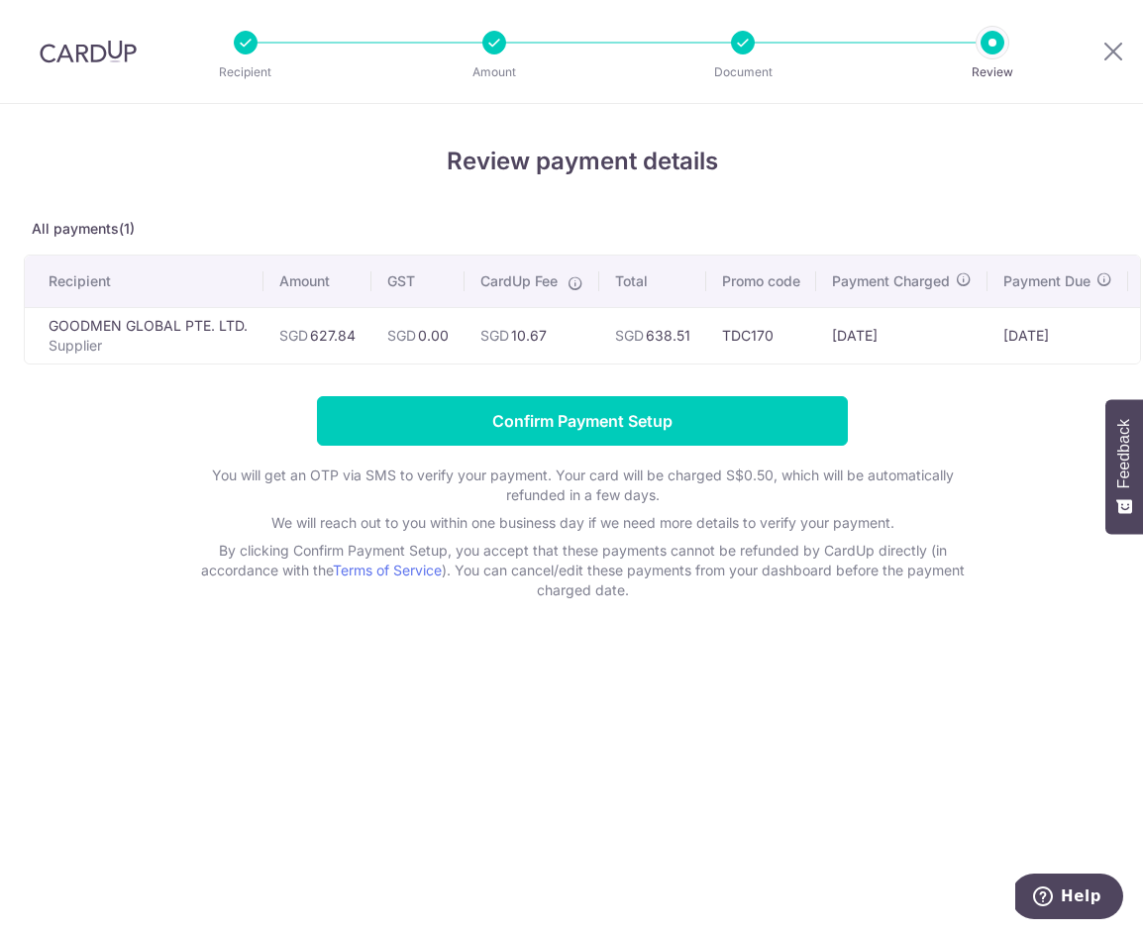
click at [672, 335] on td "SGD 638.51" at bounding box center [652, 335] width 107 height 56
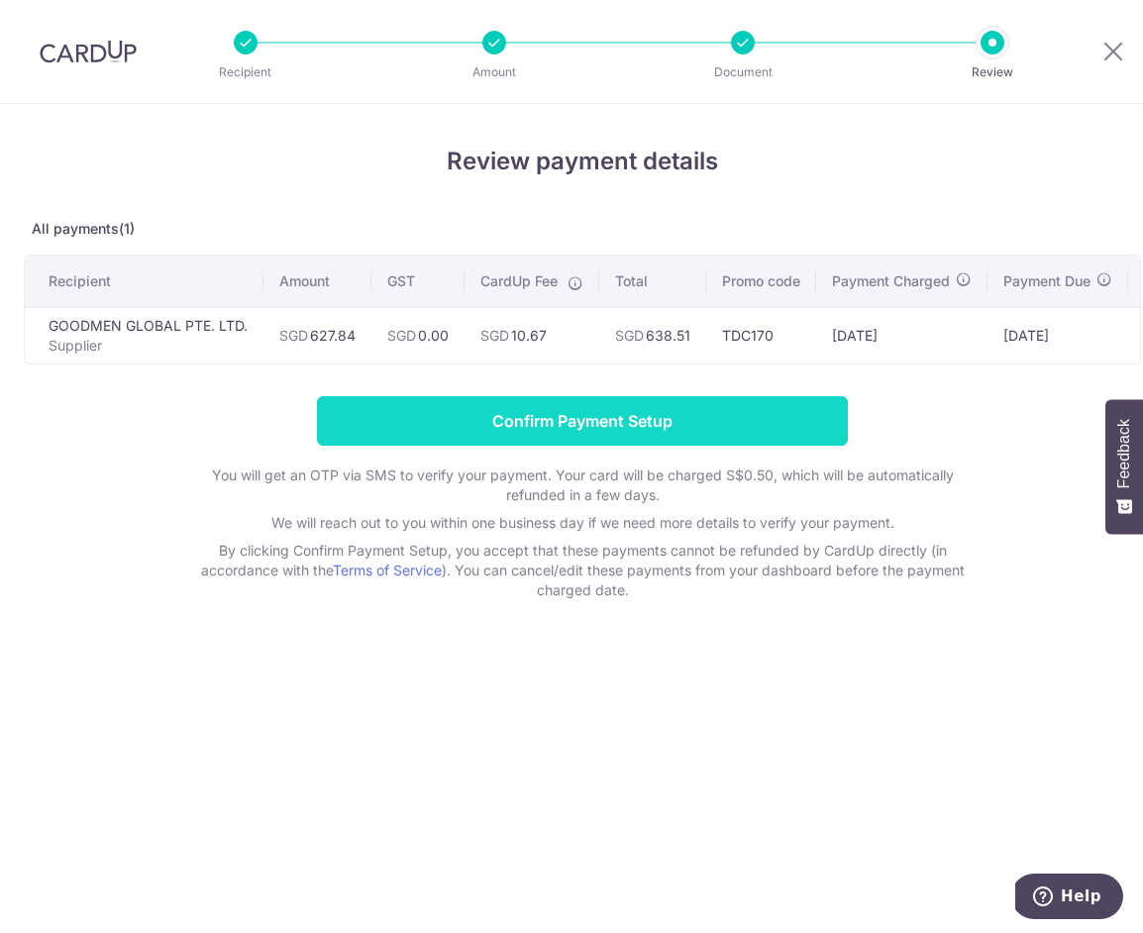
copy td "638.51"
click at [536, 433] on input "Confirm Payment Setup" at bounding box center [582, 421] width 531 height 50
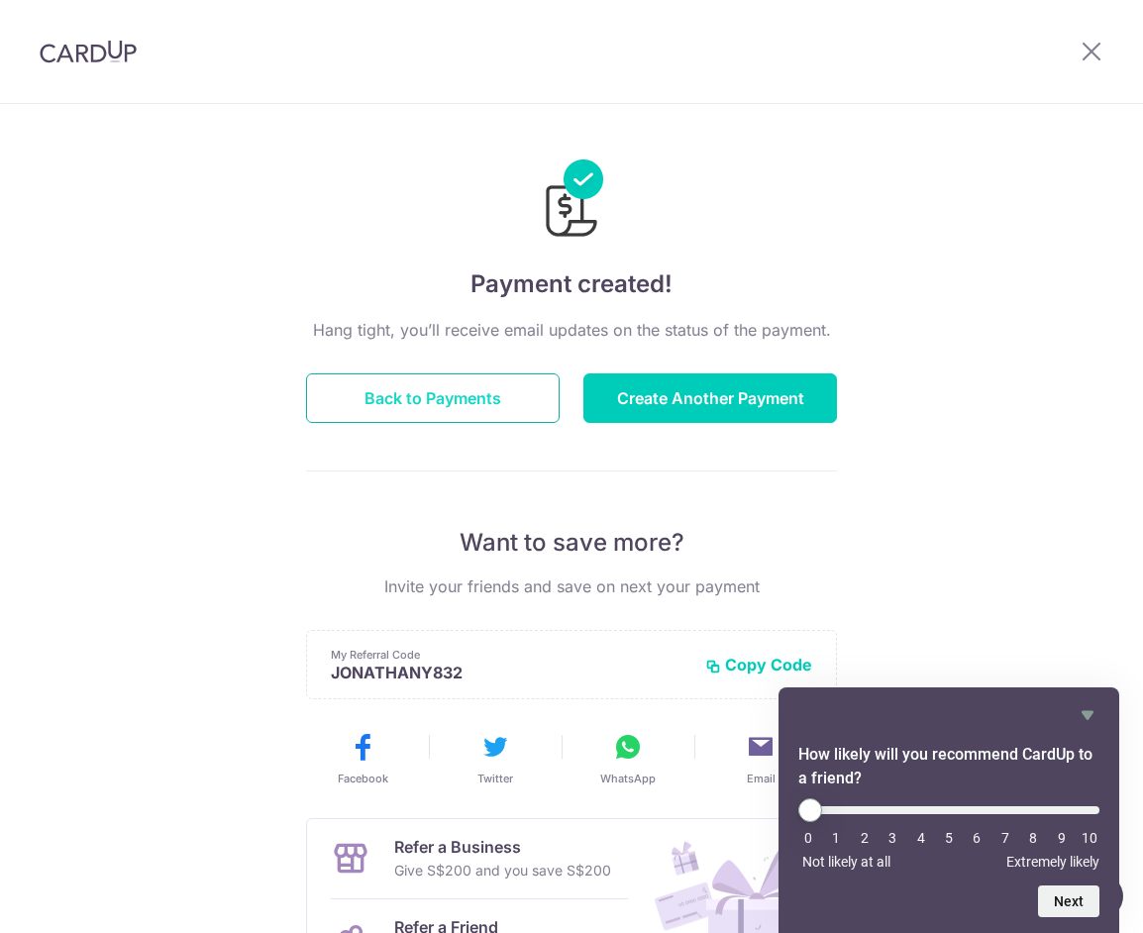
click at [490, 404] on button "Back to Payments" at bounding box center [433, 399] width 254 height 50
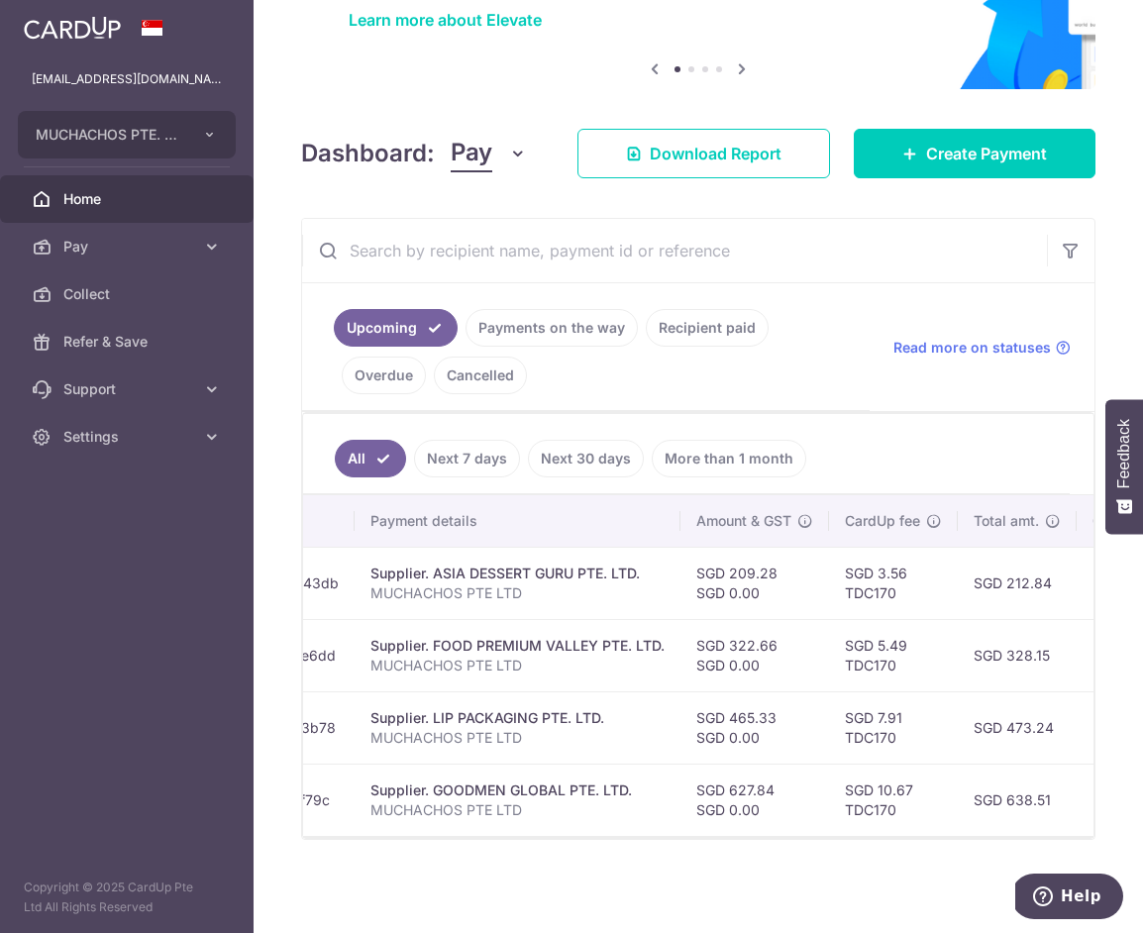
scroll to position [0, 357]
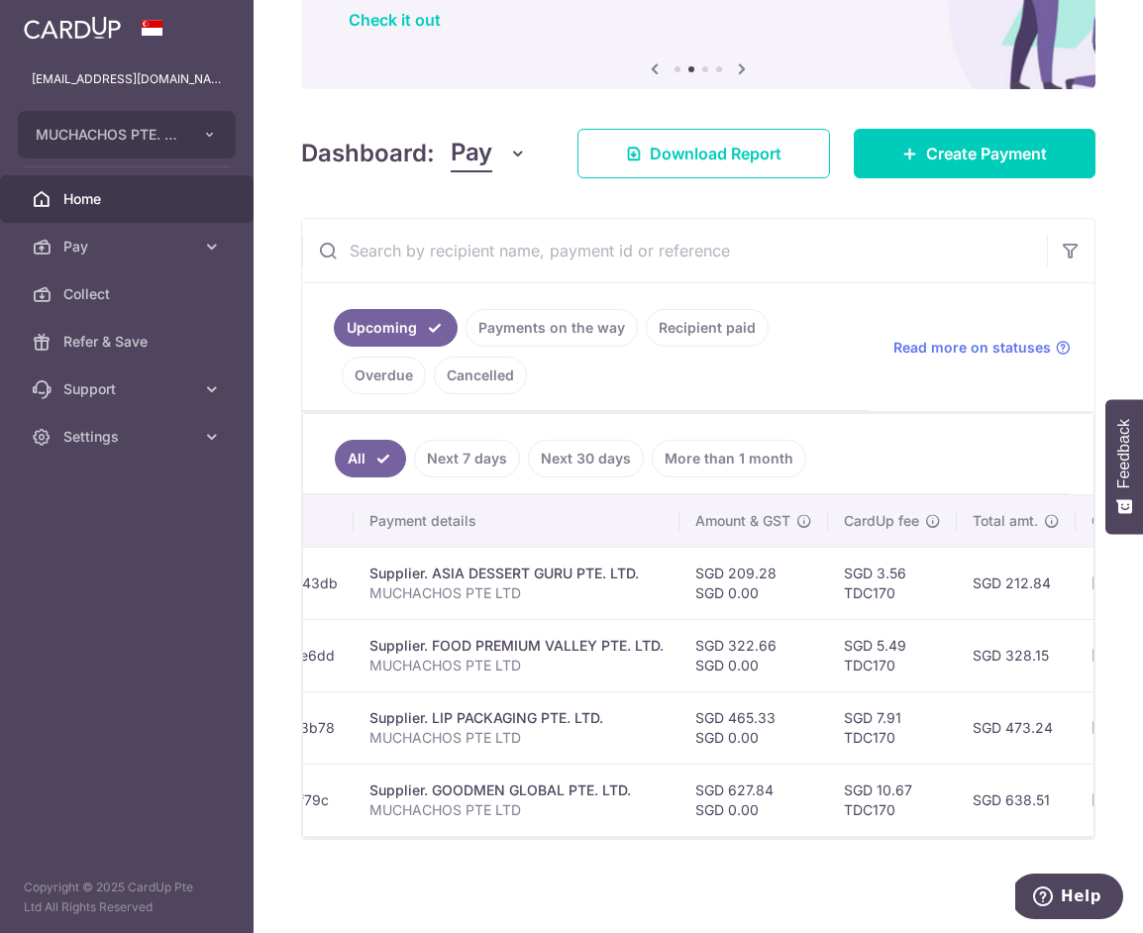
click at [504, 376] on link "Cancelled" at bounding box center [480, 376] width 93 height 38
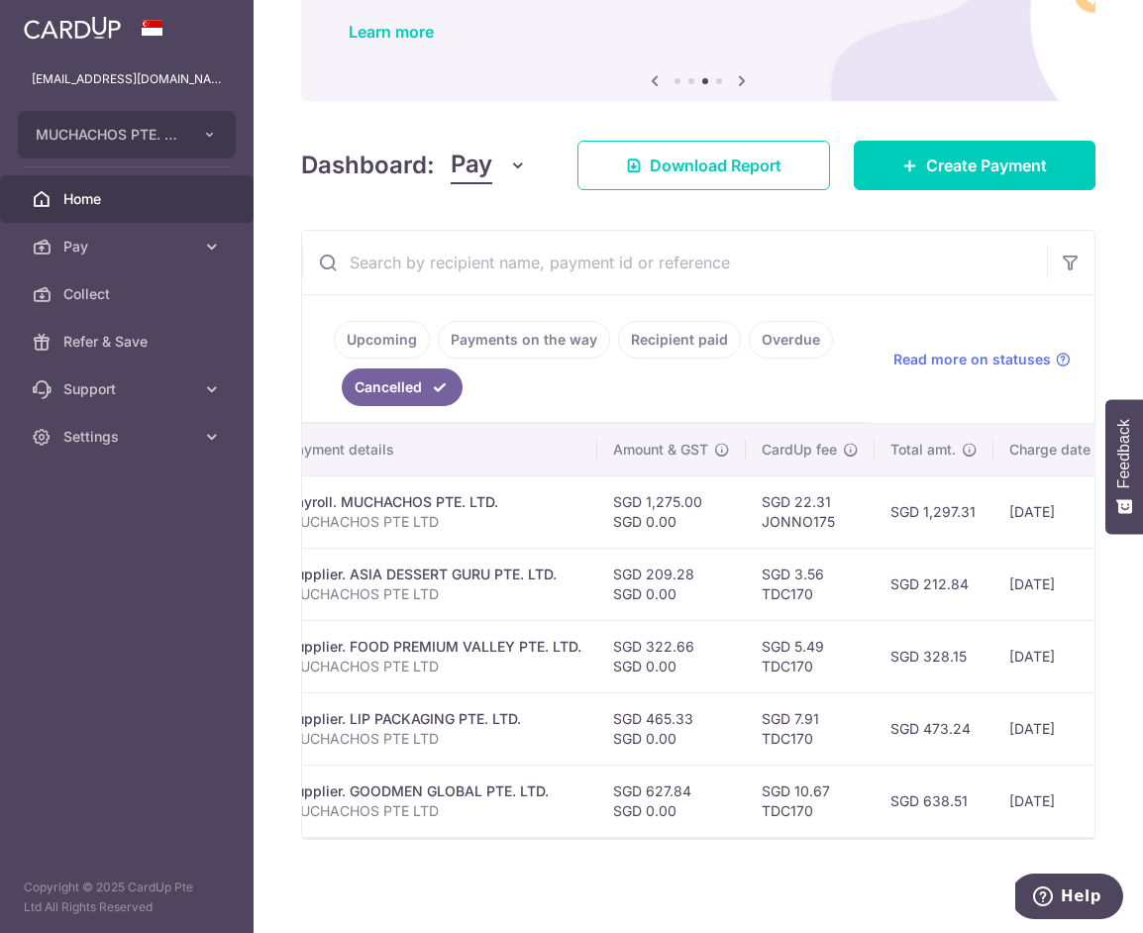
scroll to position [0, 0]
